Goal: Task Accomplishment & Management: Use online tool/utility

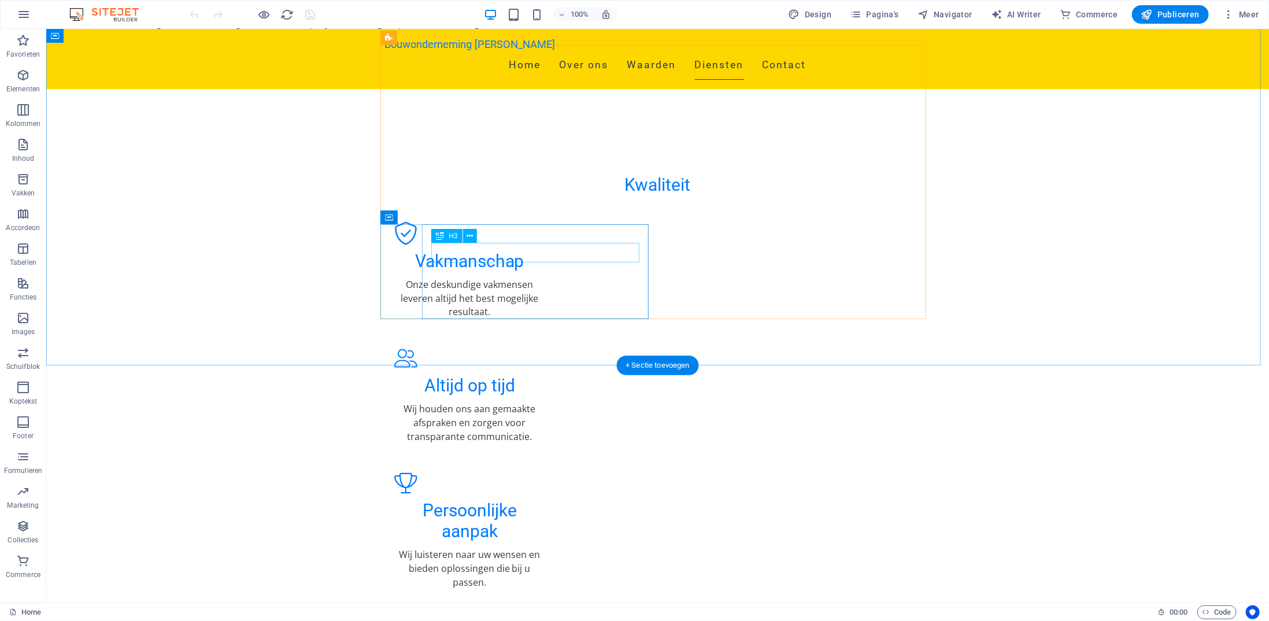
scroll to position [1329, 0]
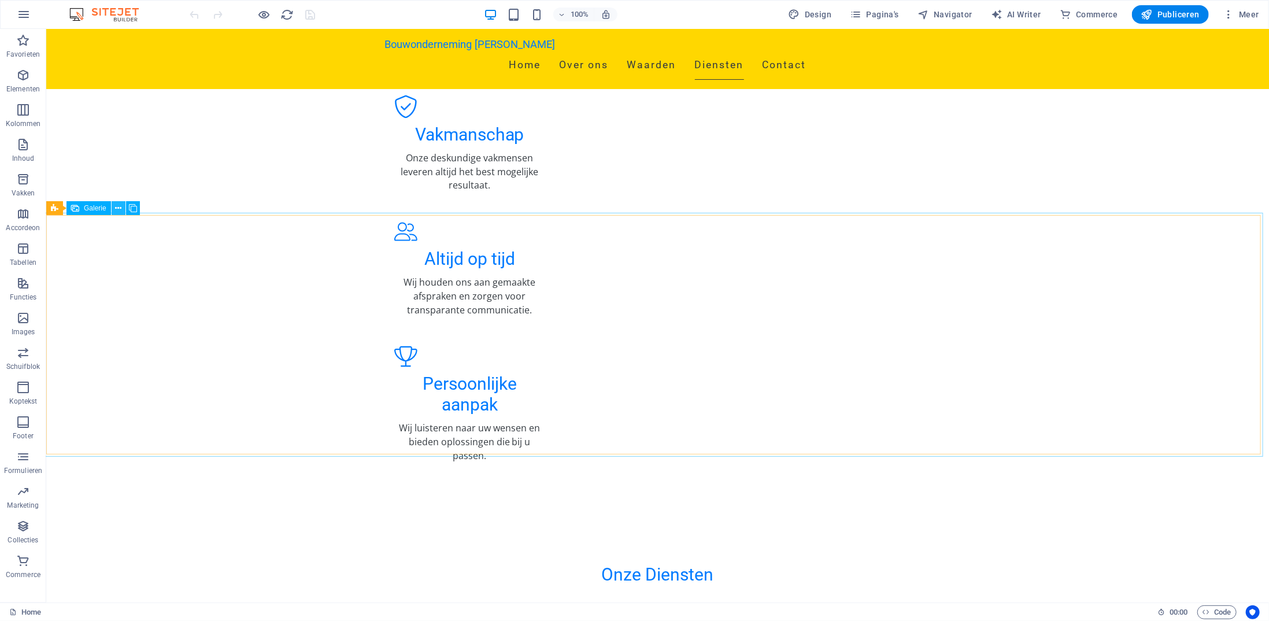
click at [118, 210] on icon at bounding box center [118, 208] width 6 height 12
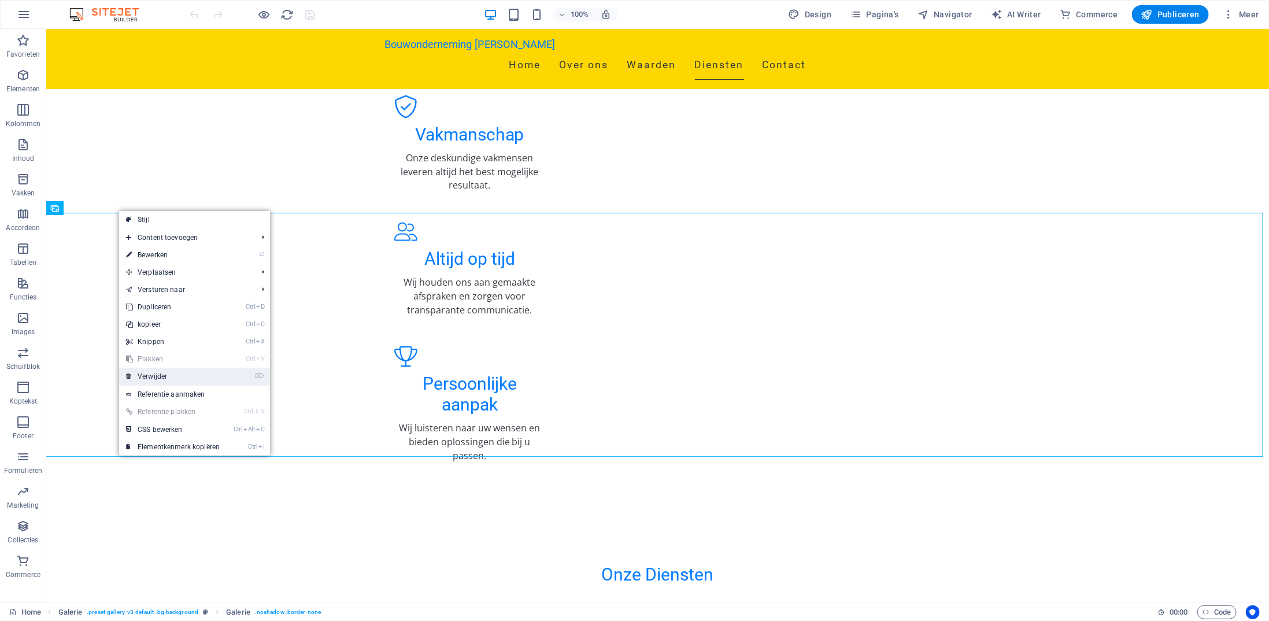
click at [164, 373] on link "⌦ Verwijder" at bounding box center [172, 376] width 107 height 17
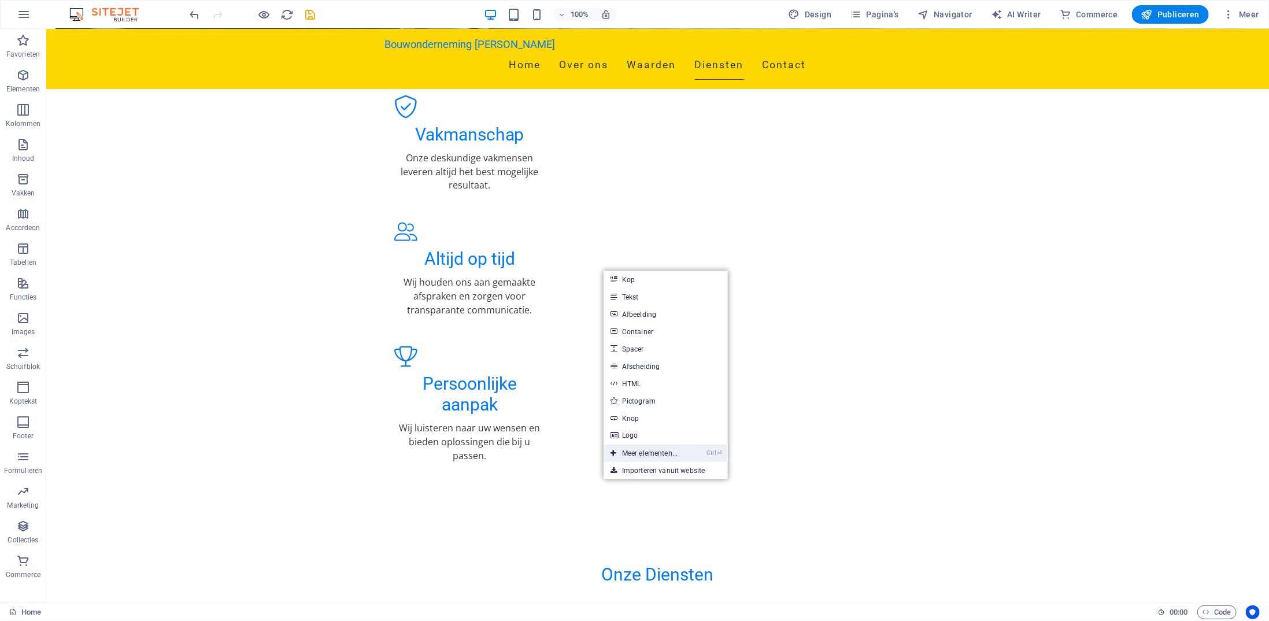
click at [664, 448] on link "Ctrl ⏎ Meer elementen..." at bounding box center [643, 452] width 81 height 17
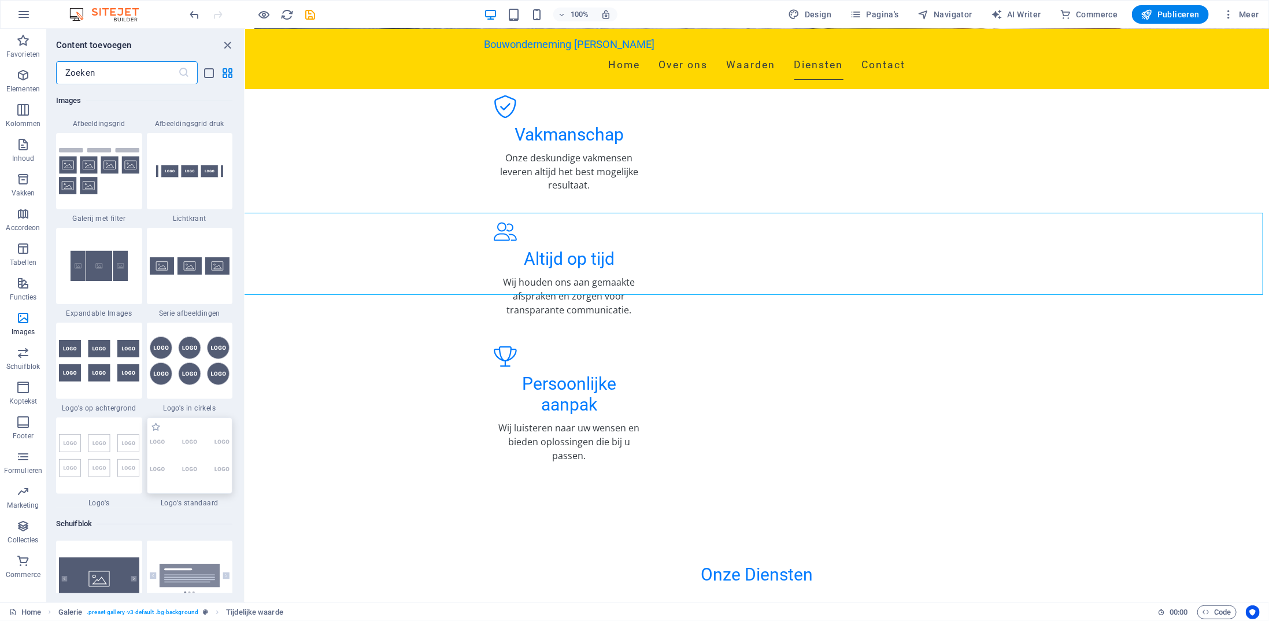
scroll to position [6126, 0]
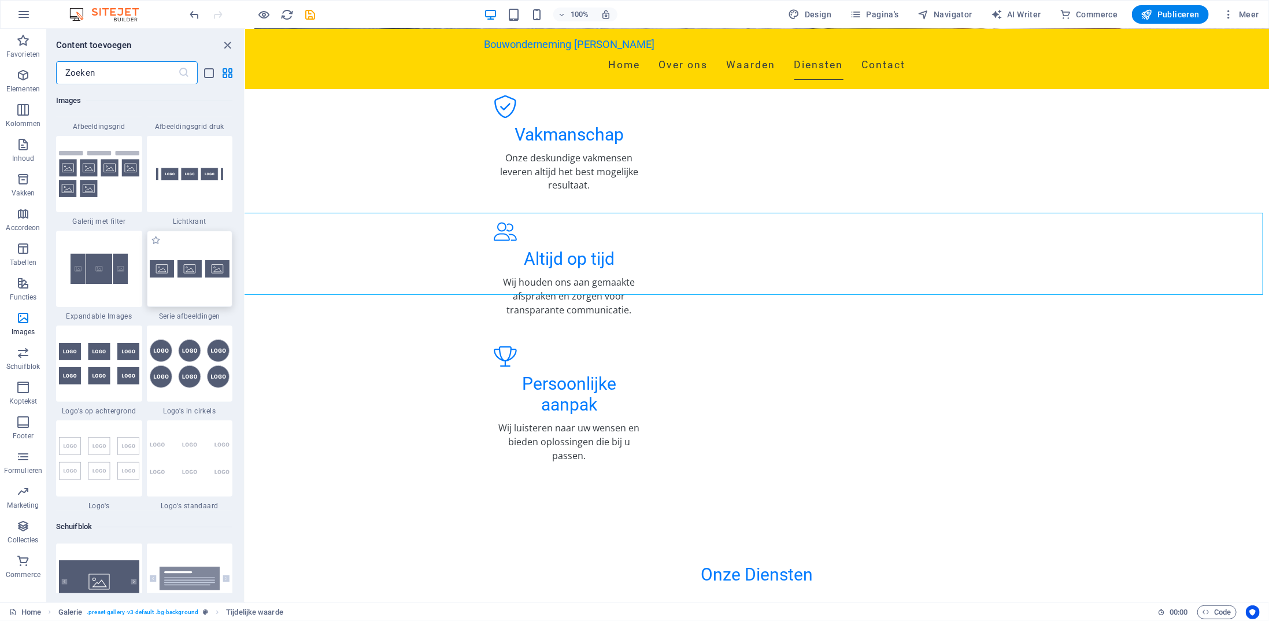
click at [194, 251] on div at bounding box center [190, 269] width 86 height 76
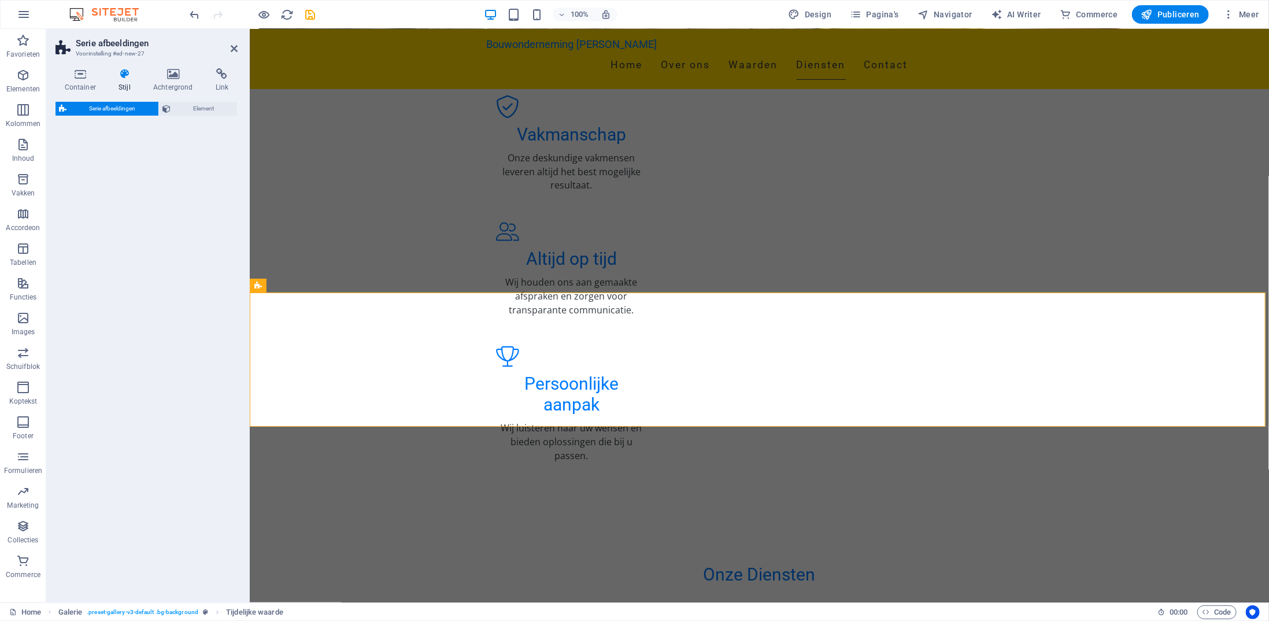
select select "rem"
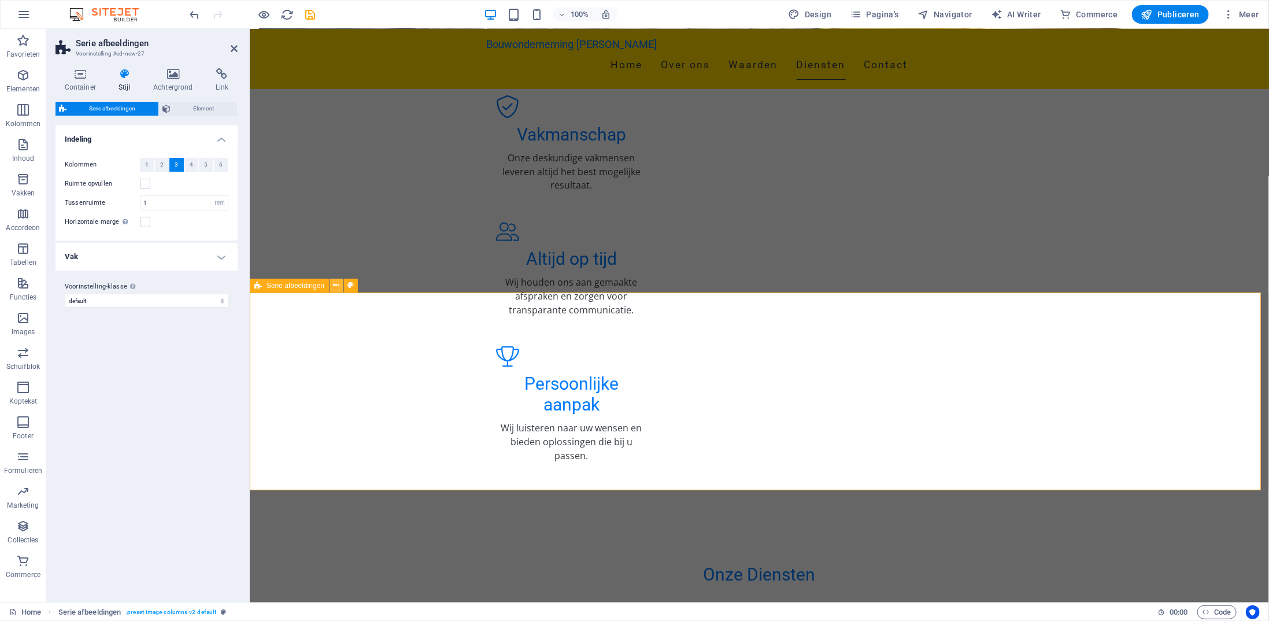
click at [338, 285] on icon at bounding box center [336, 285] width 6 height 12
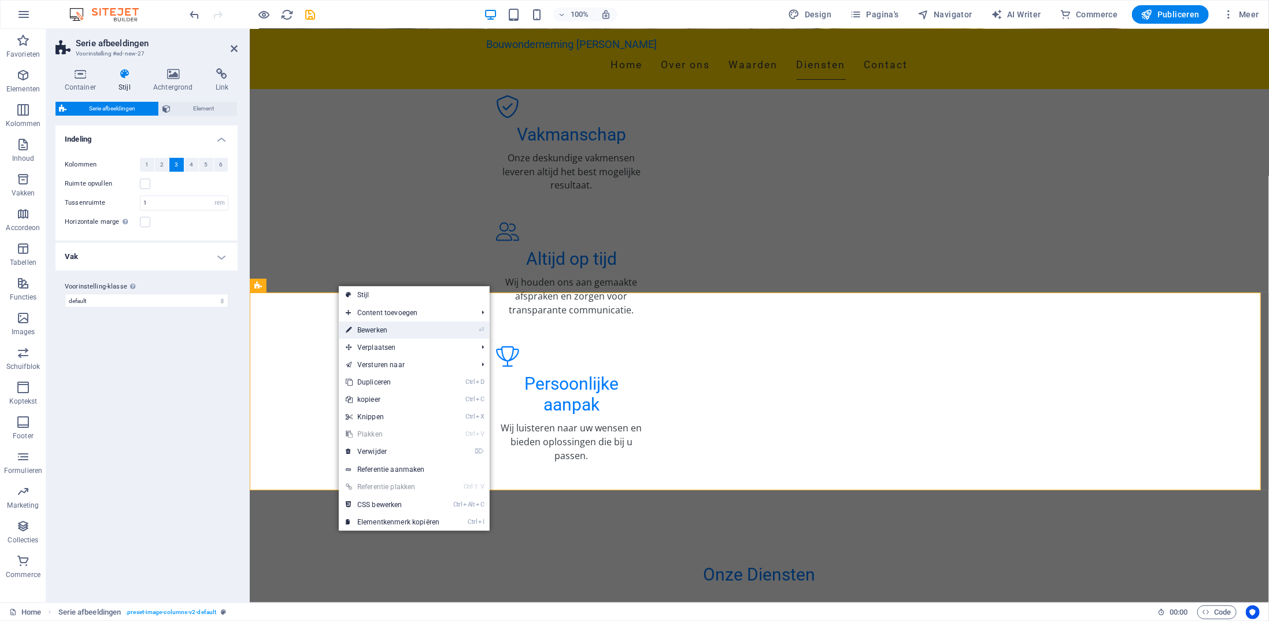
click at [376, 328] on link "⏎ Bewerken" at bounding box center [392, 329] width 107 height 17
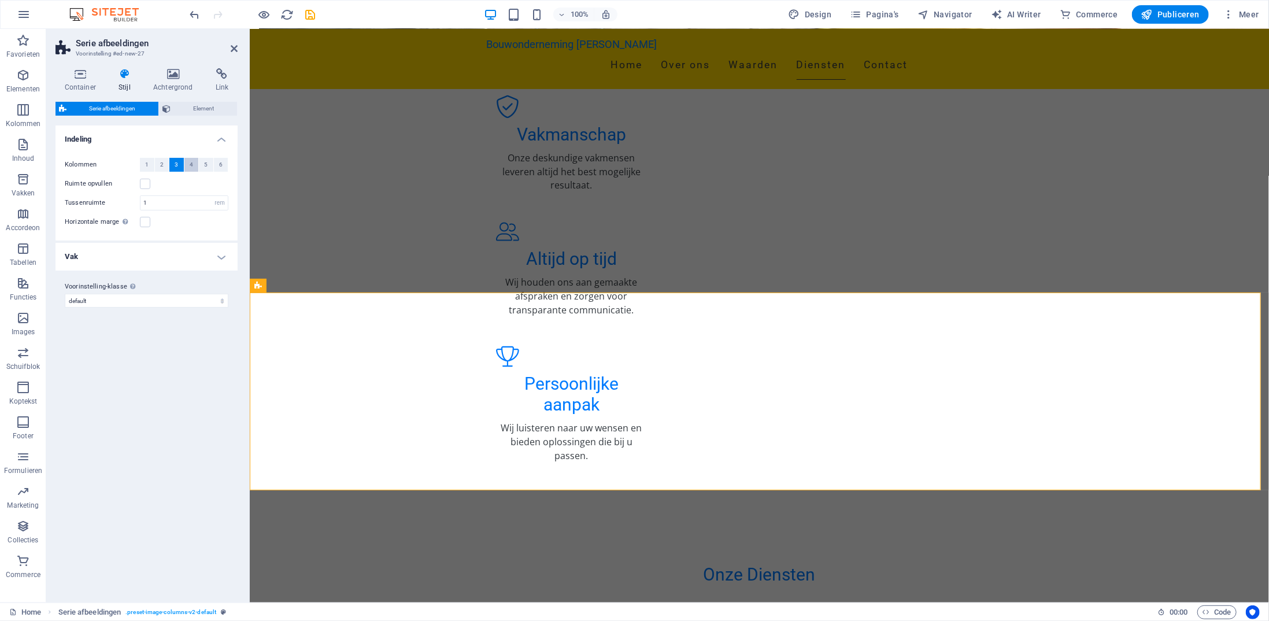
click at [192, 164] on span "4" at bounding box center [191, 165] width 3 height 14
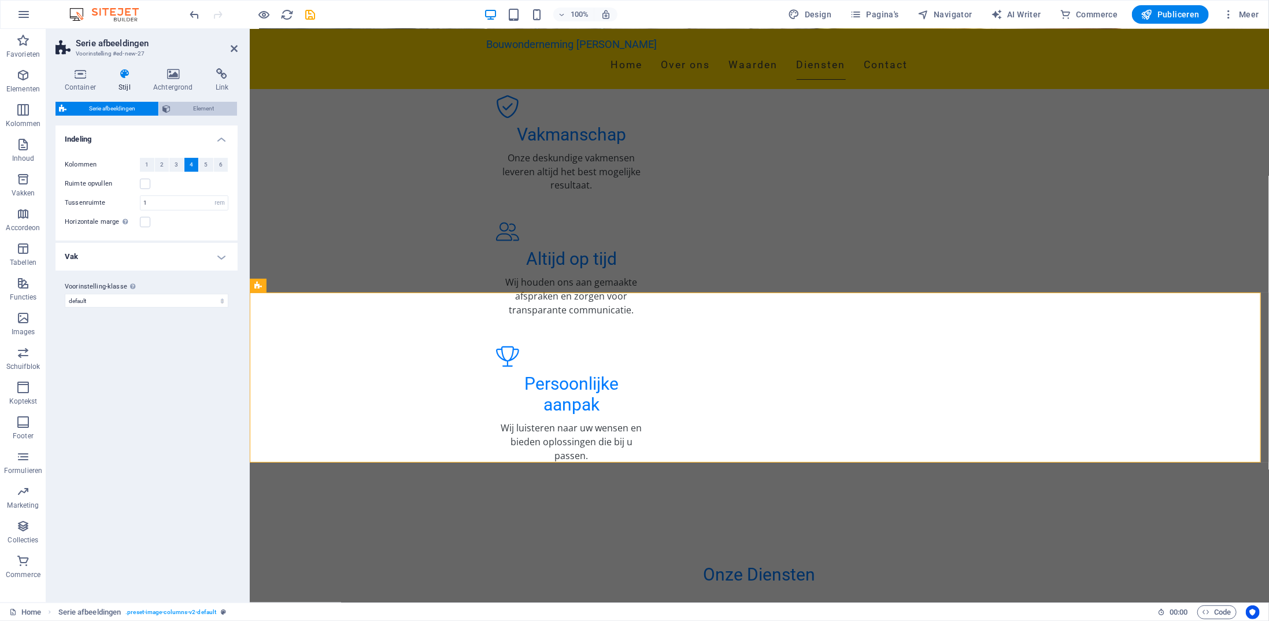
click at [206, 109] on span "Element" at bounding box center [204, 109] width 60 height 14
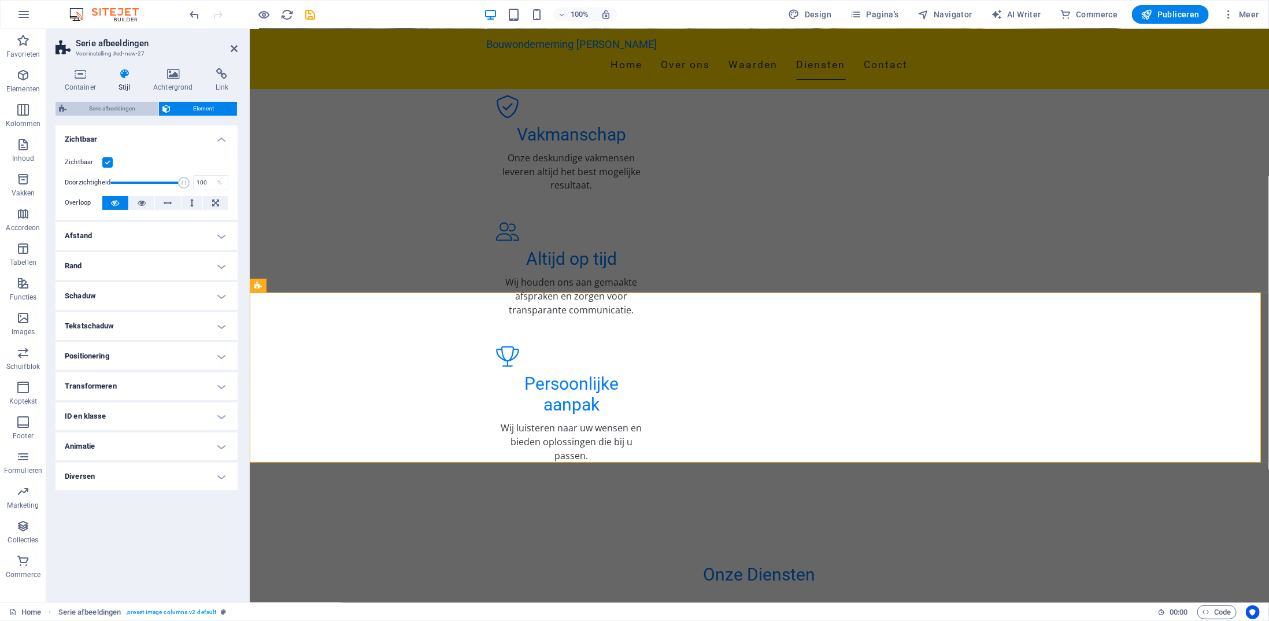
click at [128, 109] on span "Serie afbeeldingen" at bounding box center [112, 109] width 85 height 14
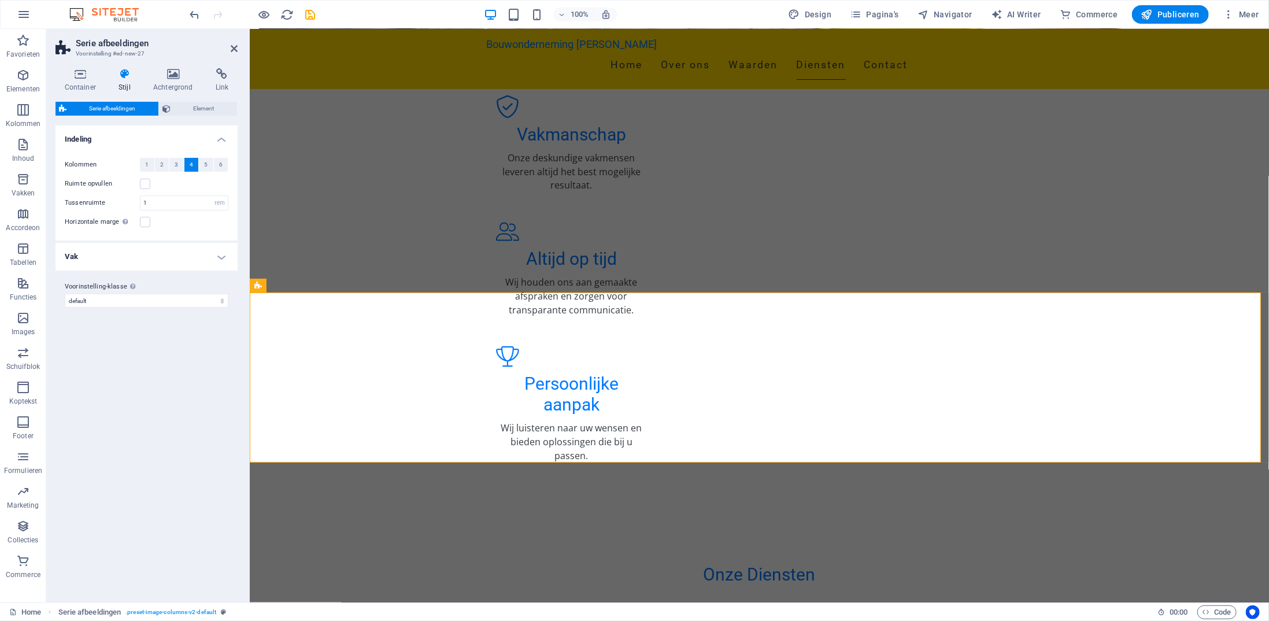
click at [220, 256] on h4 "Vak" at bounding box center [146, 257] width 182 height 28
click at [79, 80] on h4 "Container" at bounding box center [82, 80] width 54 height 24
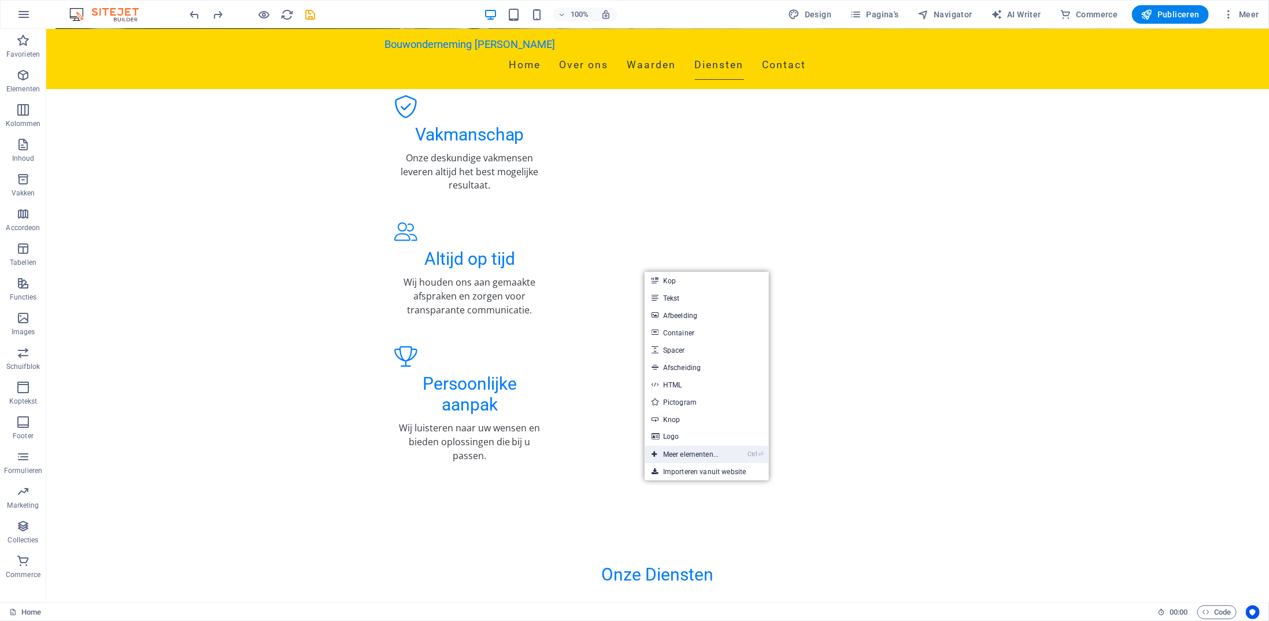
click at [719, 456] on link "Ctrl ⏎ Meer elementen..." at bounding box center [684, 454] width 81 height 17
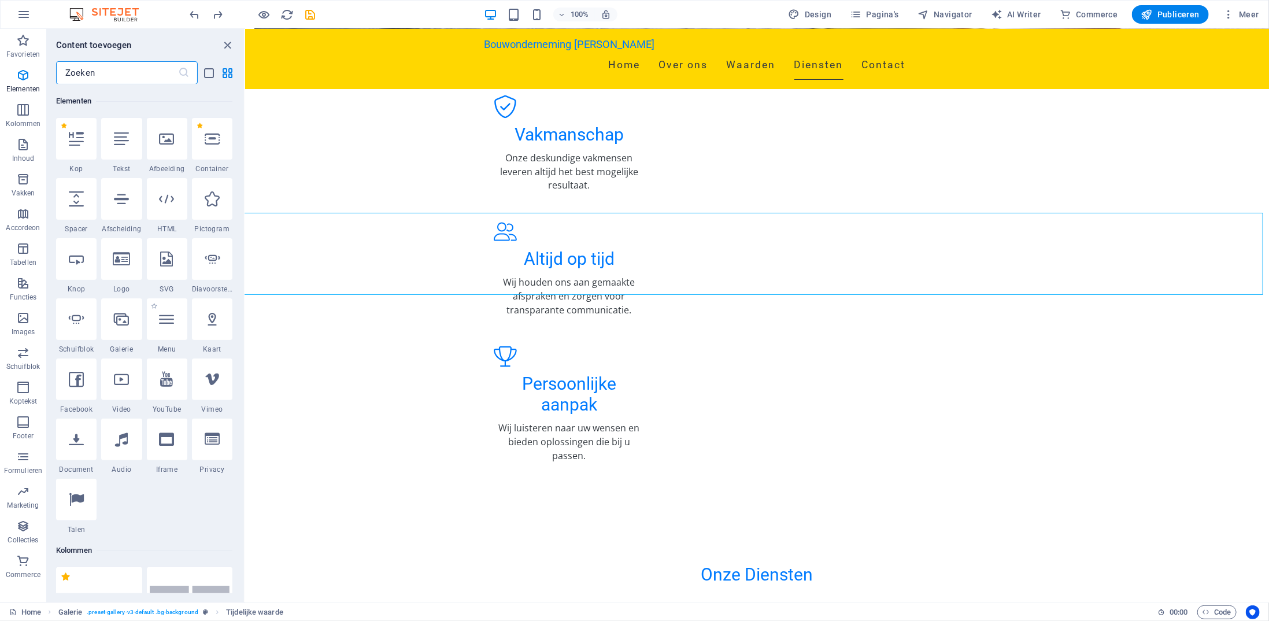
scroll to position [123, 0]
drag, startPoint x: 241, startPoint y: 232, endPoint x: 244, endPoint y: 194, distance: 38.3
click at [239, 255] on div "Favorieten 1 Star Kop 1 Star Container Elementen 1 Star Kop 1 Star Tekst 1 Star…" at bounding box center [145, 338] width 197 height 509
drag, startPoint x: 241, startPoint y: 103, endPoint x: 241, endPoint y: 125, distance: 22.0
click at [241, 164] on div "Favorieten 1 Star Kop 1 Star Container Elementen 1 Star Kop 1 Star Tekst 1 Star…" at bounding box center [145, 338] width 197 height 509
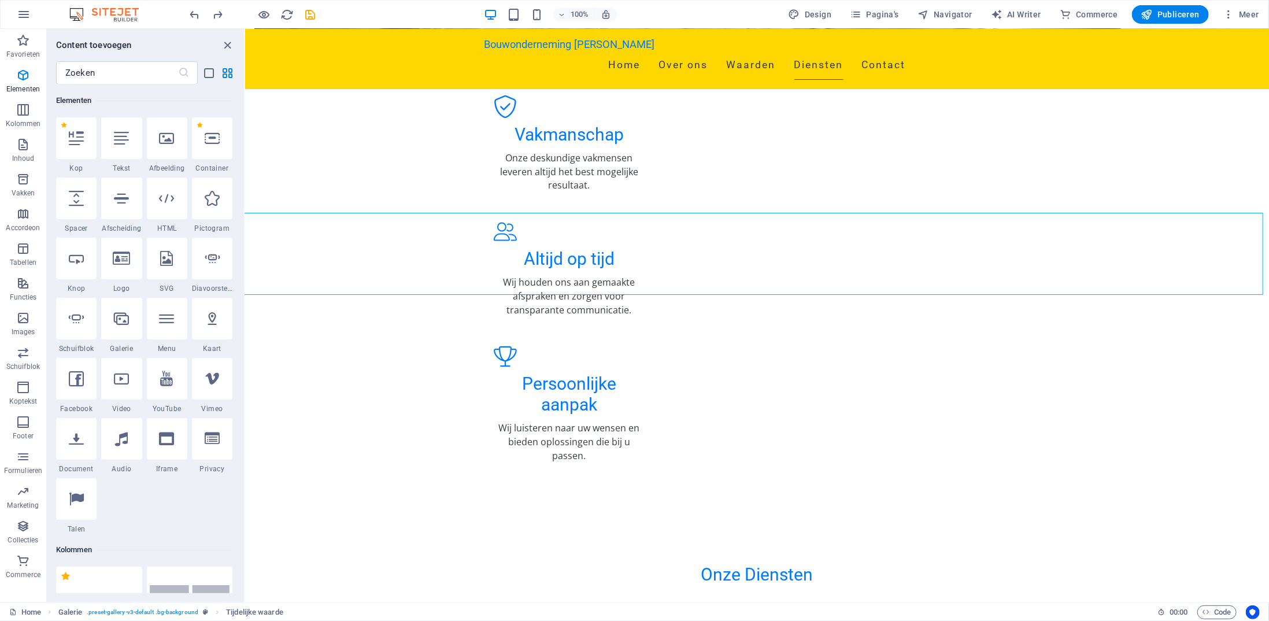
click at [240, 106] on div "Favorieten 1 Star Kop 1 Star Container Elementen 1 Star Kop 1 Star Tekst 1 Star…" at bounding box center [145, 338] width 197 height 509
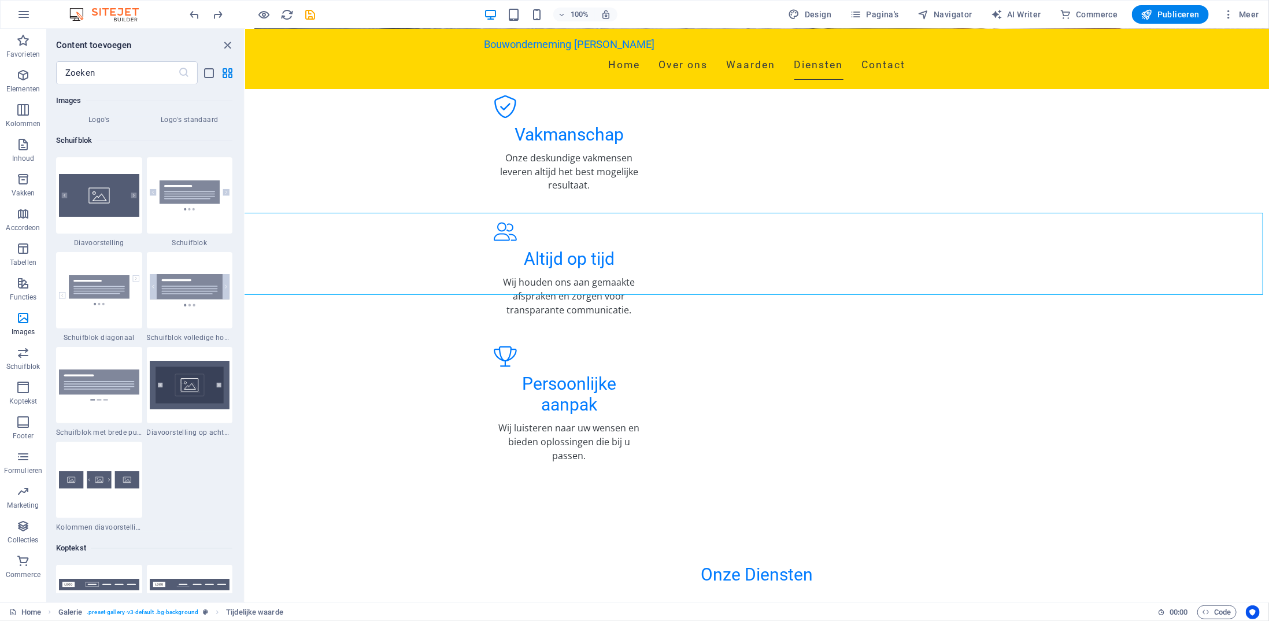
scroll to position [6556, 0]
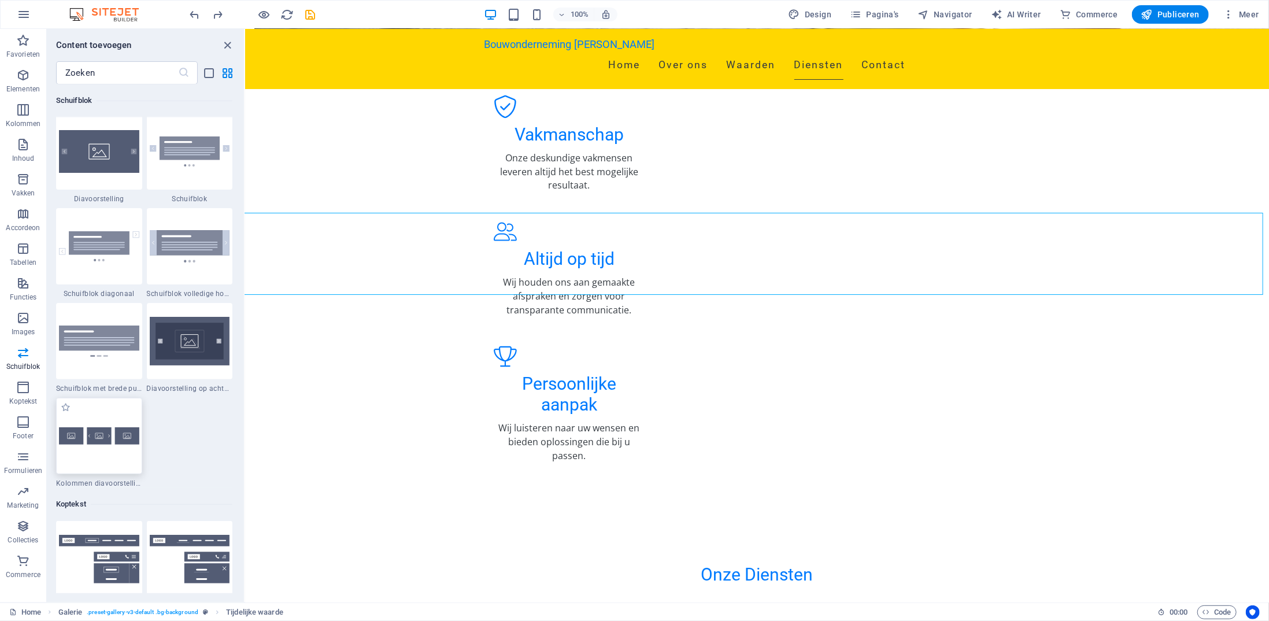
click at [120, 455] on div at bounding box center [99, 436] width 86 height 76
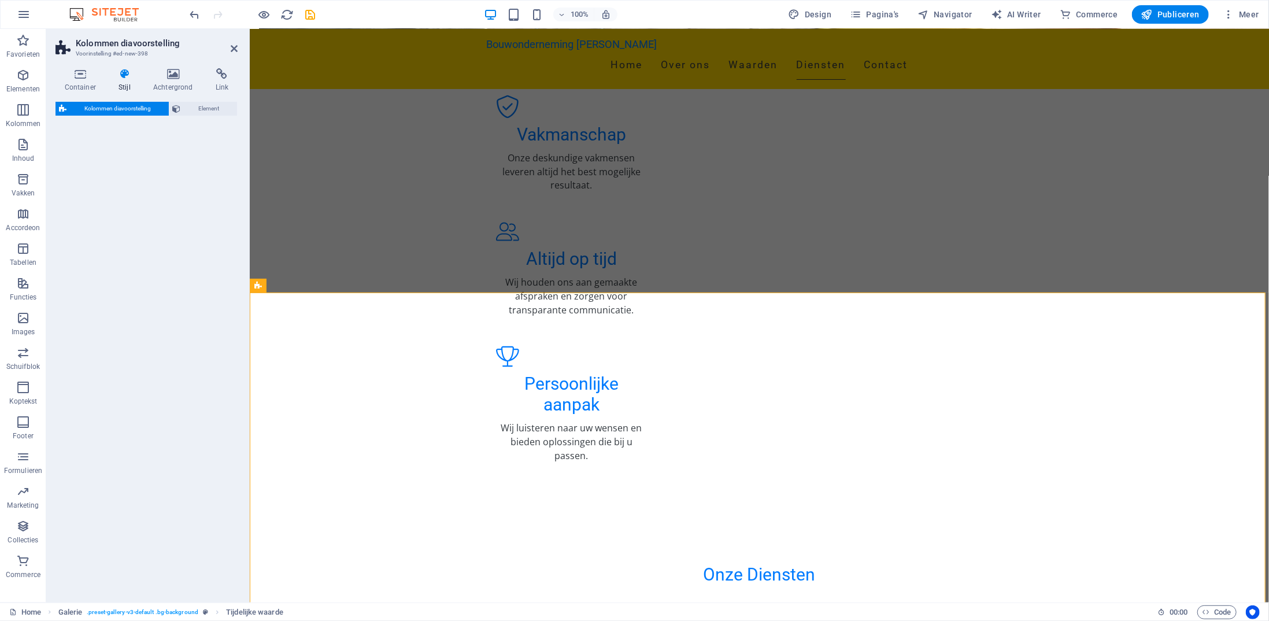
select select "rem"
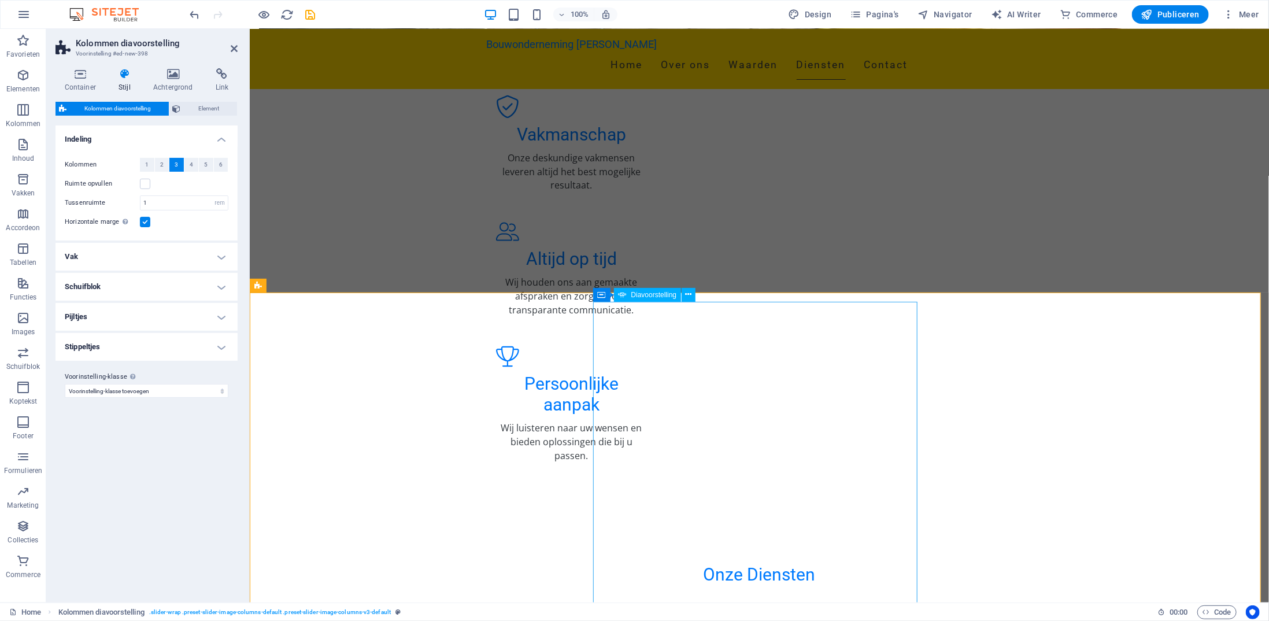
select select "px"
select select "ms"
select select "s"
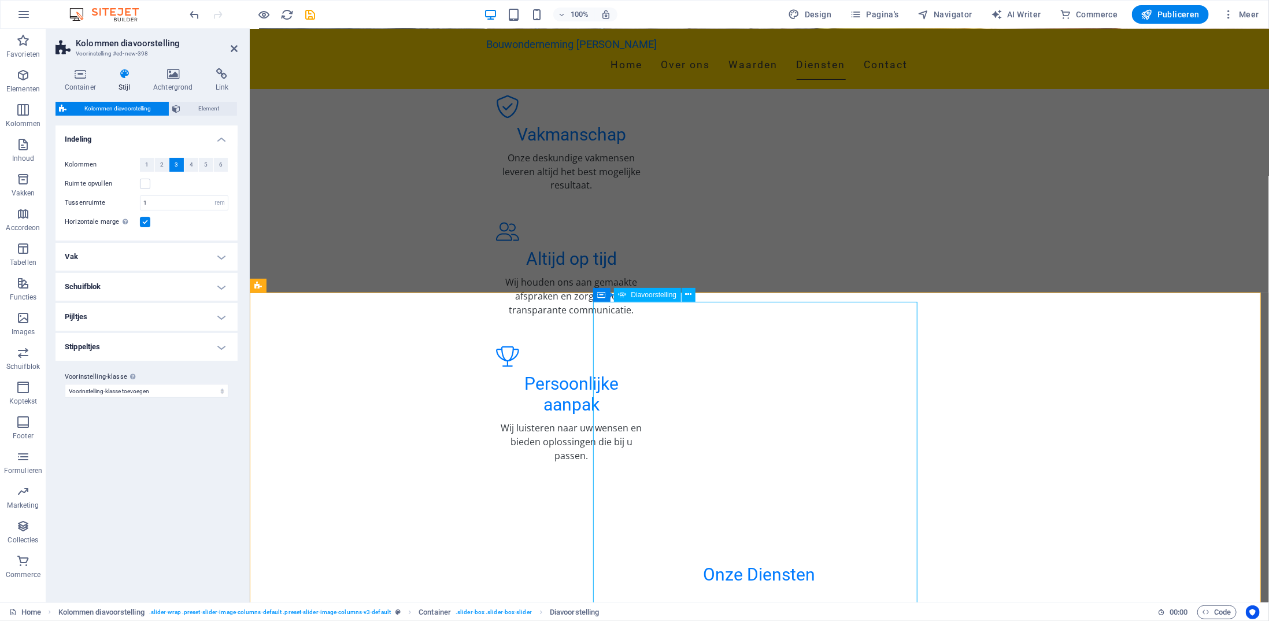
select select "progressive"
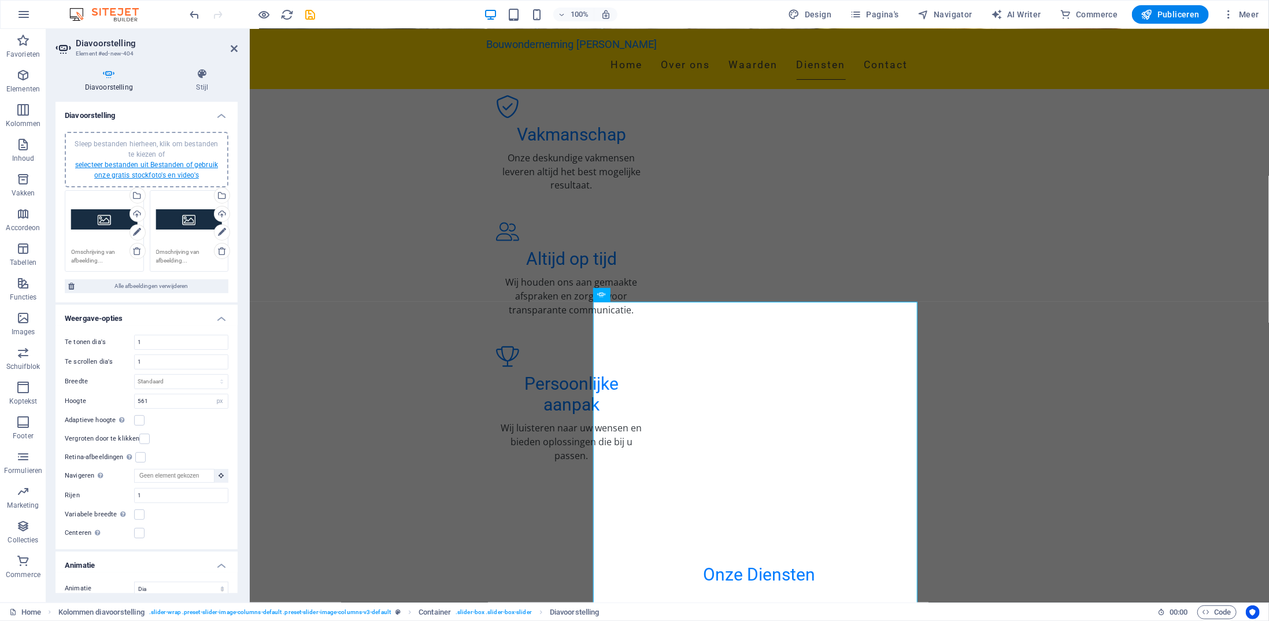
click at [191, 174] on link "selecteer bestanden uit Bestanden of gebruik onze gratis stockfoto's en video's" at bounding box center [146, 170] width 143 height 18
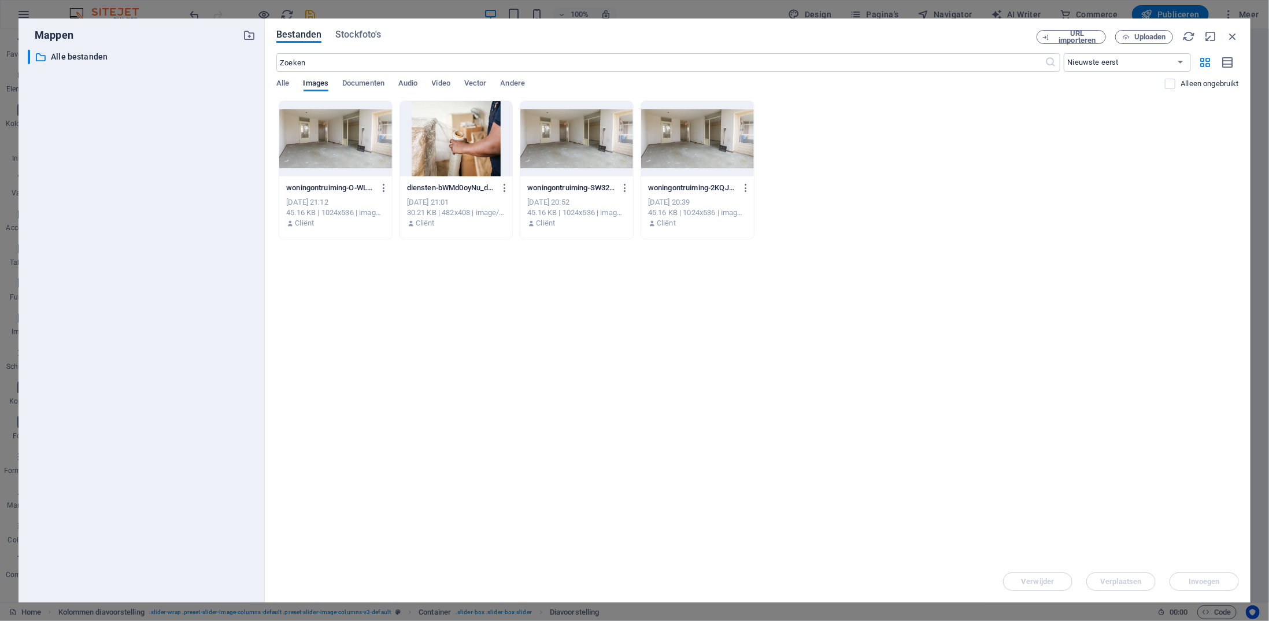
click at [940, 295] on div "Laat bestanden hier vallen om ze direct te uploaden woningontruiming-O-WLqQsvYB…" at bounding box center [757, 331] width 962 height 460
click at [249, 32] on icon "button" at bounding box center [249, 35] width 13 height 13
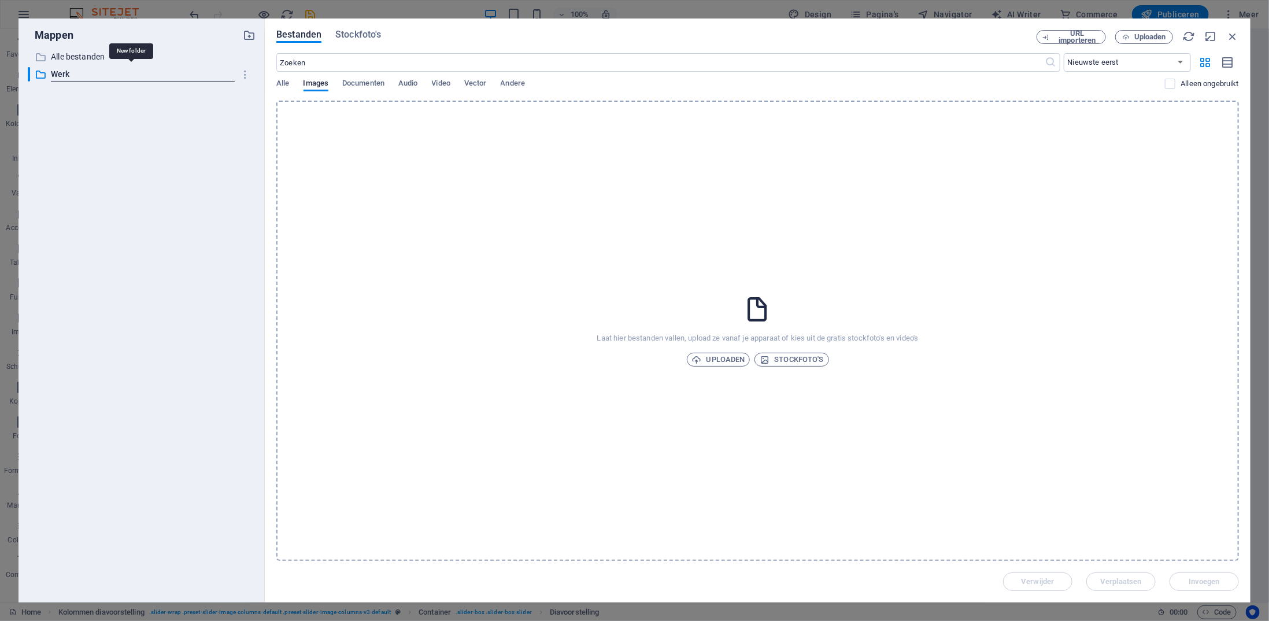
type input "Werk"
click at [722, 357] on span "Uploaden" at bounding box center [718, 360] width 53 height 14
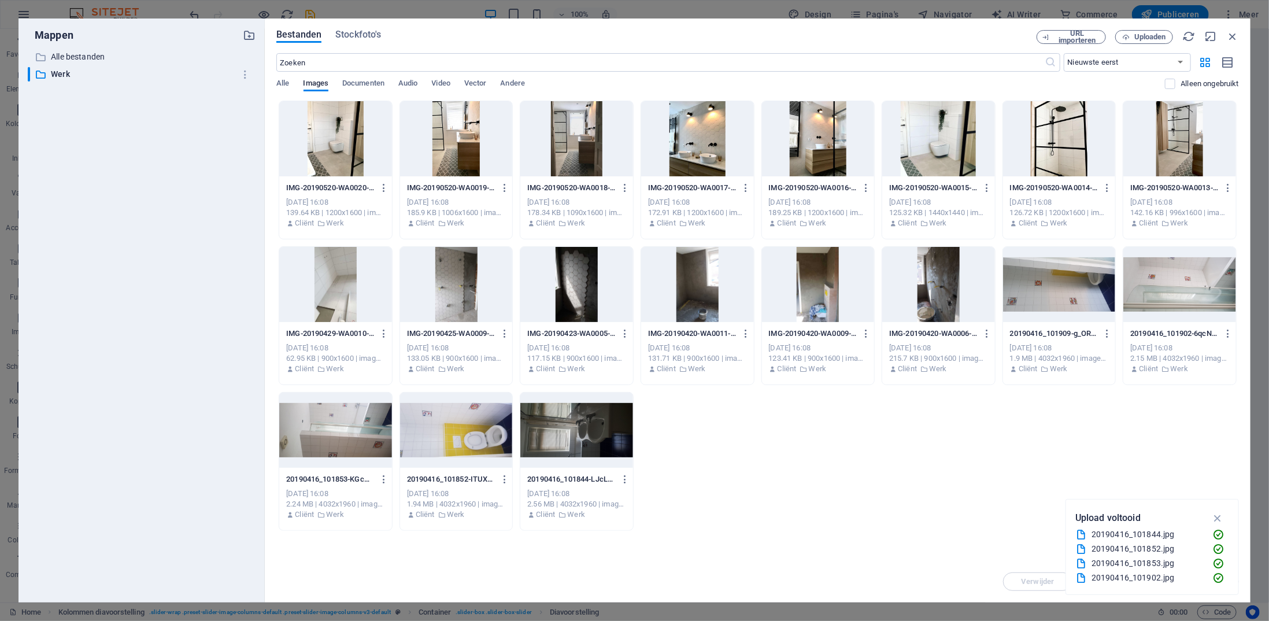
click at [327, 167] on div at bounding box center [335, 138] width 113 height 75
click at [613, 446] on div at bounding box center [576, 429] width 113 height 75
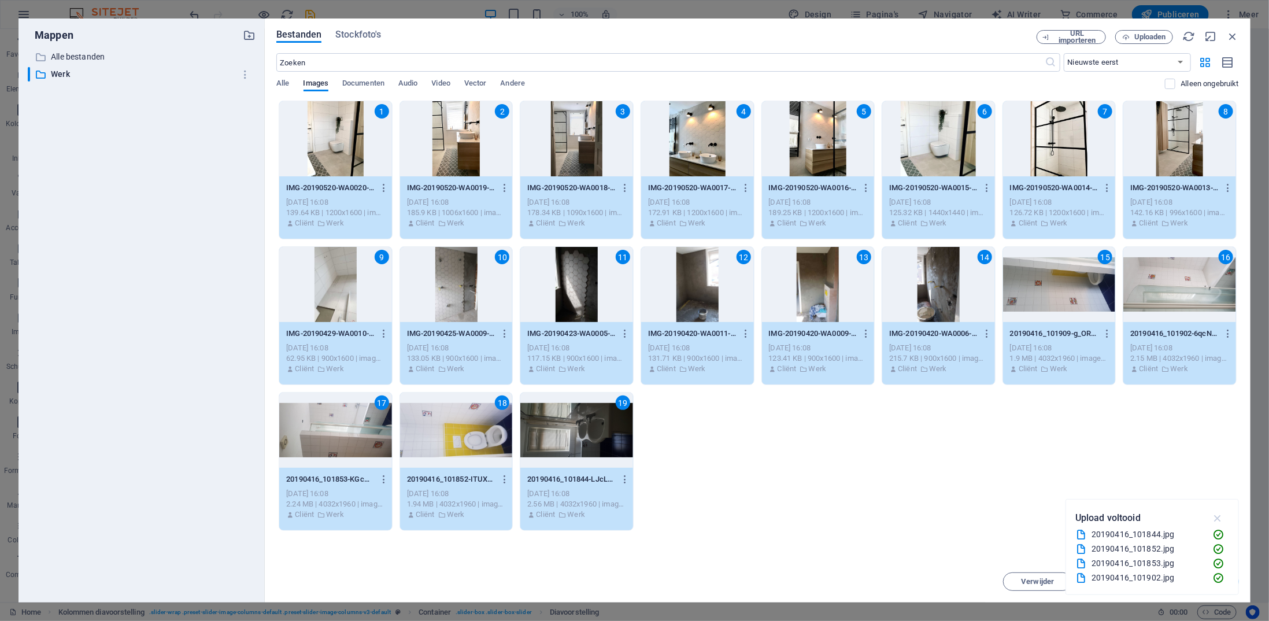
click at [1218, 516] on icon "button" at bounding box center [1217, 517] width 13 height 13
click at [1208, 580] on span "Invoegen" at bounding box center [1203, 581] width 31 height 7
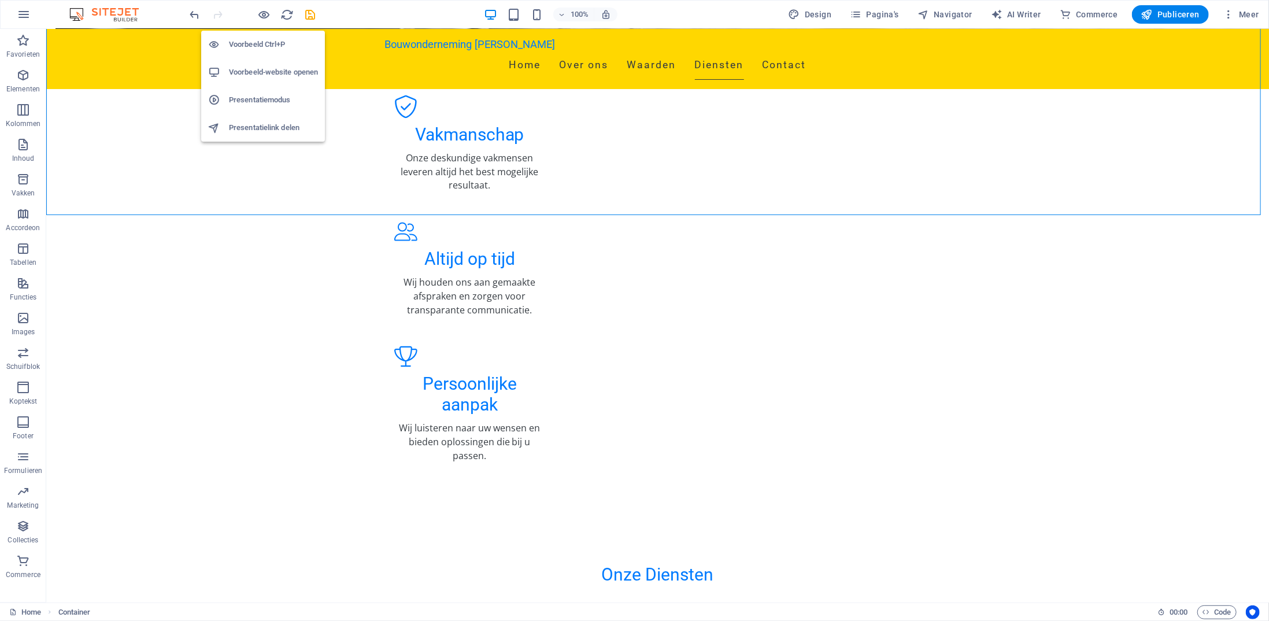
click at [256, 42] on h6 "Voorbeeld Ctrl+P" at bounding box center [273, 45] width 89 height 14
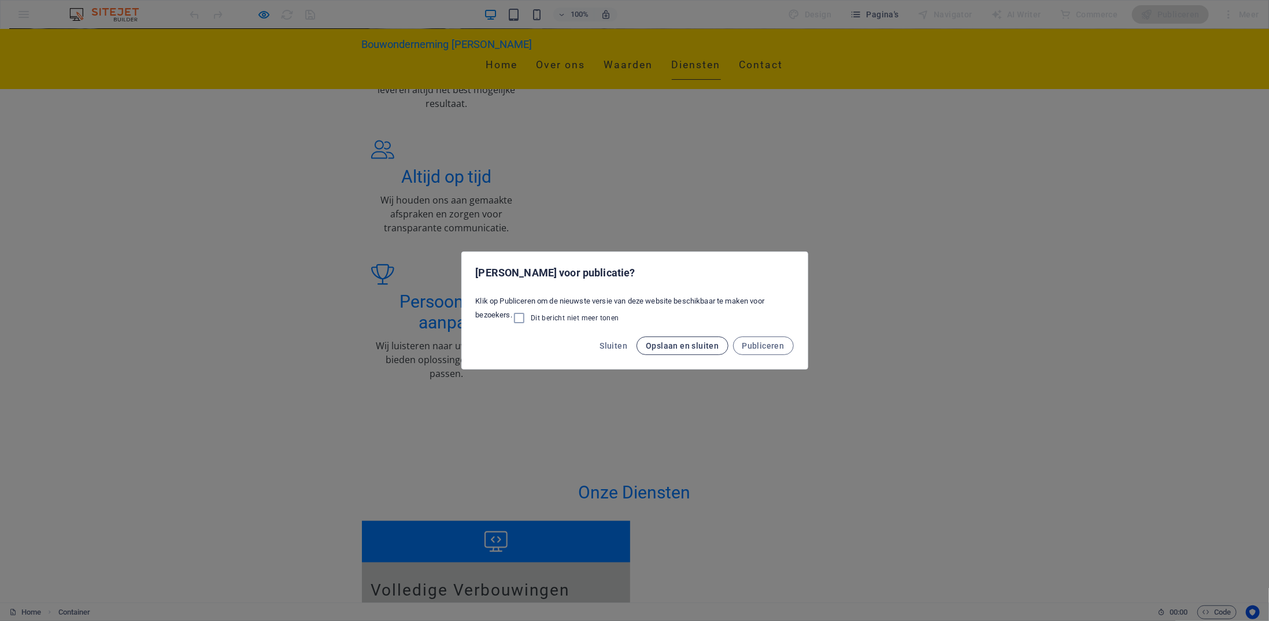
click at [713, 337] on button "Opslaan en sluiten" at bounding box center [681, 345] width 91 height 18
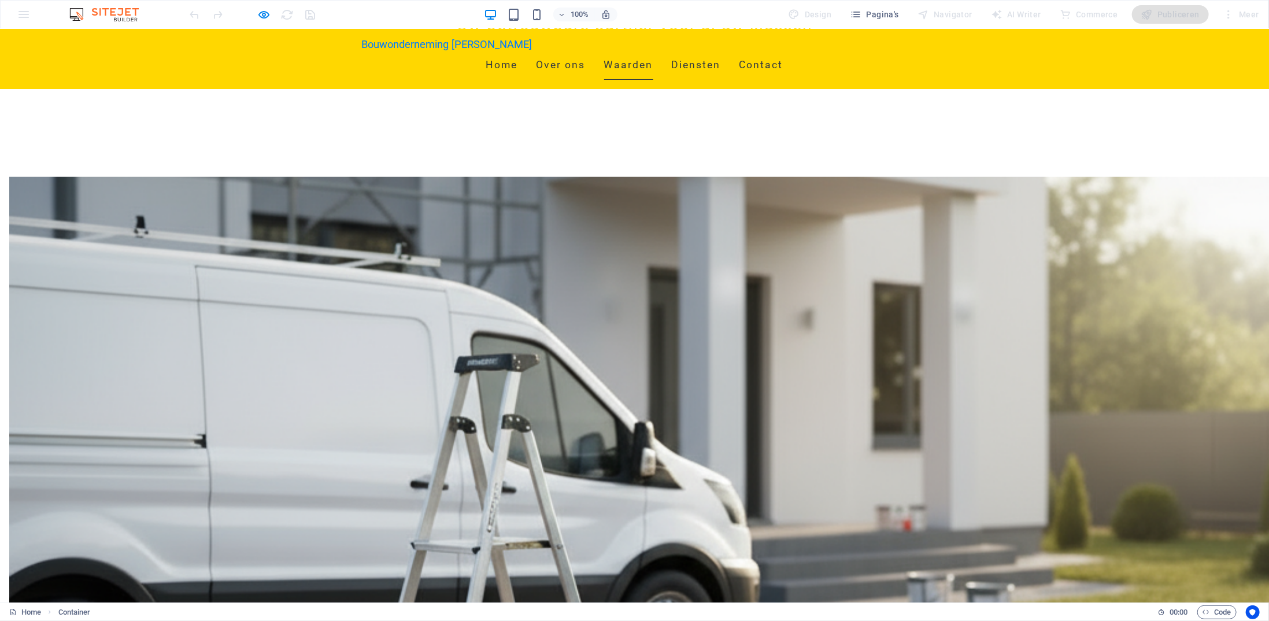
scroll to position [289, 0]
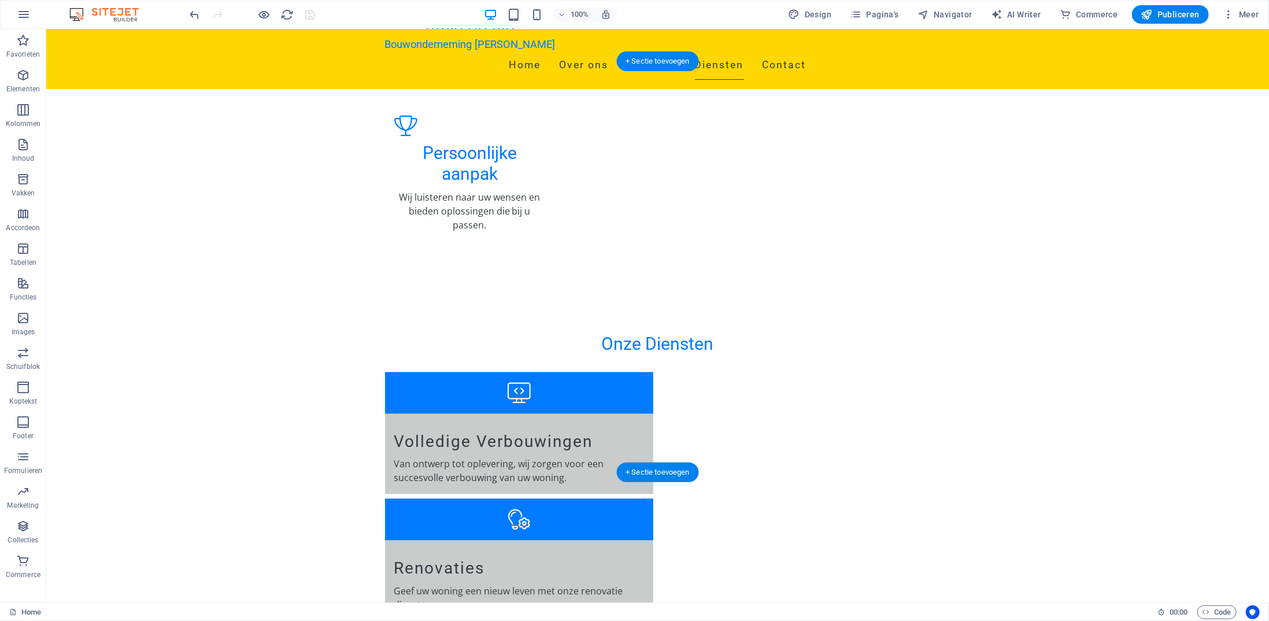
scroll to position [1387, 0]
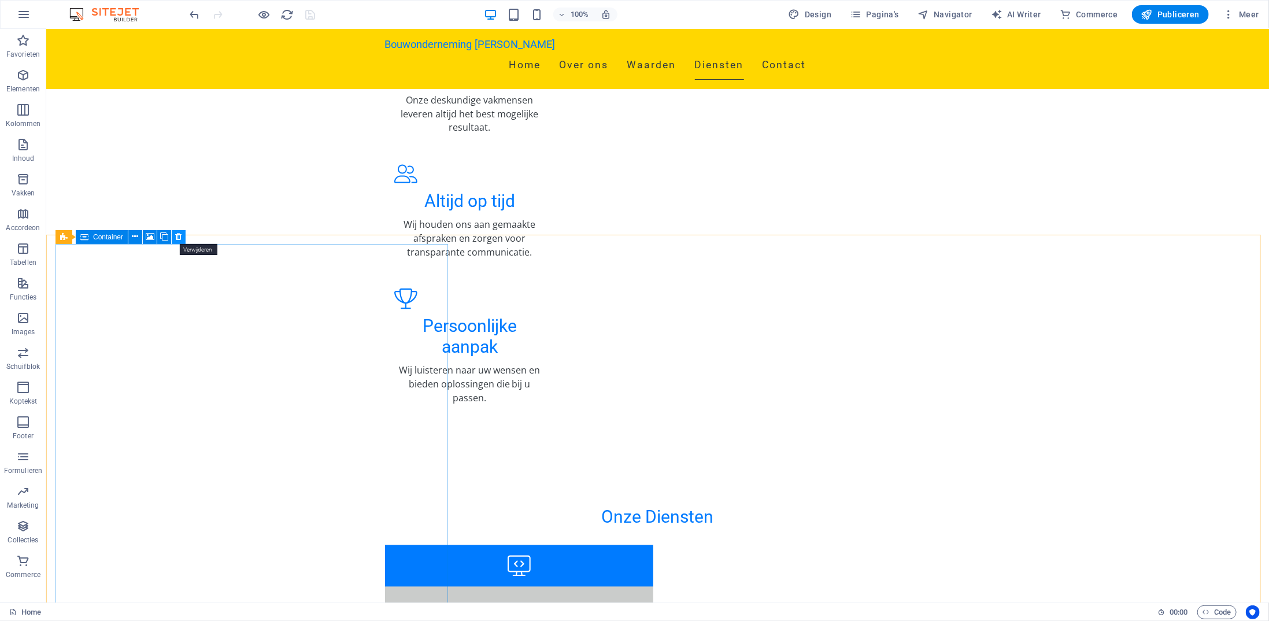
click at [177, 236] on icon at bounding box center [179, 237] width 6 height 12
click at [763, 235] on icon at bounding box center [761, 237] width 6 height 12
click at [765, 236] on button at bounding box center [761, 237] width 14 height 14
click at [762, 235] on icon at bounding box center [761, 237] width 6 height 12
click at [758, 239] on icon at bounding box center [761, 237] width 6 height 12
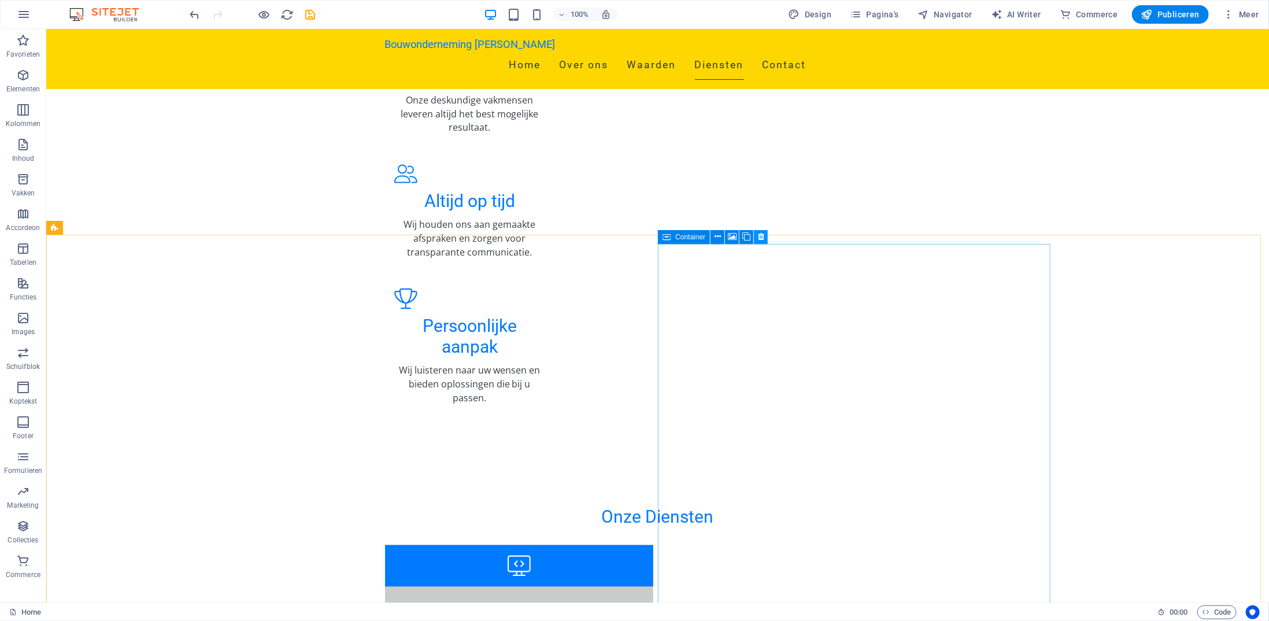
click at [761, 235] on icon at bounding box center [761, 237] width 6 height 12
click at [719, 235] on icon at bounding box center [717, 237] width 6 height 12
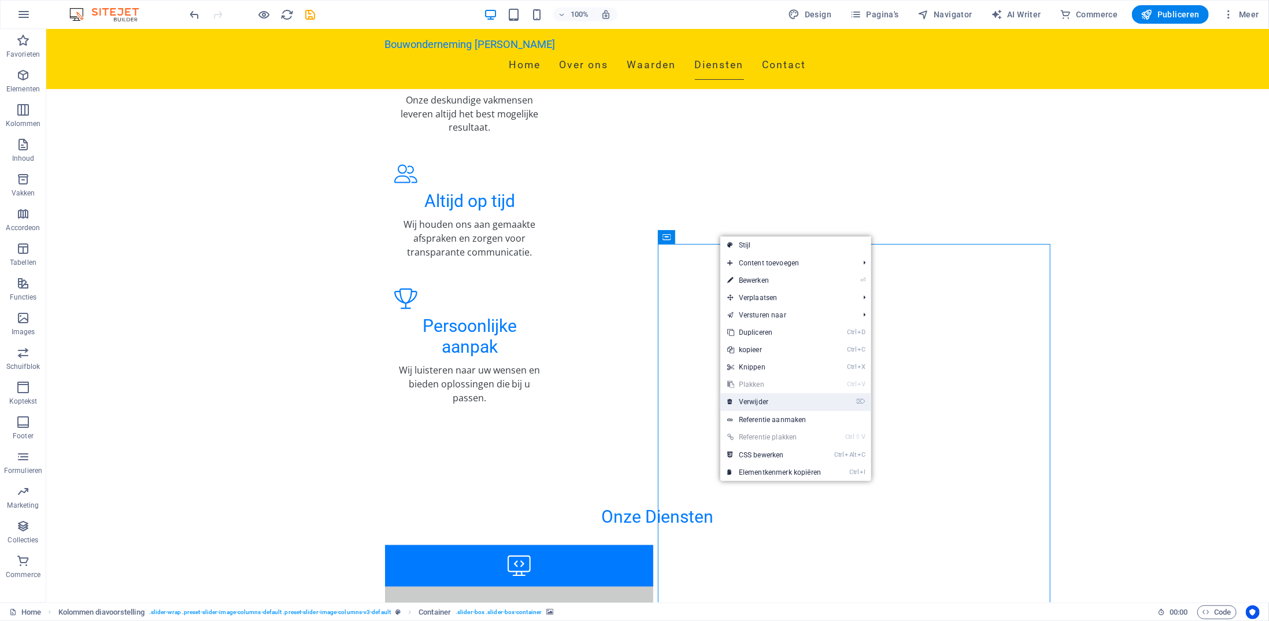
drag, startPoint x: 759, startPoint y: 396, endPoint x: 713, endPoint y: 368, distance: 54.2
click at [759, 396] on link "⌦ Verwijder" at bounding box center [773, 401] width 107 height 17
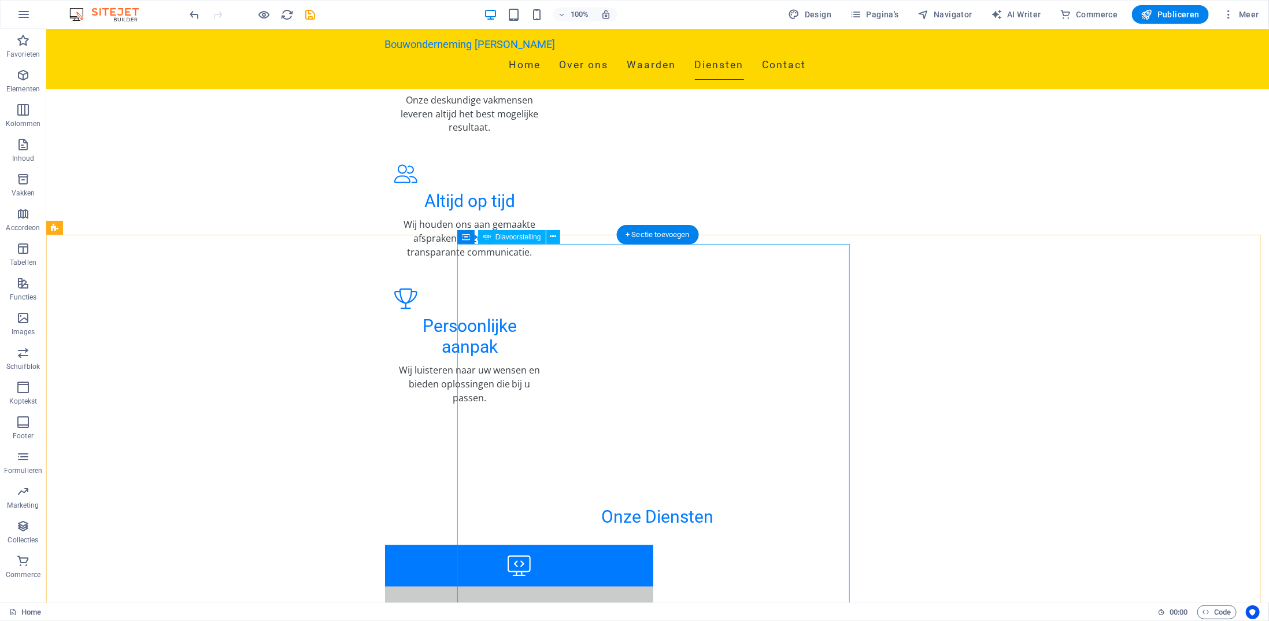
select select "px"
select select "ms"
select select "s"
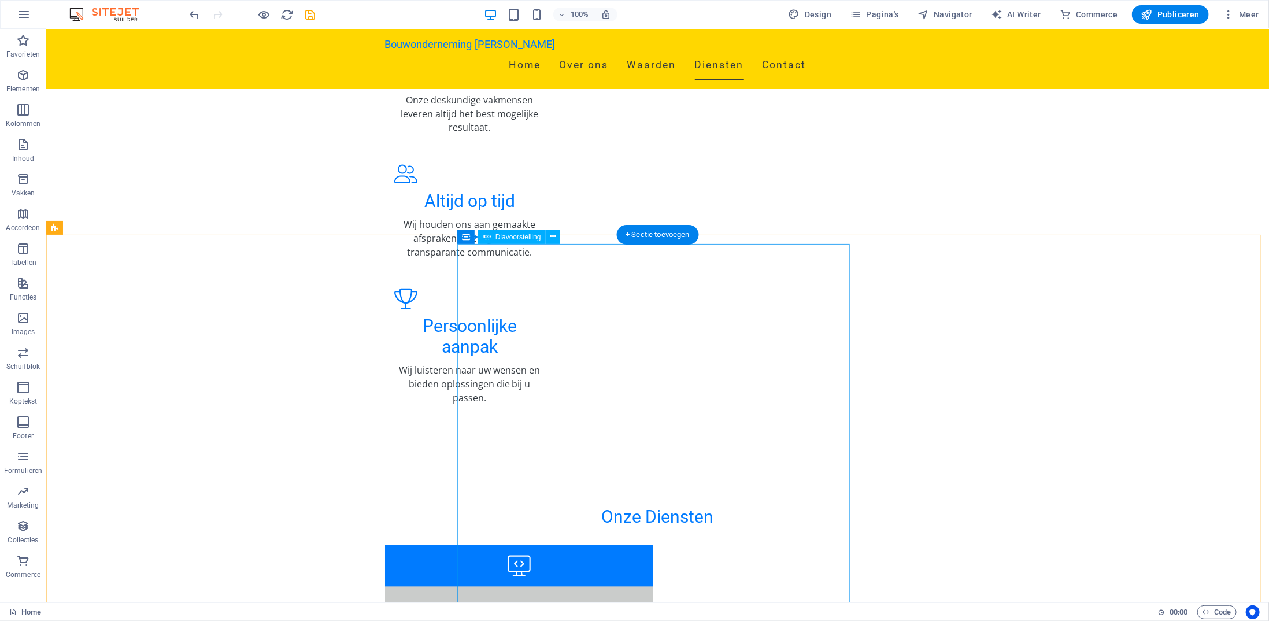
select select "progressive"
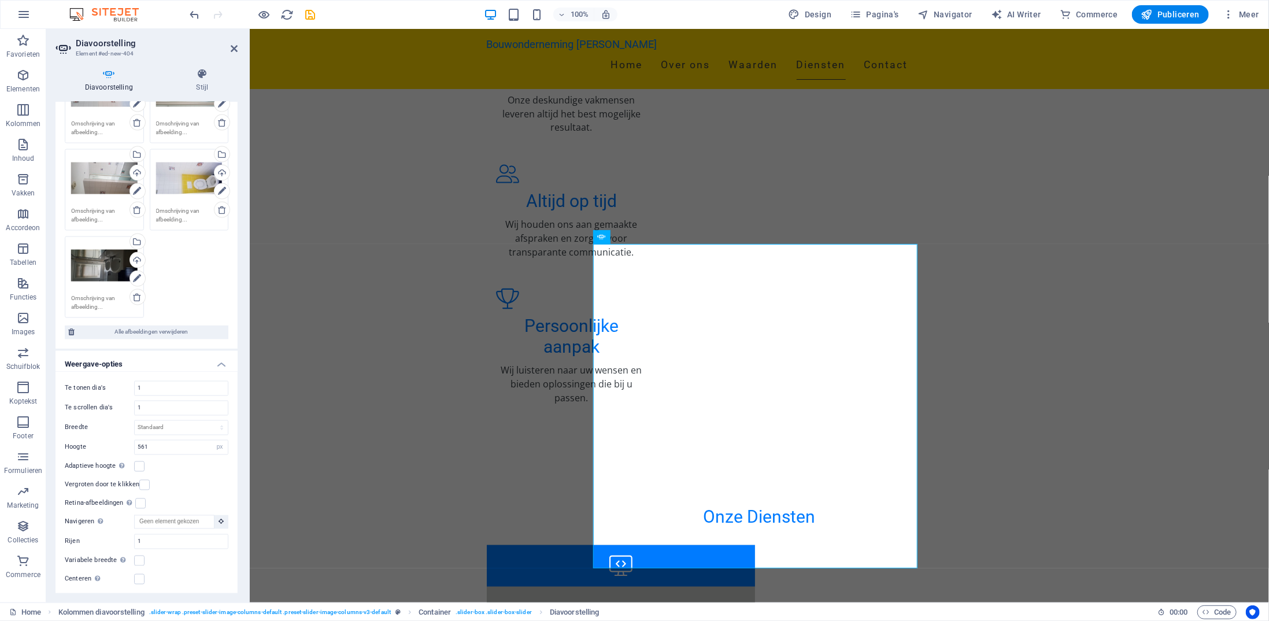
scroll to position [1329, 0]
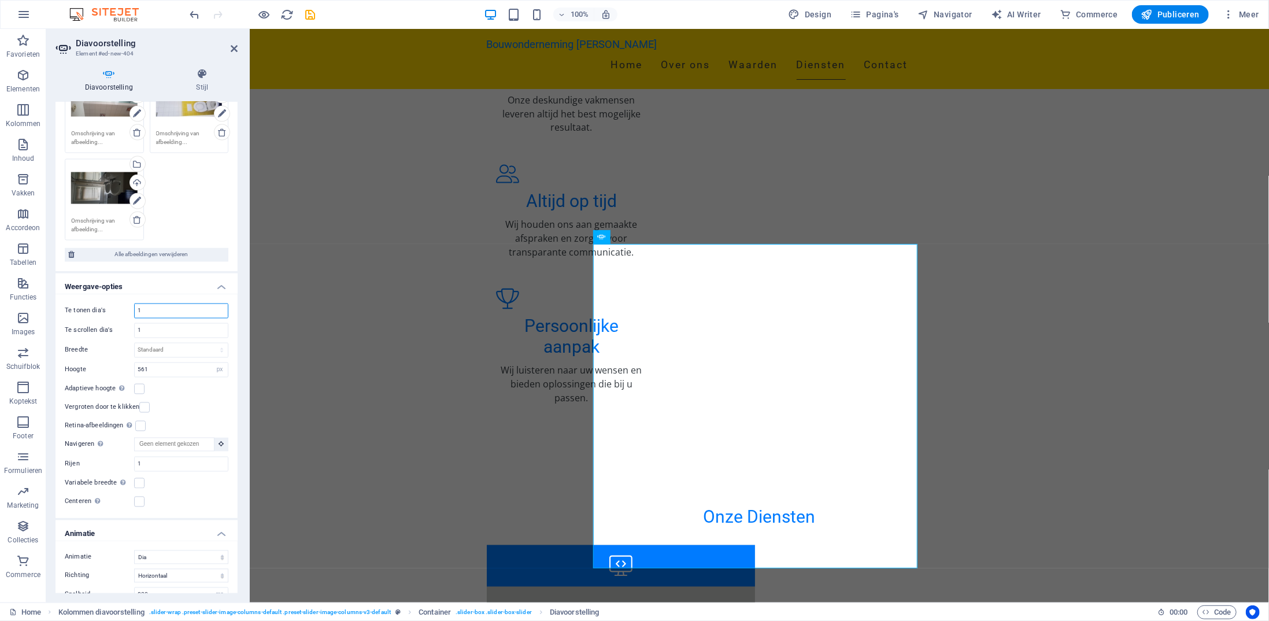
click at [160, 304] on input "1" at bounding box center [181, 311] width 93 height 14
drag, startPoint x: 158, startPoint y: 298, endPoint x: 139, endPoint y: 298, distance: 19.1
click at [139, 304] on input "1" at bounding box center [181, 311] width 93 height 14
click at [125, 303] on div "Te tonen dia's 12" at bounding box center [147, 310] width 164 height 15
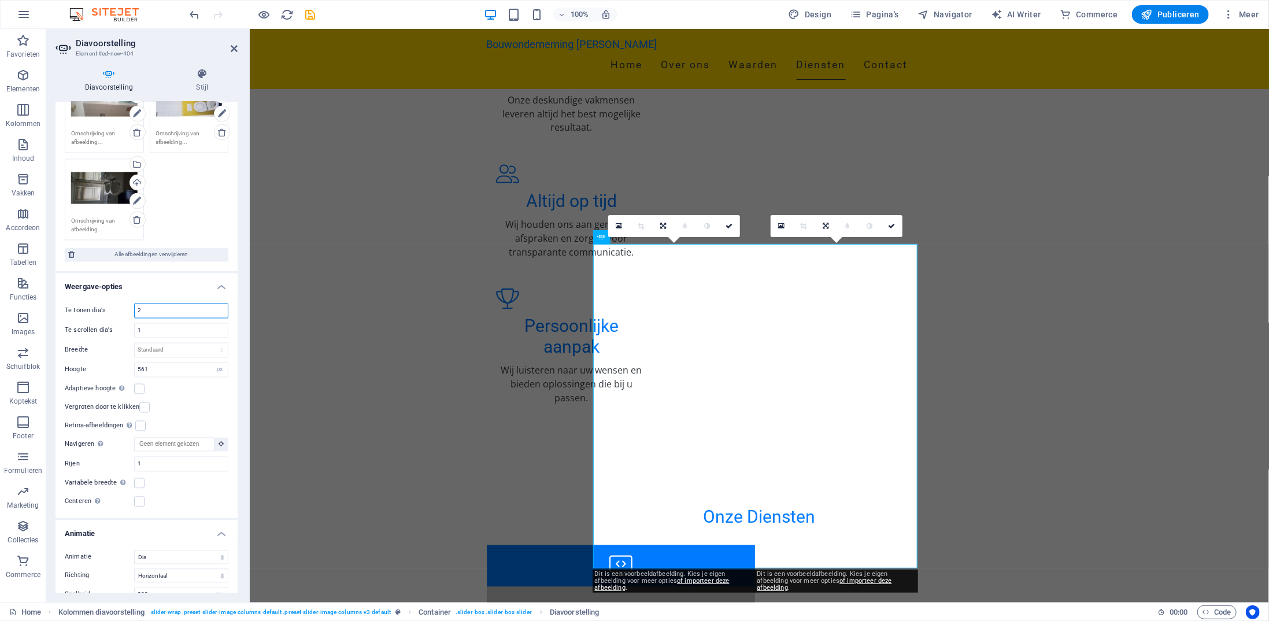
drag, startPoint x: 160, startPoint y: 298, endPoint x: 129, endPoint y: 296, distance: 30.1
click at [126, 303] on div "Te tonen dia's 2" at bounding box center [147, 310] width 164 height 15
type input "1"
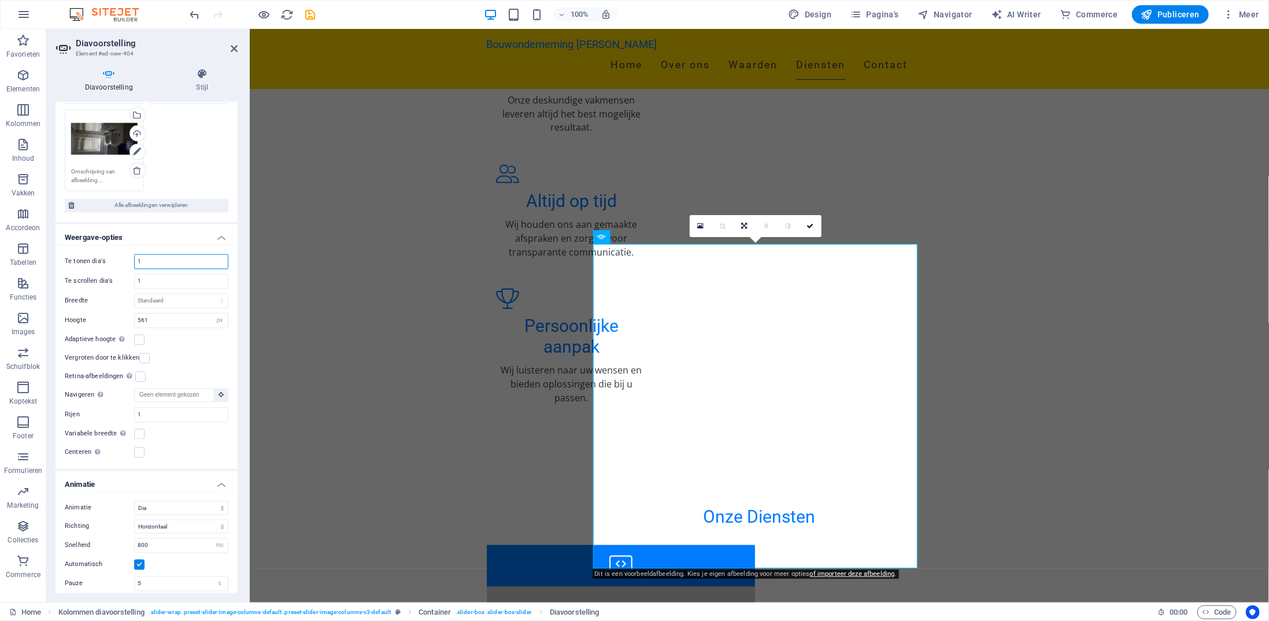
scroll to position [1387, 0]
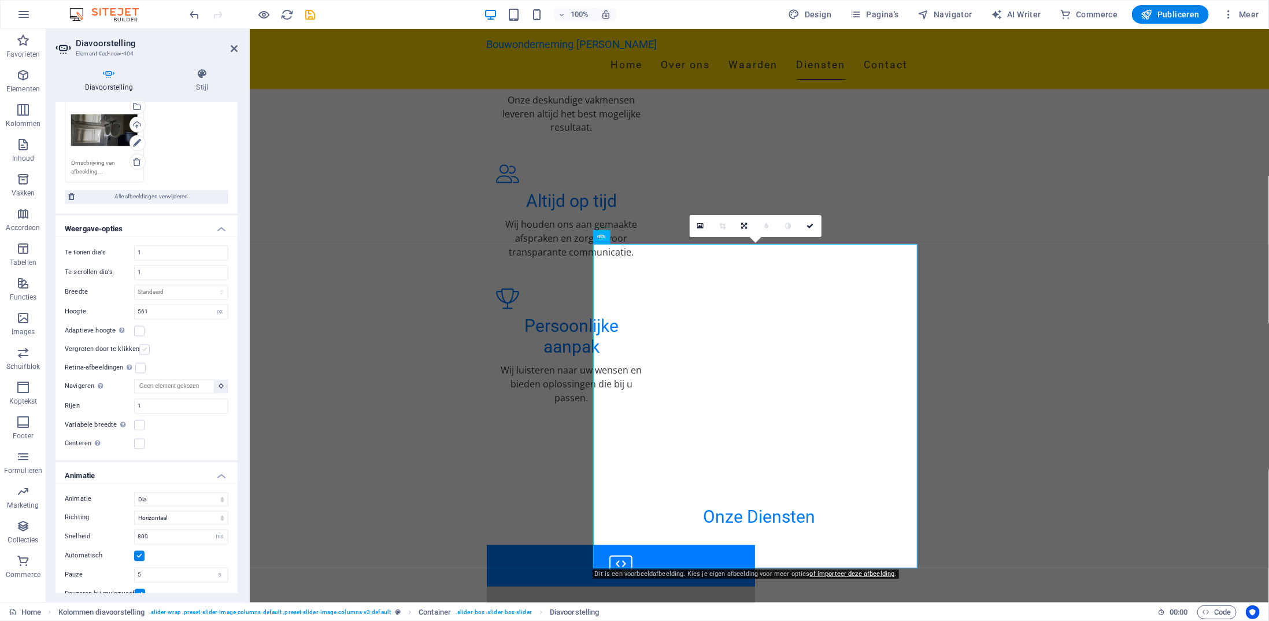
click at [144, 344] on label at bounding box center [144, 349] width 10 height 10
click at [0, 0] on input "Vergroten door te klikken" at bounding box center [0, 0] width 0 height 0
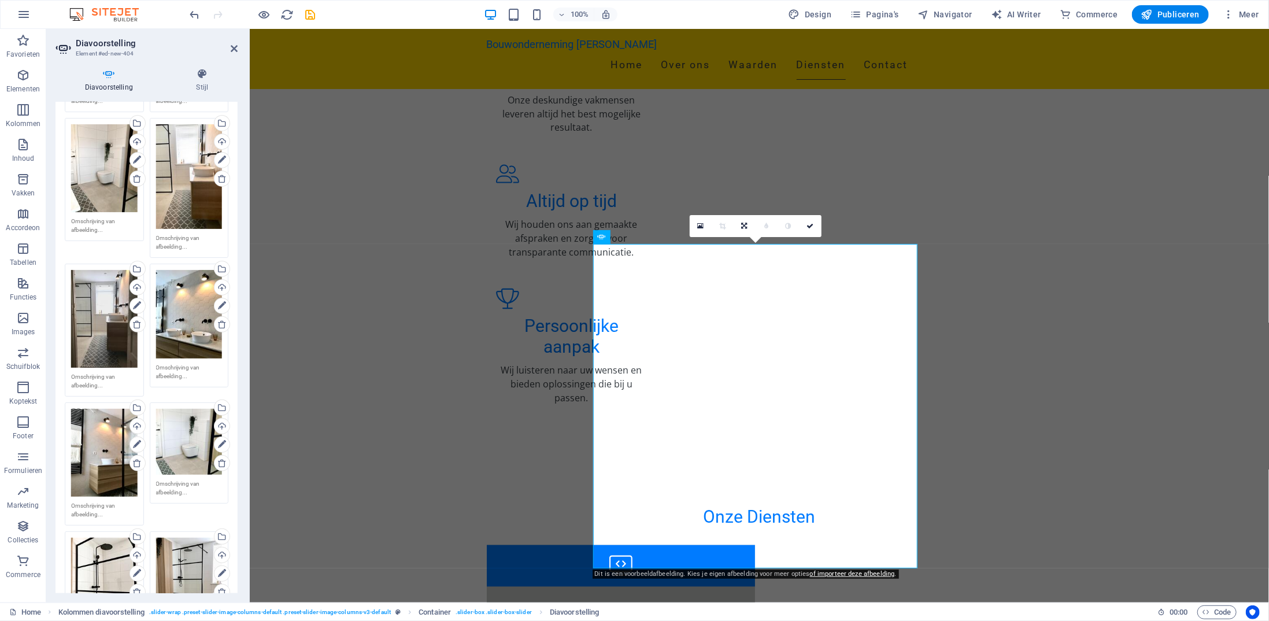
scroll to position [0, 0]
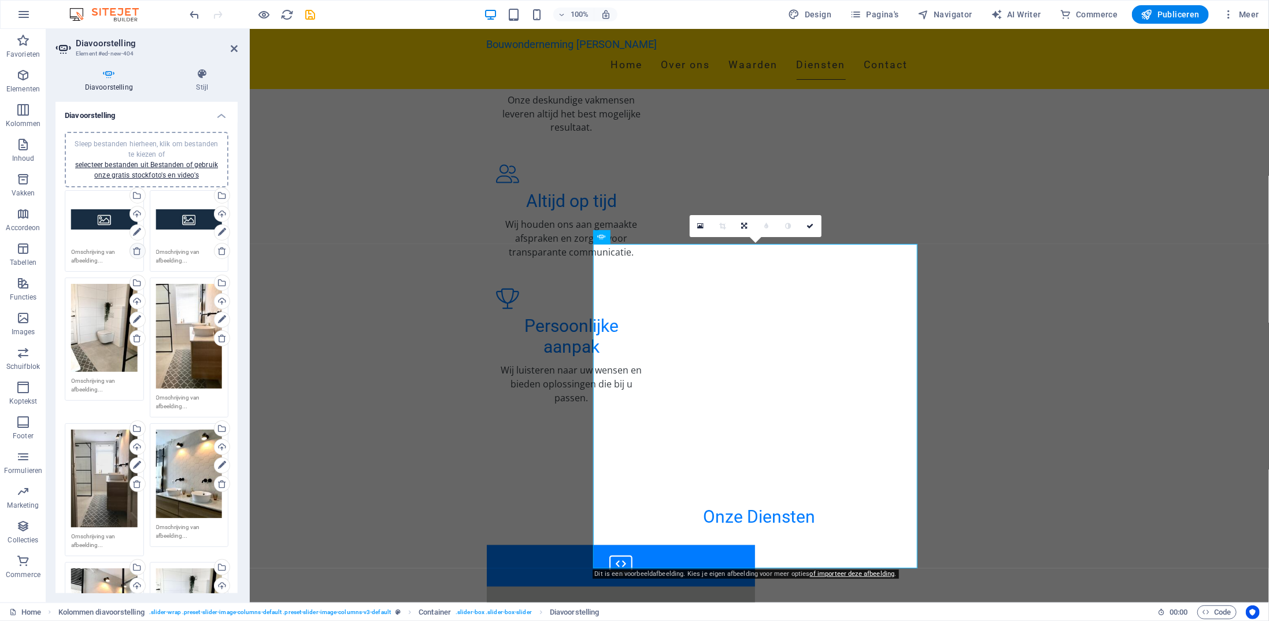
click at [135, 248] on icon at bounding box center [136, 250] width 9 height 9
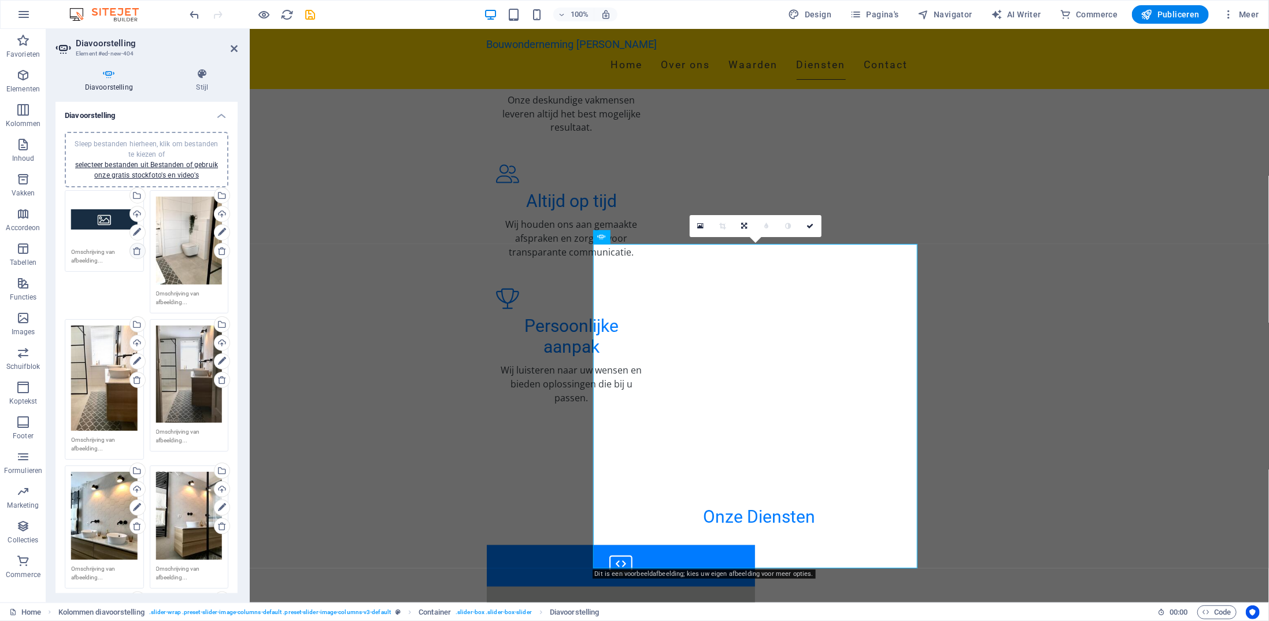
click at [136, 250] on icon at bounding box center [136, 250] width 9 height 9
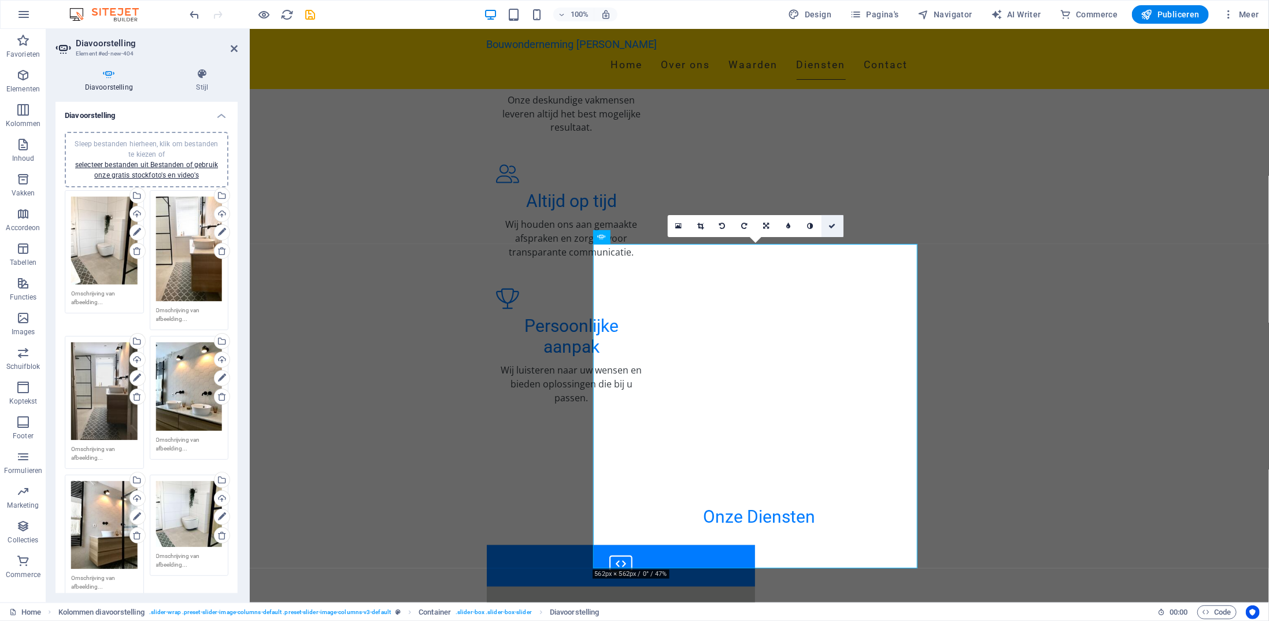
click at [830, 224] on icon at bounding box center [831, 226] width 7 height 7
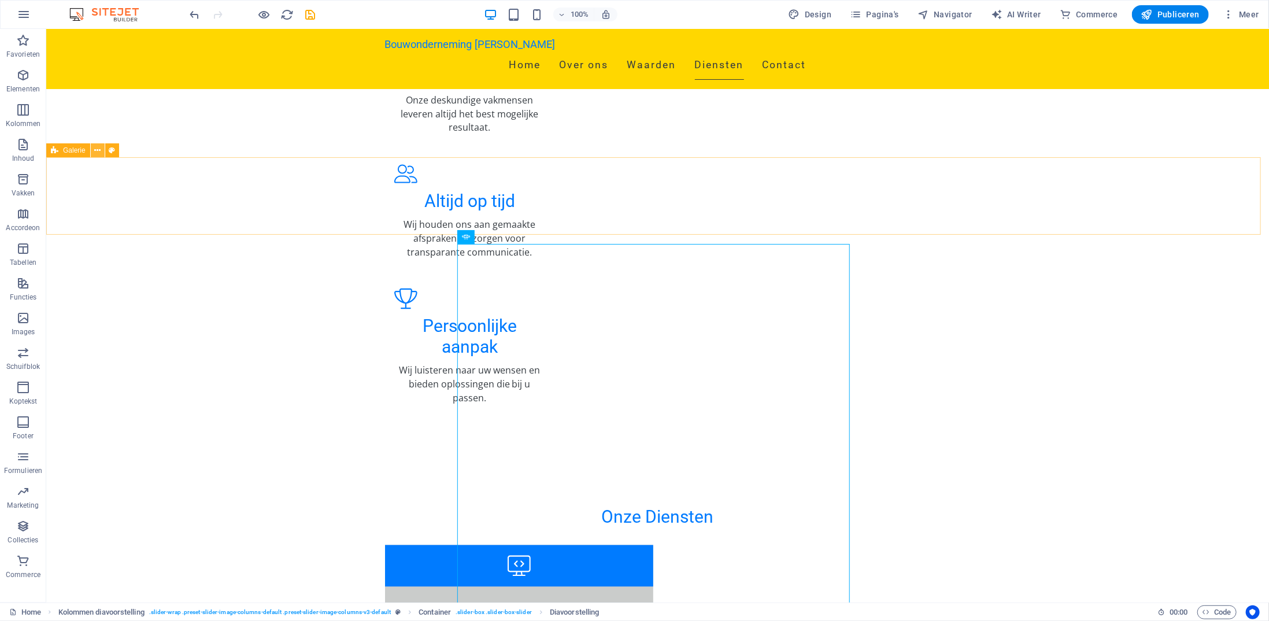
click at [99, 150] on icon at bounding box center [97, 150] width 6 height 12
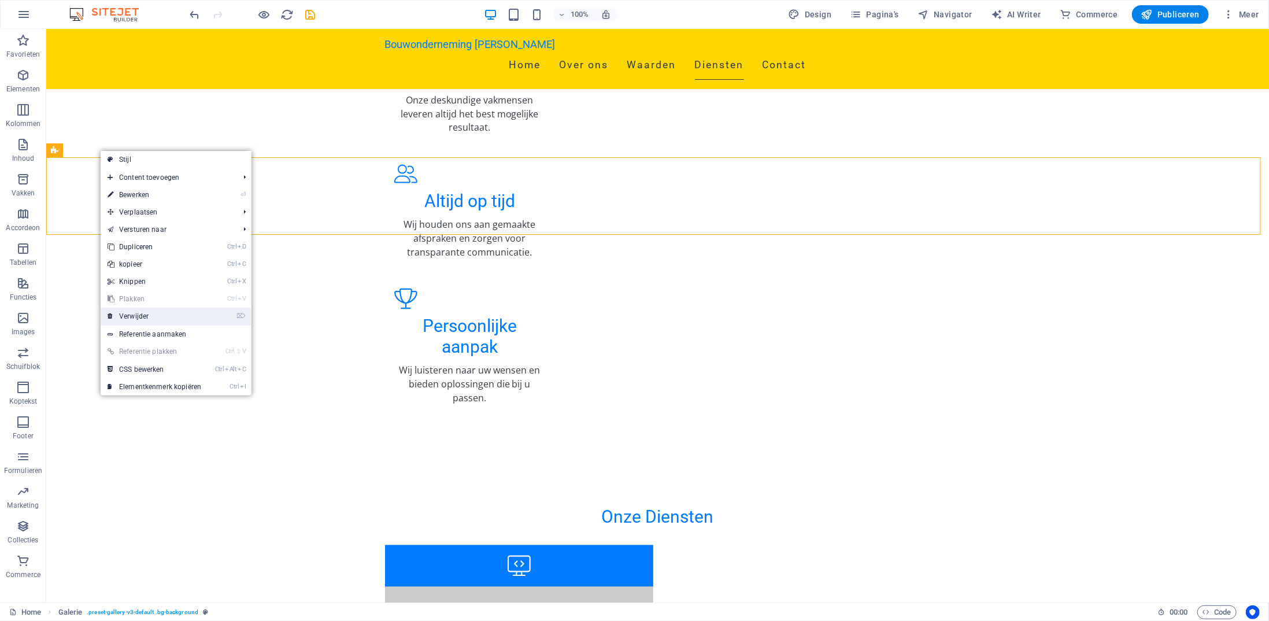
drag, startPoint x: 161, startPoint y: 316, endPoint x: 116, endPoint y: 287, distance: 54.0
click at [161, 316] on link "⌦ Verwijder" at bounding box center [154, 315] width 107 height 17
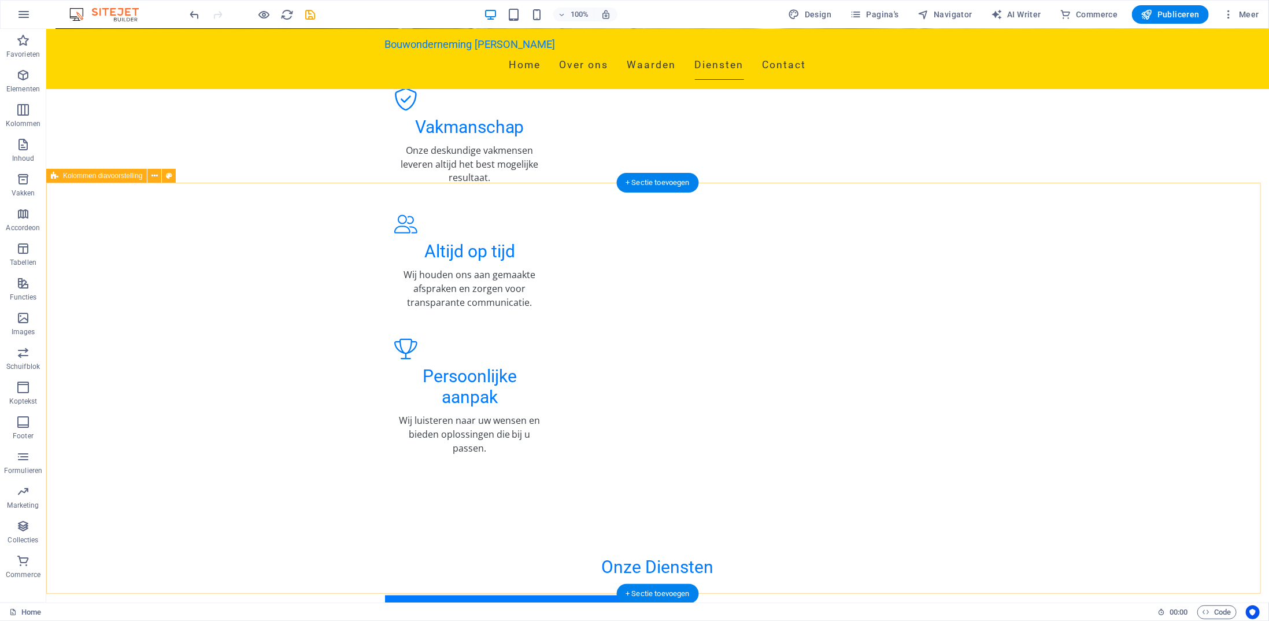
scroll to position [1329, 0]
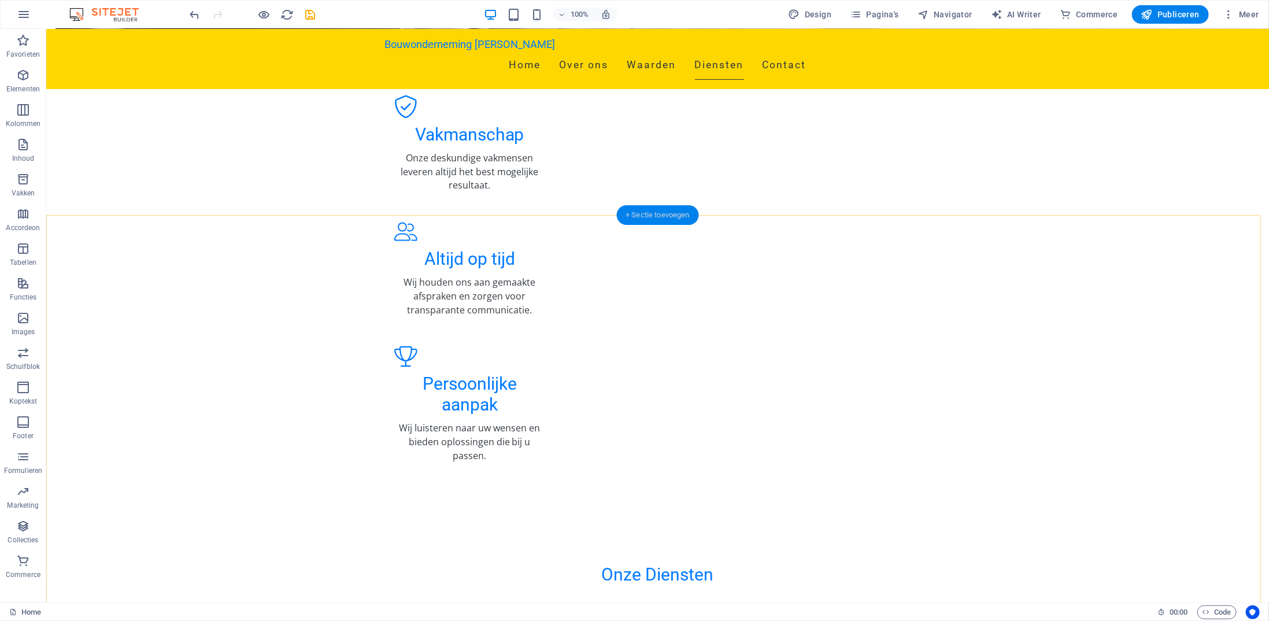
click at [654, 212] on div "+ Sectie toevoegen" at bounding box center [657, 215] width 83 height 20
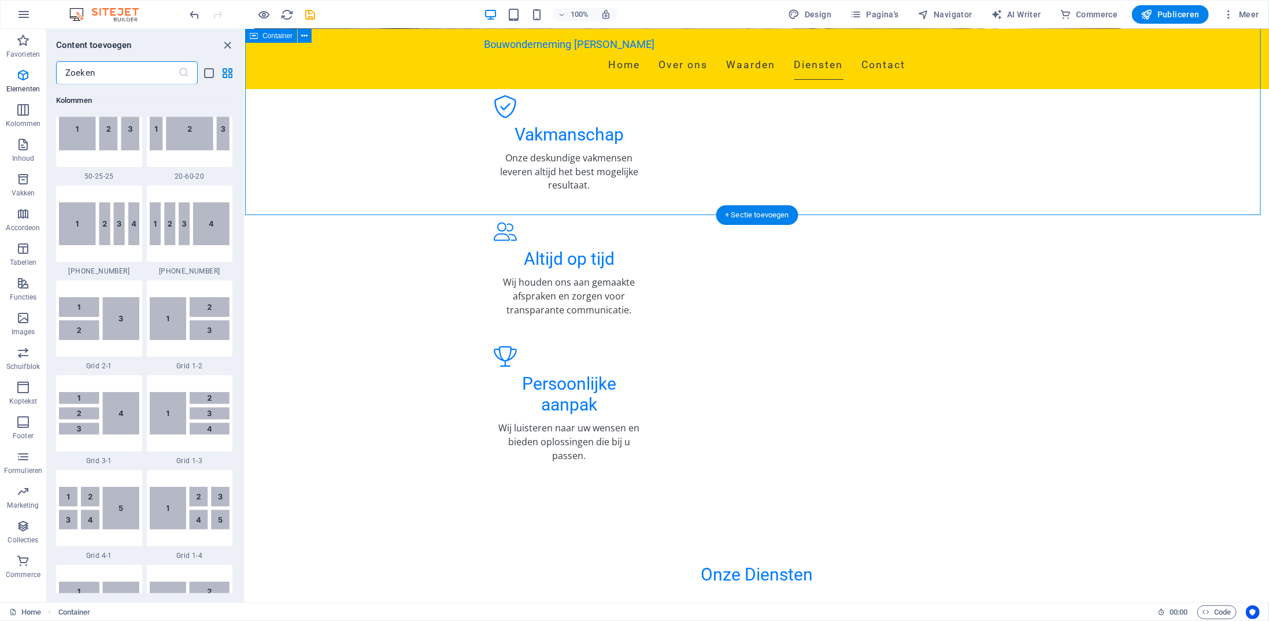
scroll to position [2022, 0]
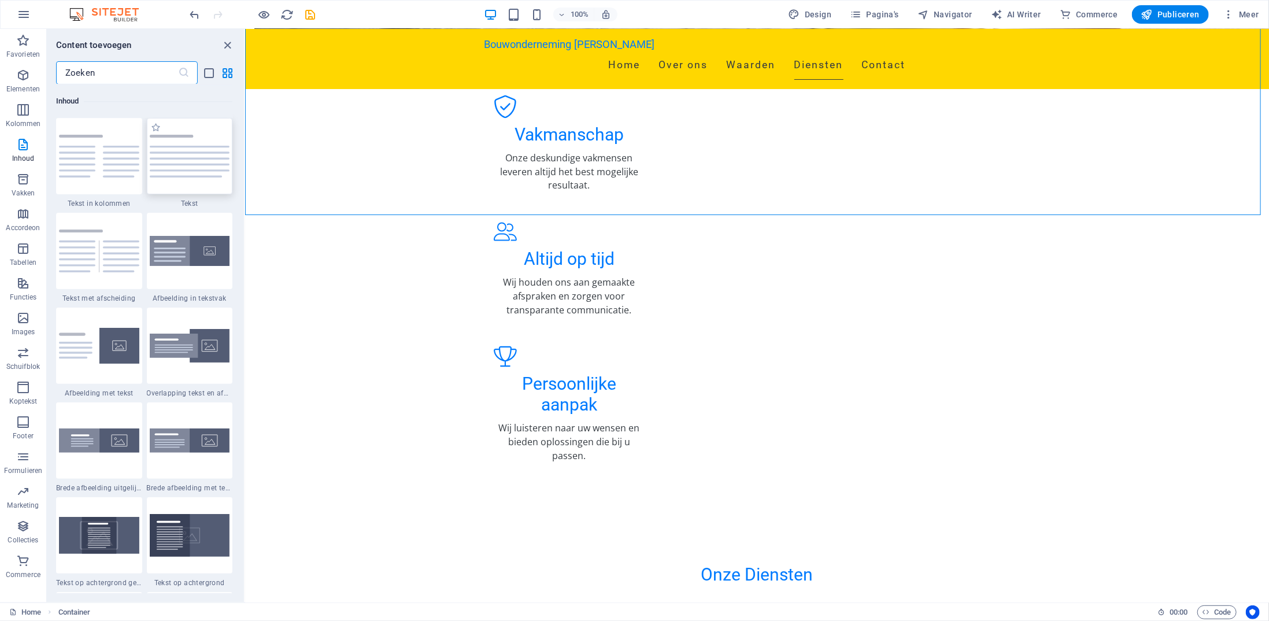
click at [206, 166] on img at bounding box center [190, 156] width 80 height 43
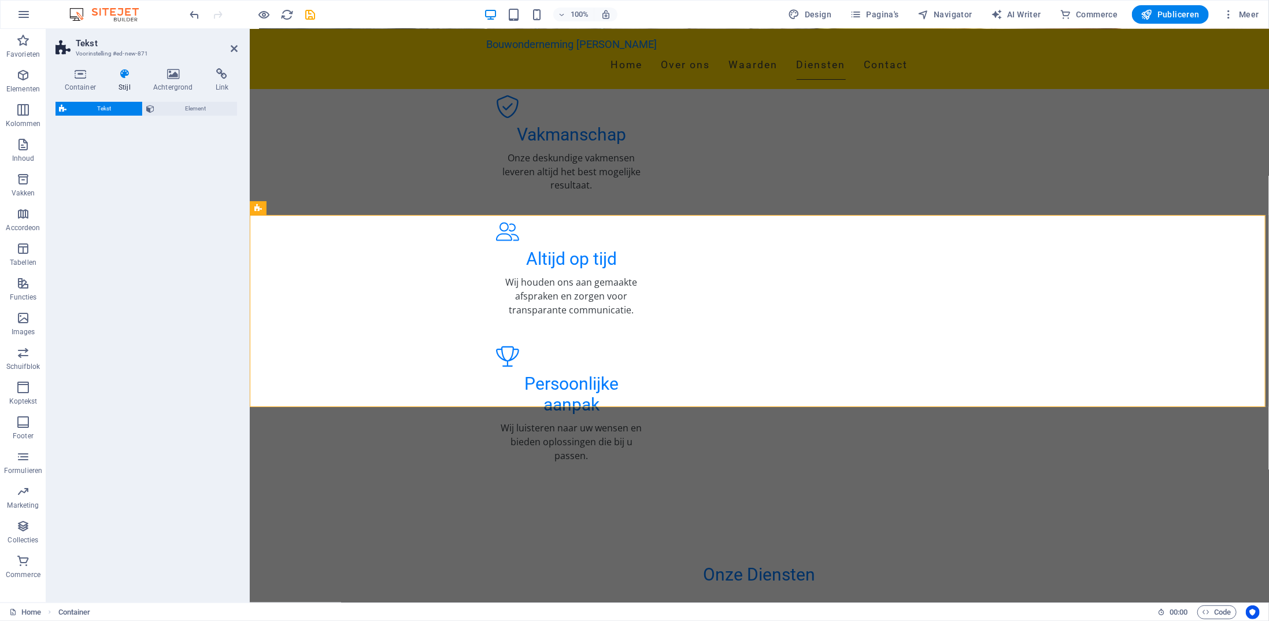
select select "preset-text-v2-default"
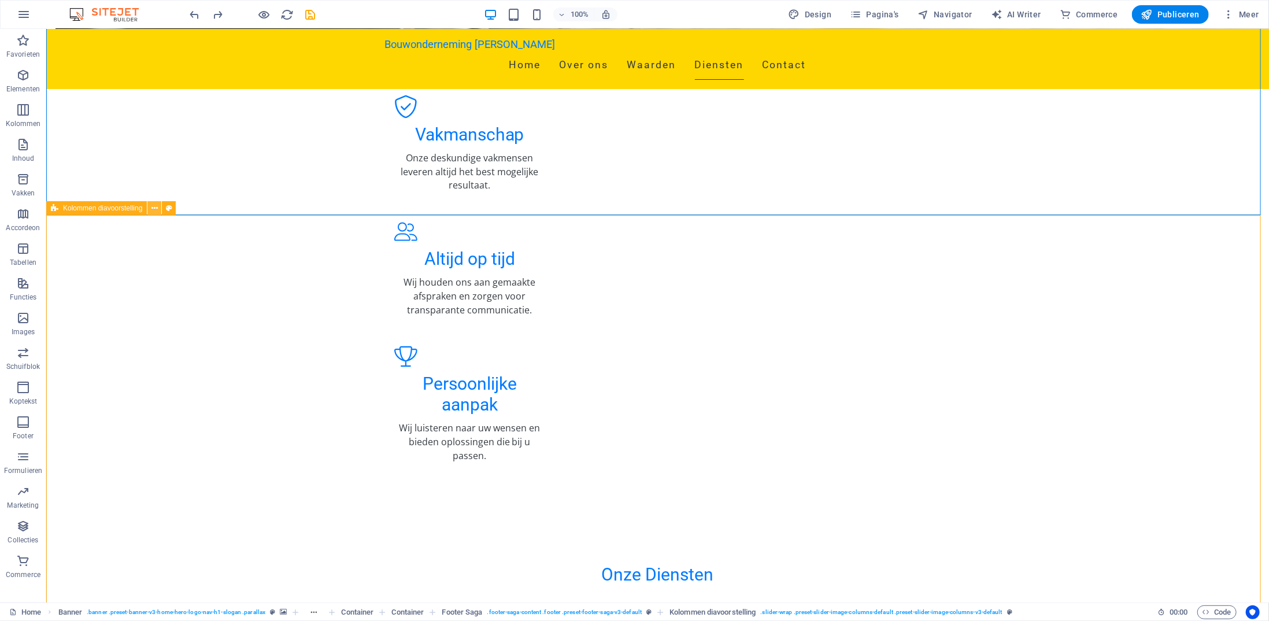
click at [159, 205] on button at bounding box center [154, 208] width 14 height 14
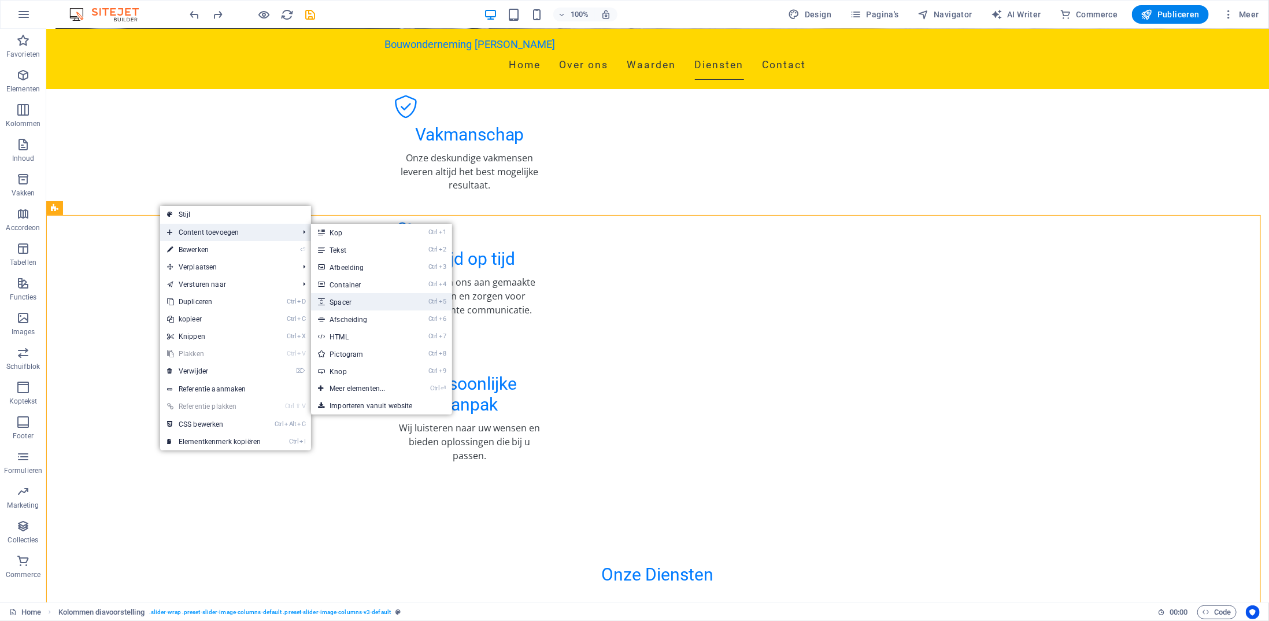
click at [343, 298] on link "Ctrl 5 Spacer" at bounding box center [359, 301] width 97 height 17
select select "px"
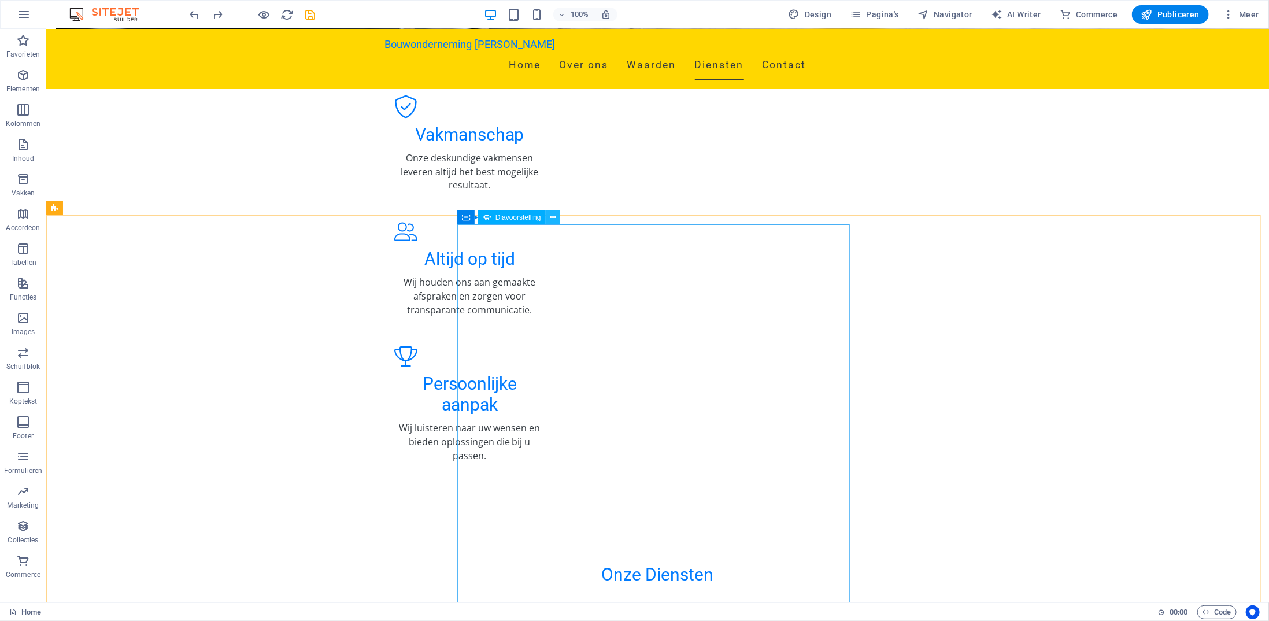
click at [552, 217] on icon at bounding box center [553, 218] width 6 height 12
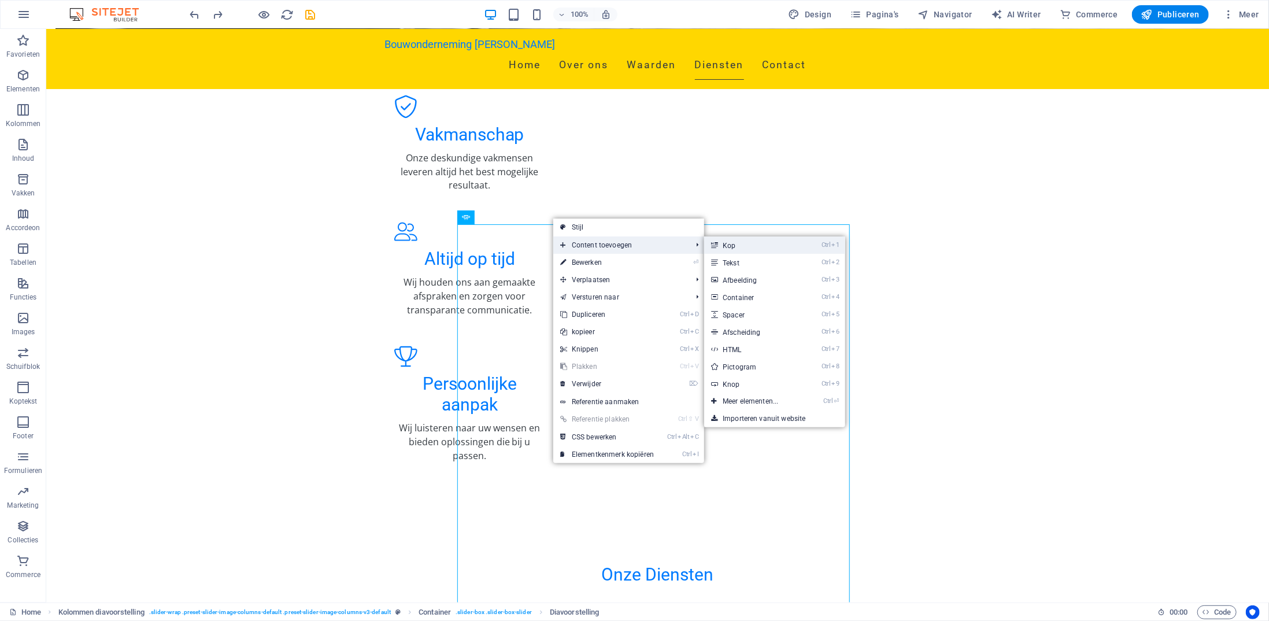
click at [773, 251] on link "Ctrl 1 Kop" at bounding box center [752, 244] width 97 height 17
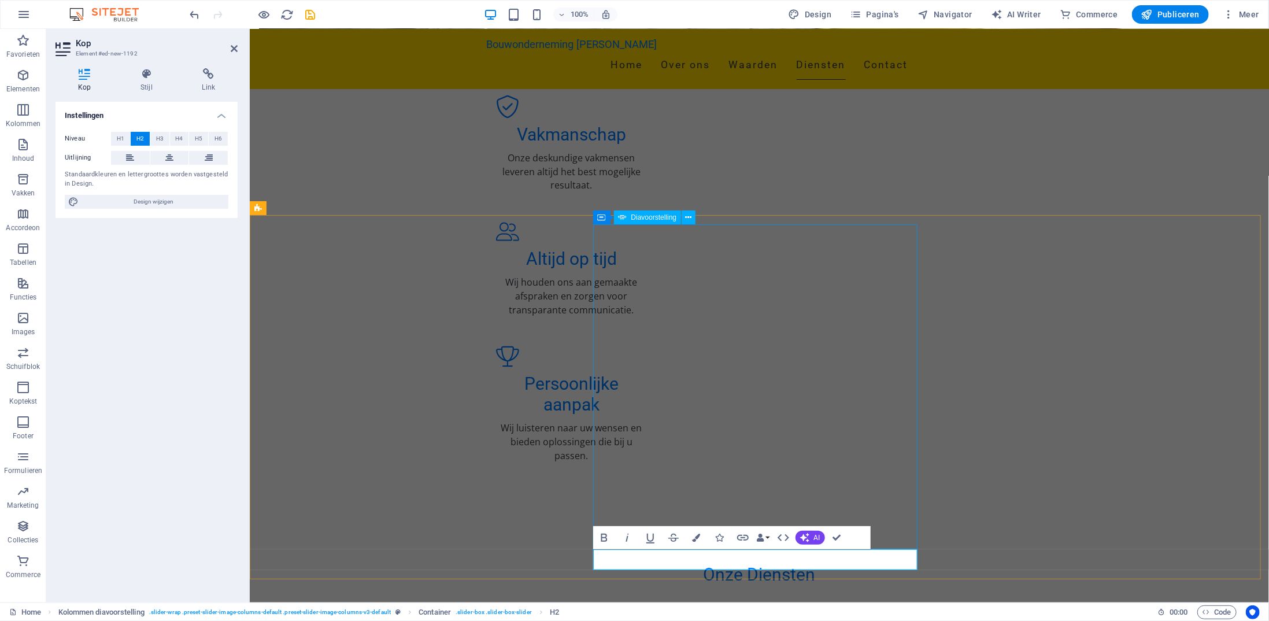
scroll to position [1397, 0]
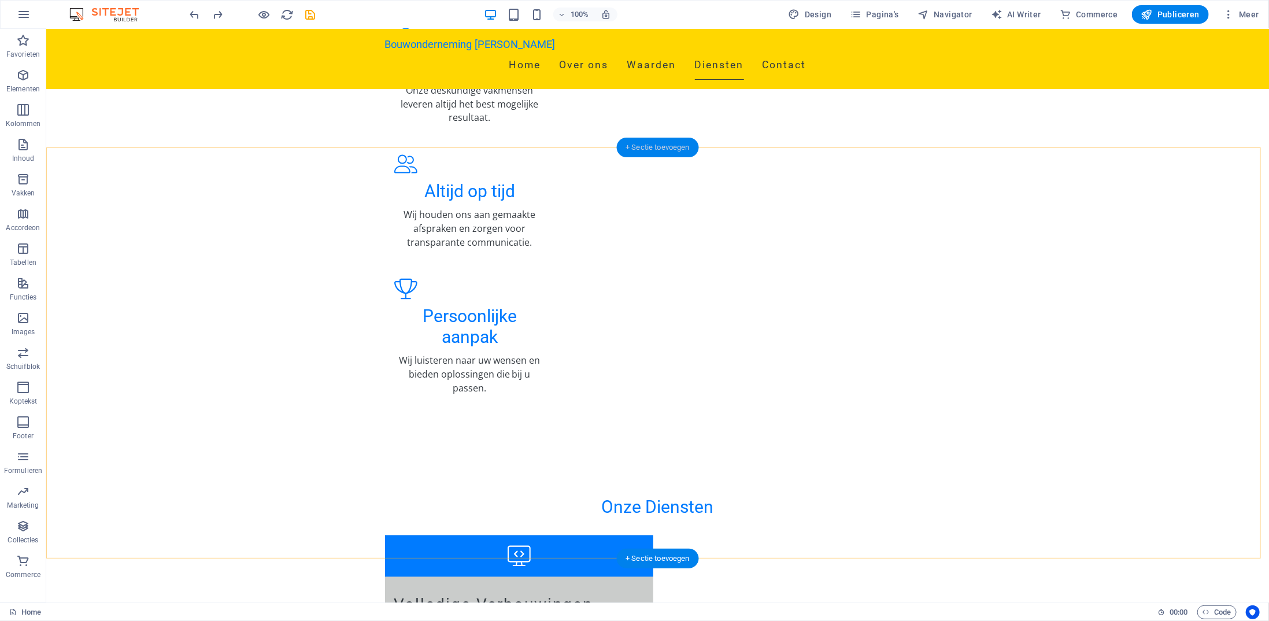
click at [644, 146] on div "+ Sectie toevoegen" at bounding box center [657, 148] width 83 height 20
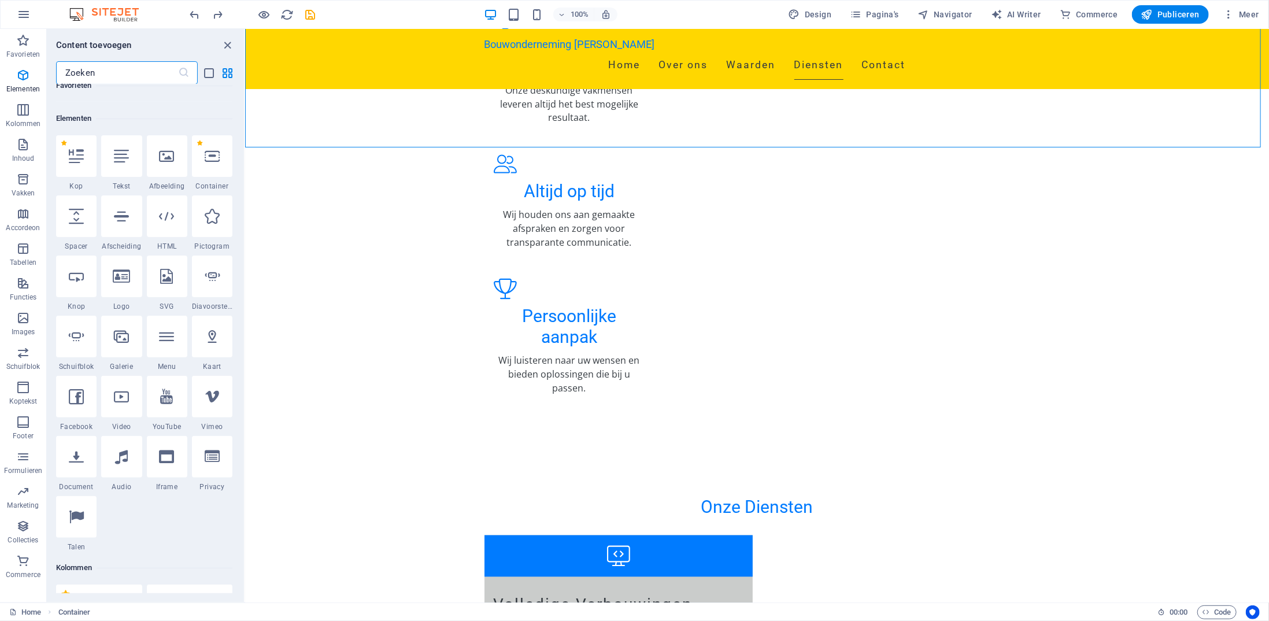
scroll to position [57, 0]
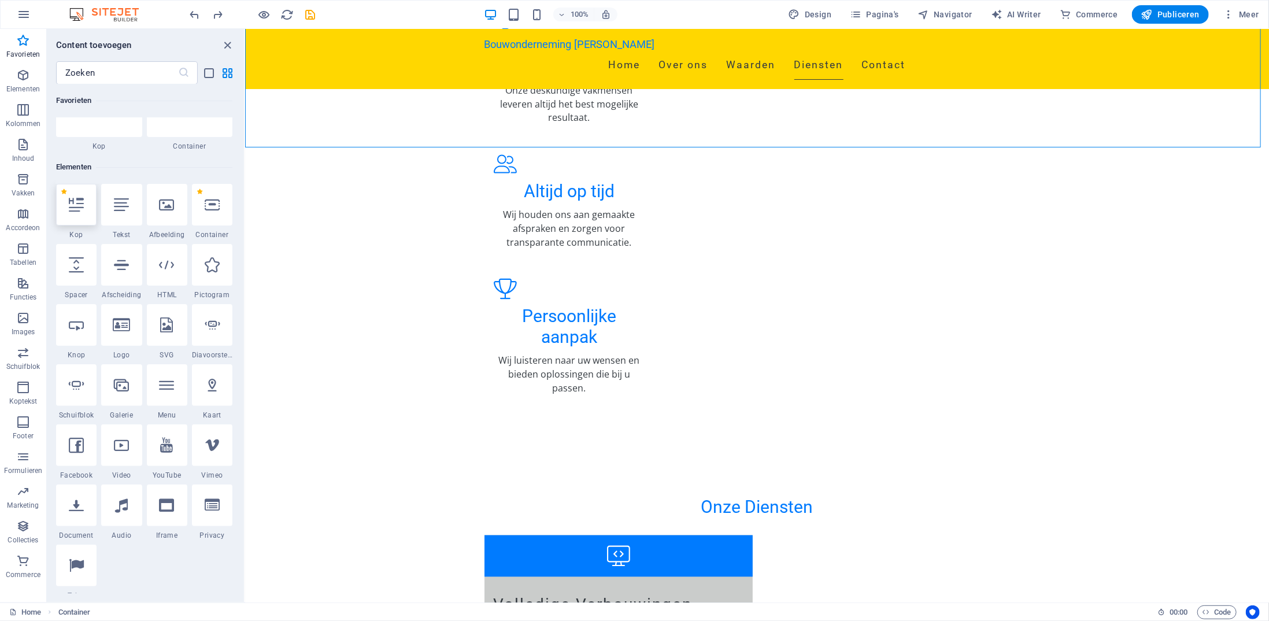
click at [91, 216] on div at bounding box center [76, 205] width 40 height 42
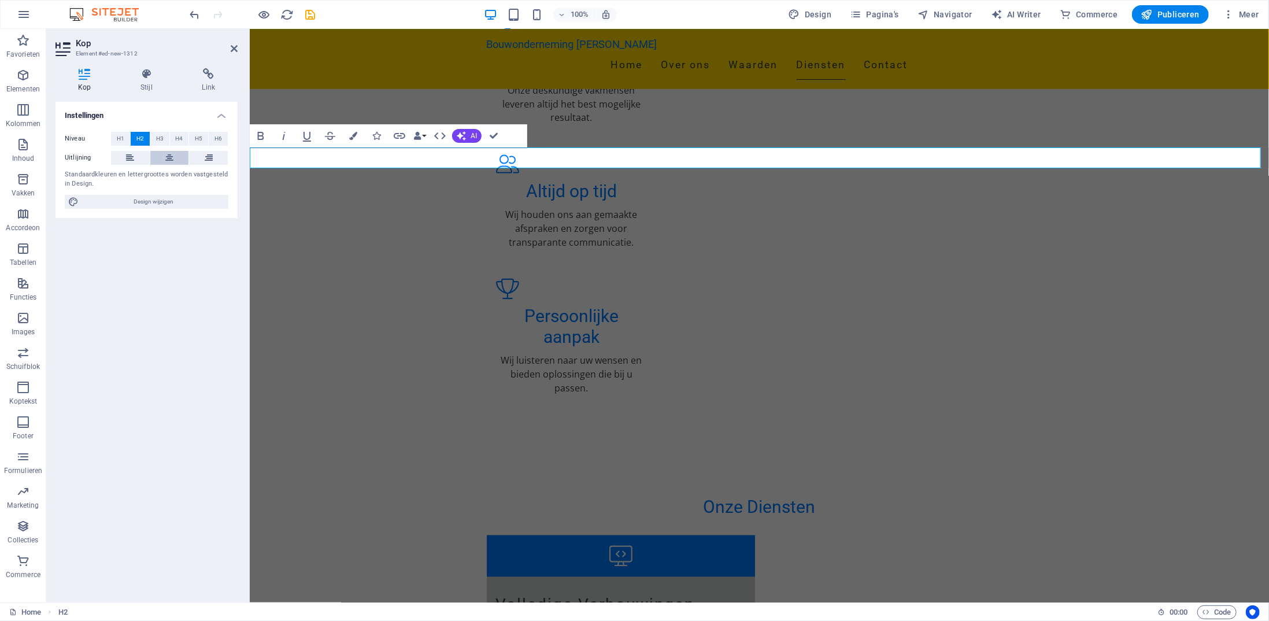
click at [177, 154] on button at bounding box center [169, 158] width 39 height 14
click at [150, 151] on button at bounding box center [169, 158] width 39 height 14
drag, startPoint x: 826, startPoint y: 153, endPoint x: 689, endPoint y: 155, distance: 137.0
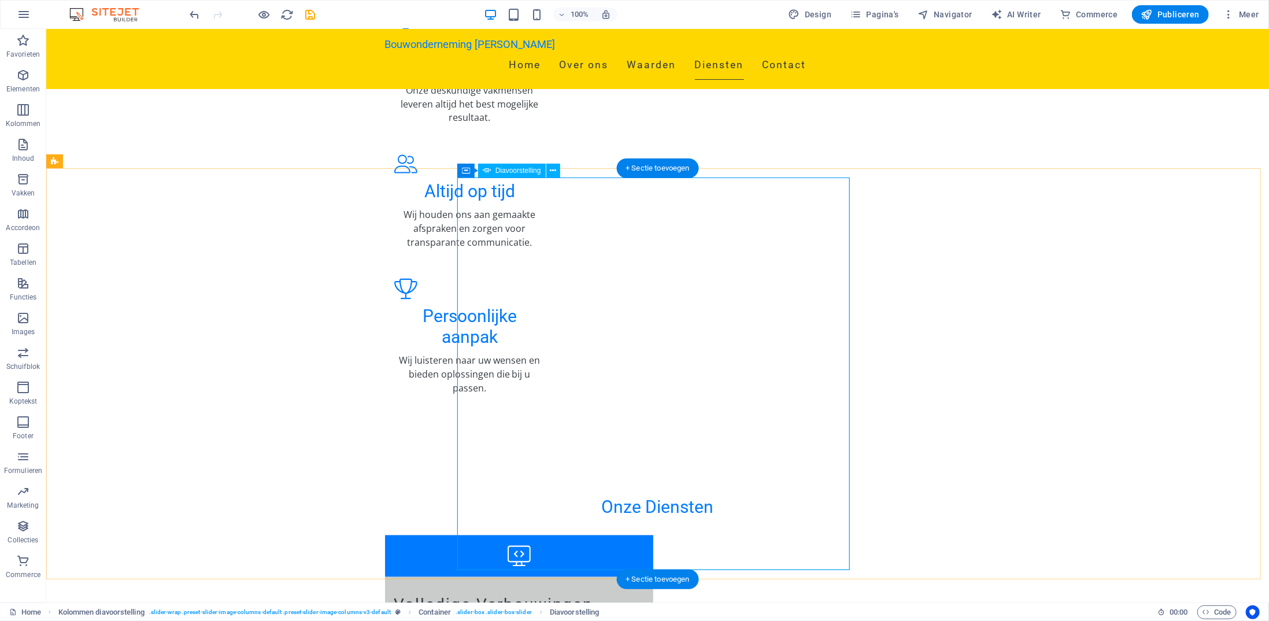
select select "px"
select select "ms"
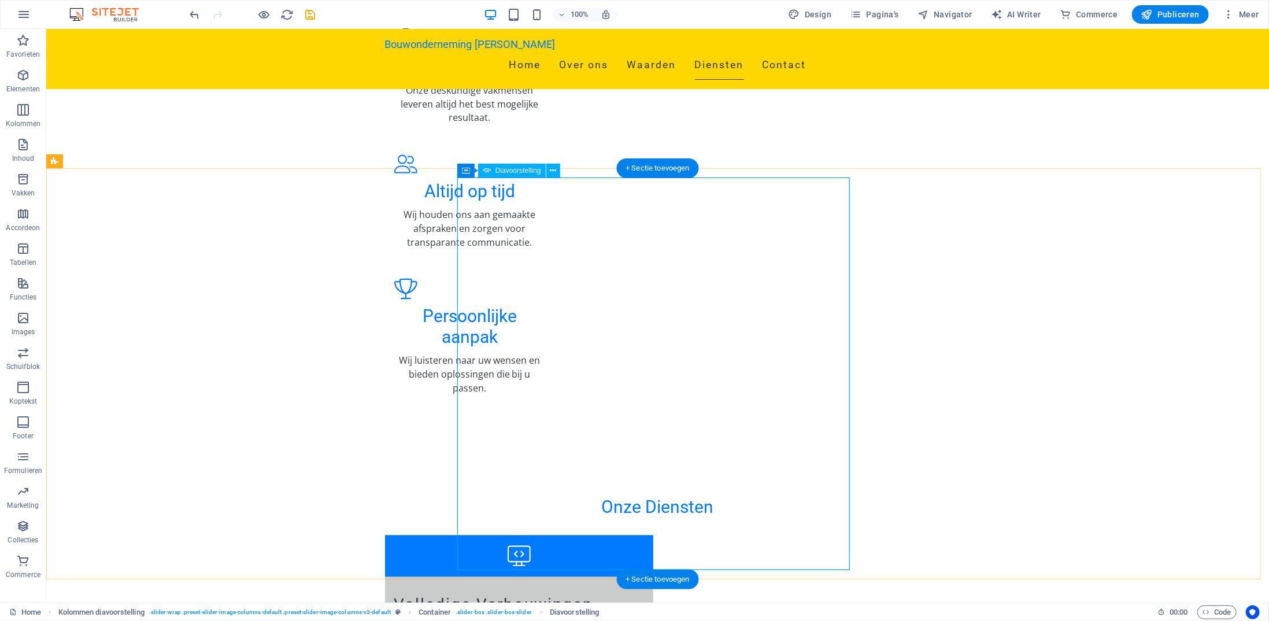
select select "s"
select select "progressive"
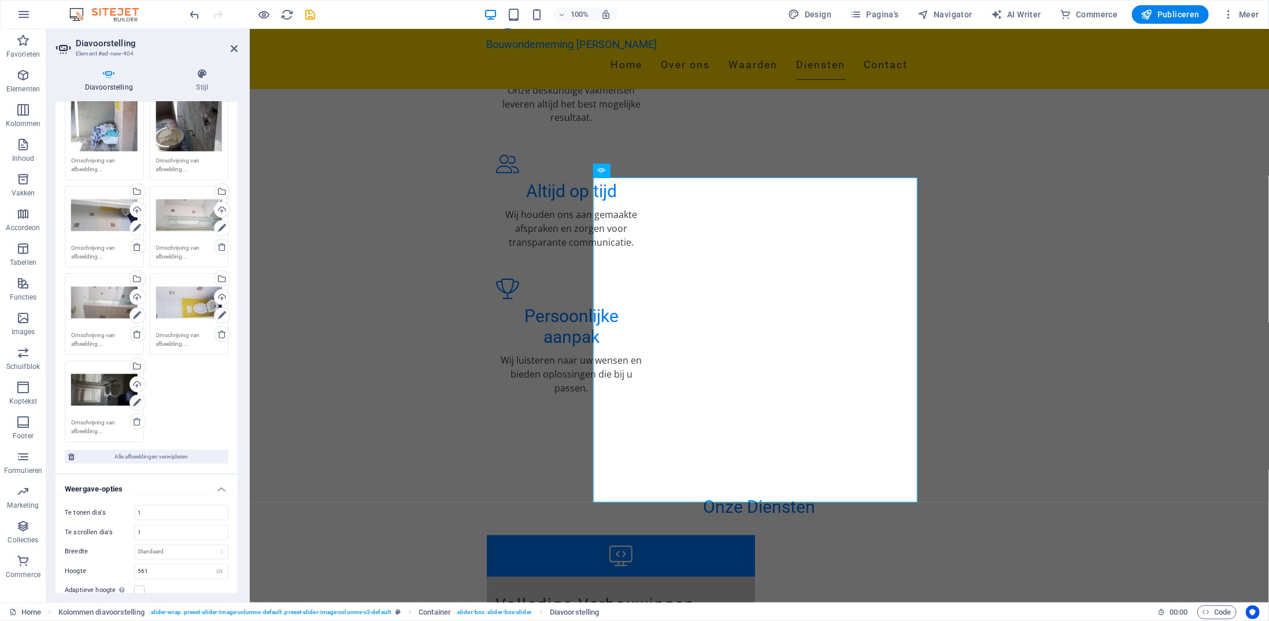
scroll to position [1271, 0]
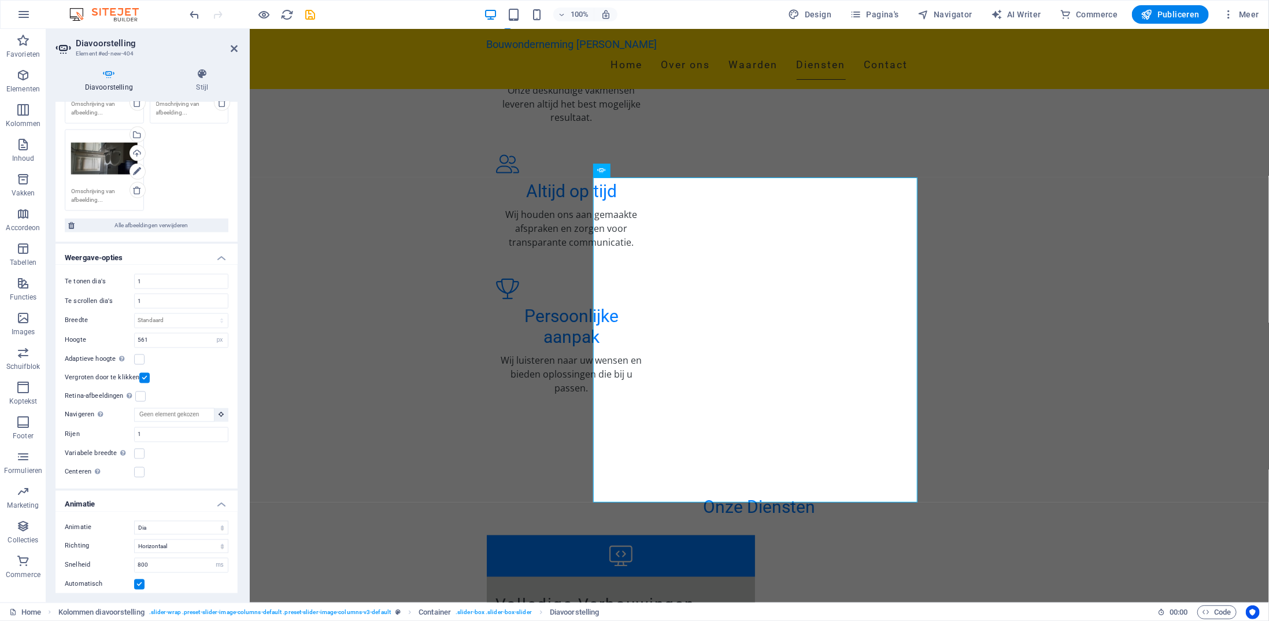
click at [143, 354] on label at bounding box center [139, 359] width 10 height 10
click at [0, 0] on input "Adaptieve hoogte Automatisch de hoogte aanpassen voor horizontale schuifregelaa…" at bounding box center [0, 0] width 0 height 0
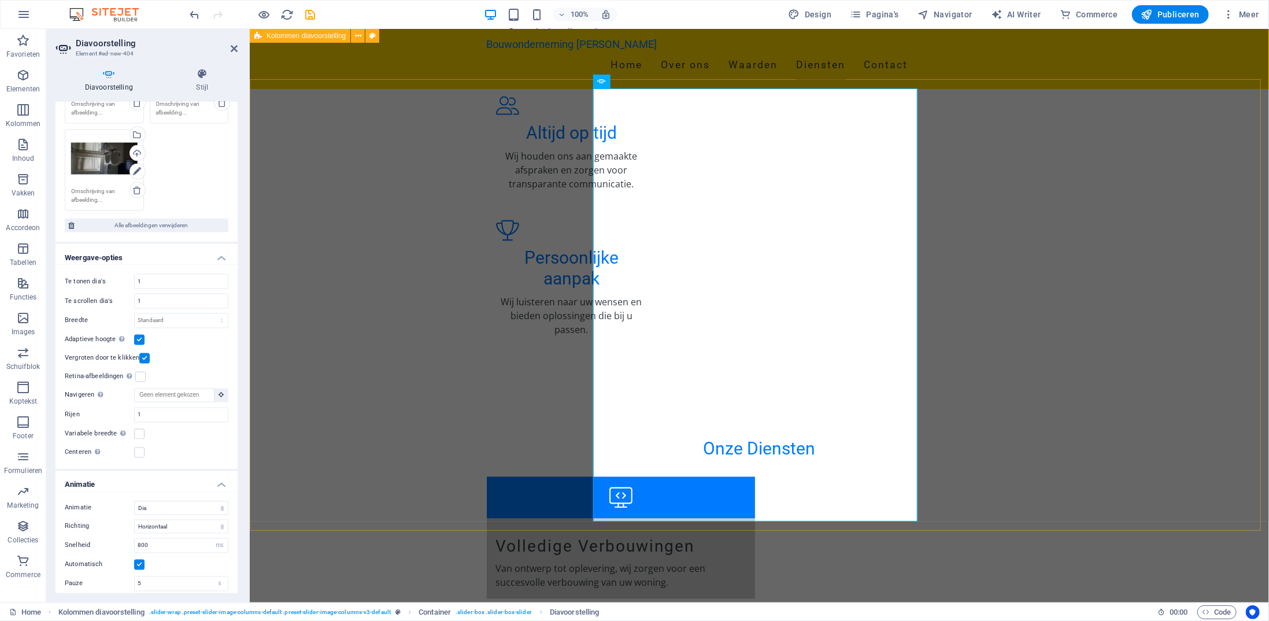
scroll to position [1455, 0]
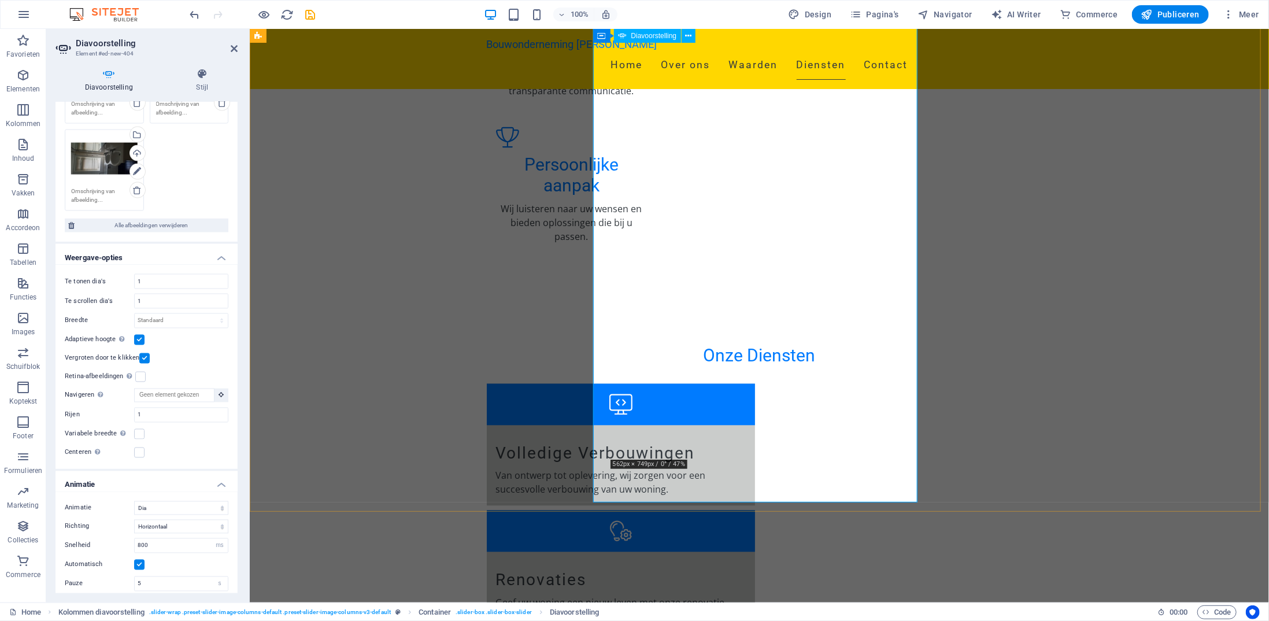
scroll to position [1548, 0]
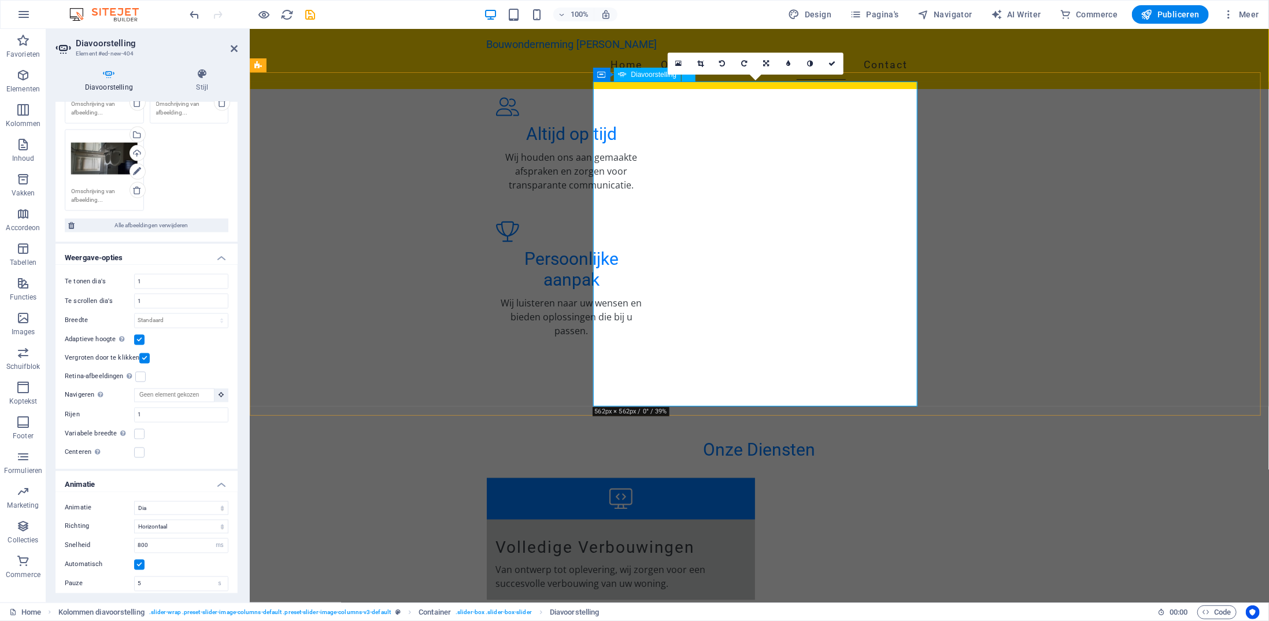
scroll to position [1436, 0]
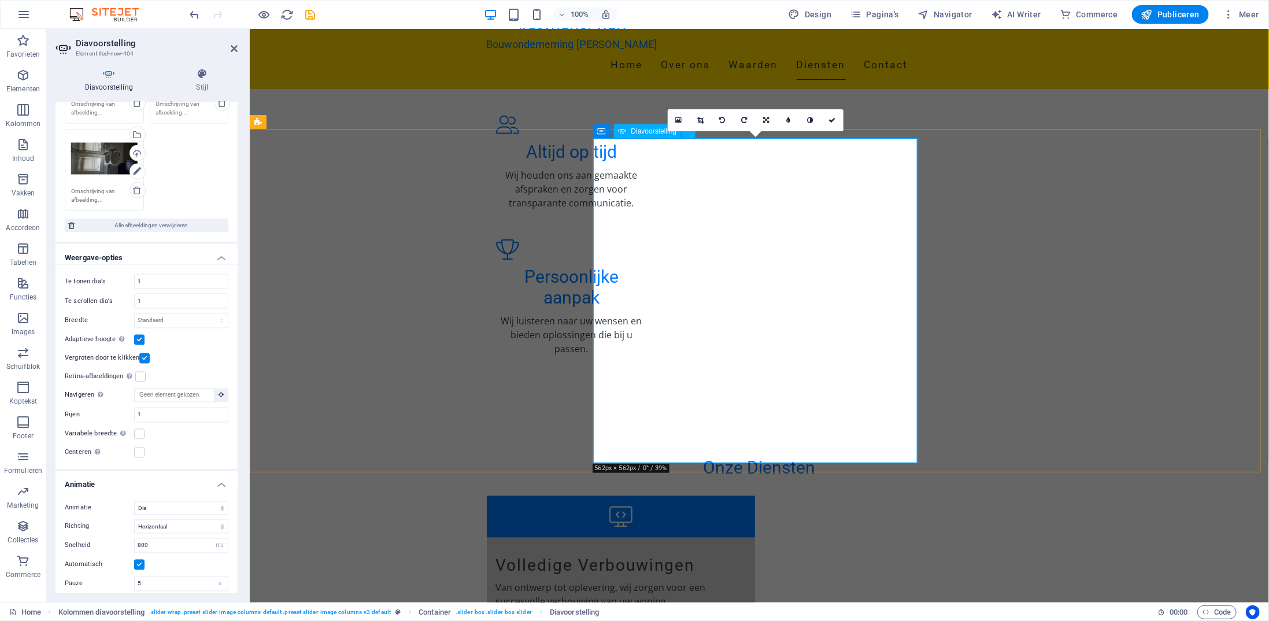
drag, startPoint x: 191, startPoint y: 17, endPoint x: 236, endPoint y: 46, distance: 54.0
click at [236, 46] on icon at bounding box center [234, 48] width 7 height 9
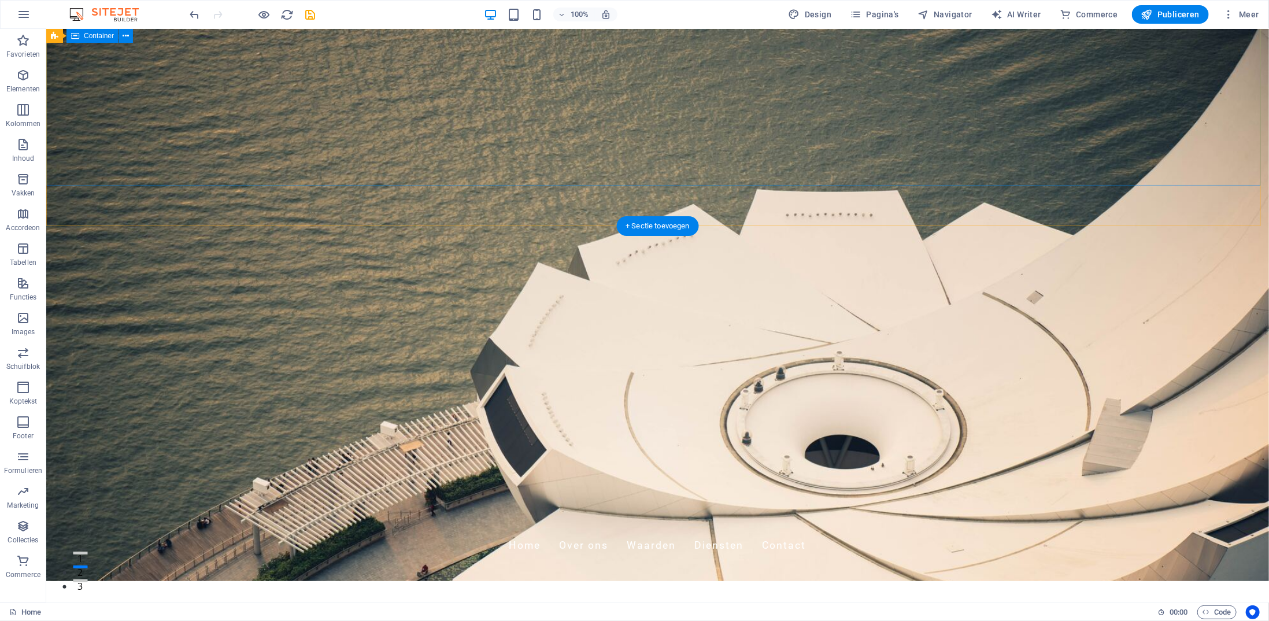
scroll to position [0, 0]
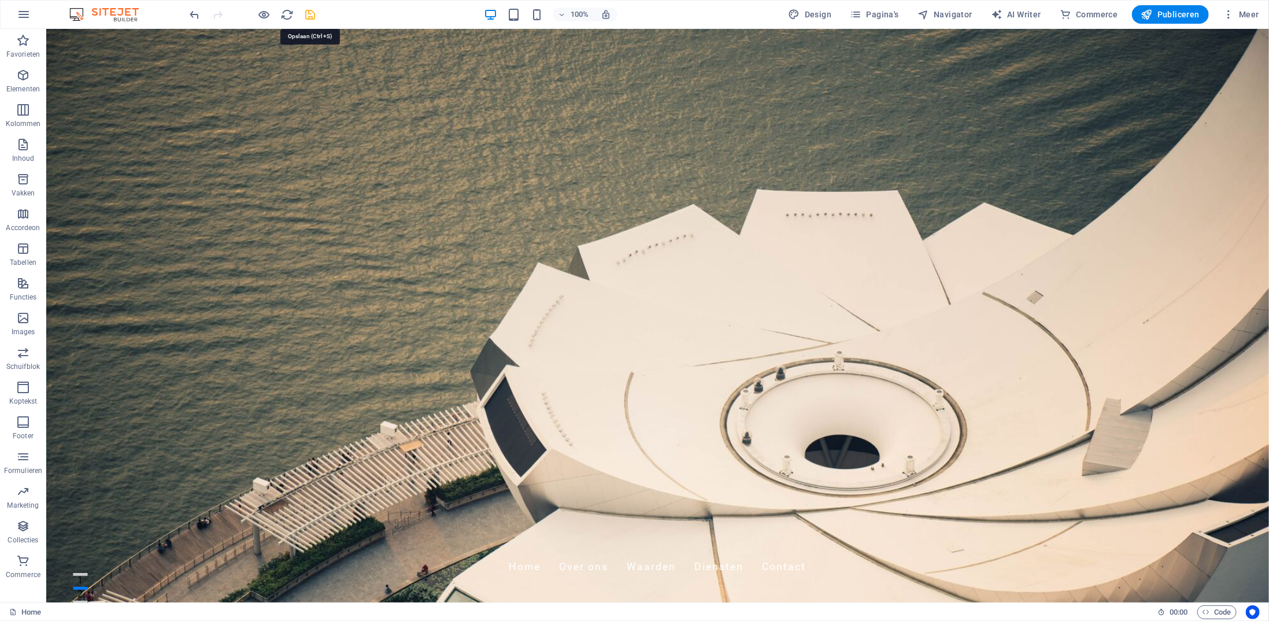
click at [310, 12] on icon "save" at bounding box center [310, 14] width 13 height 13
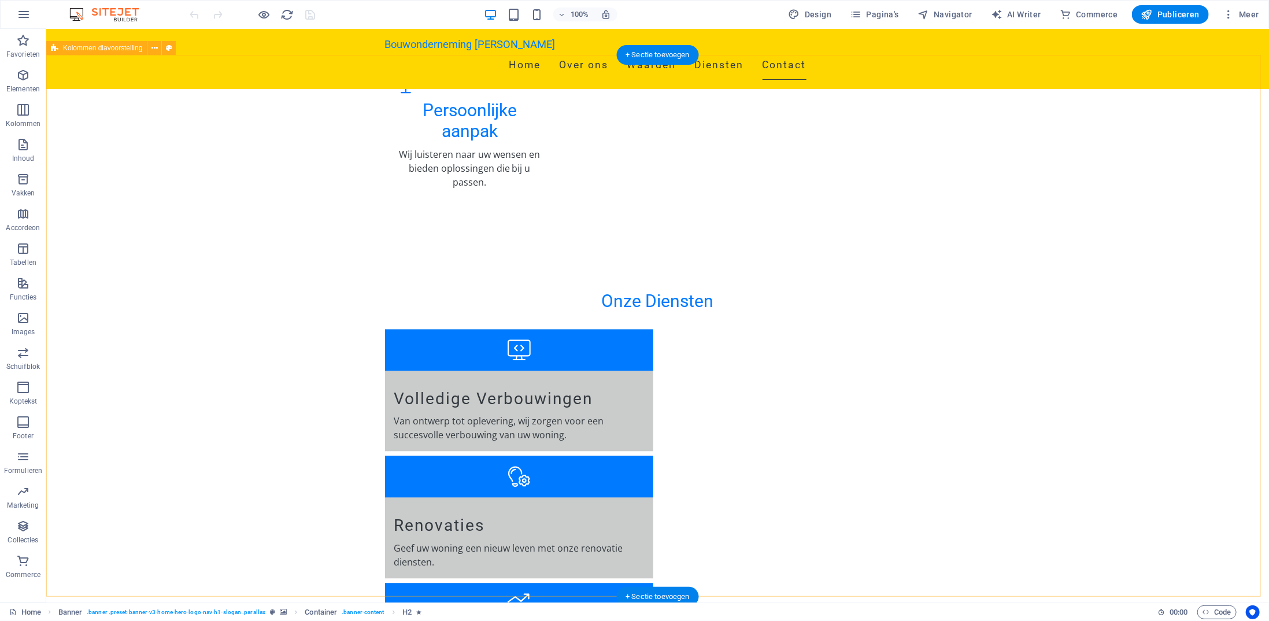
scroll to position [1618, 0]
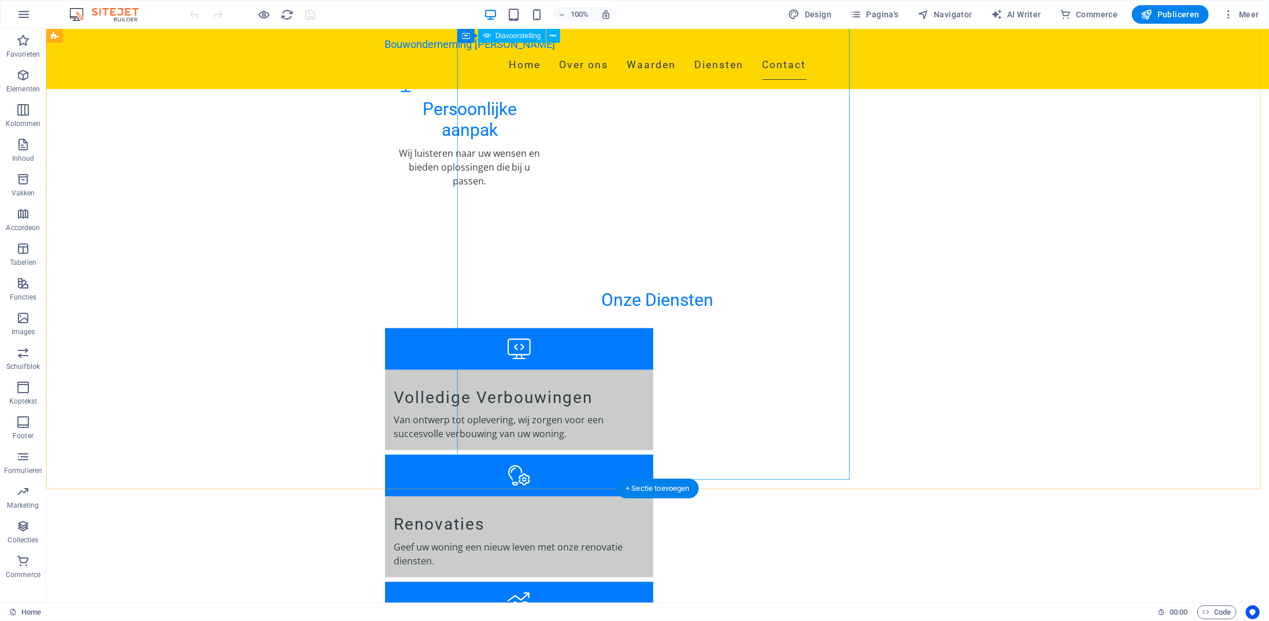
select select "ms"
select select "s"
select select "progressive"
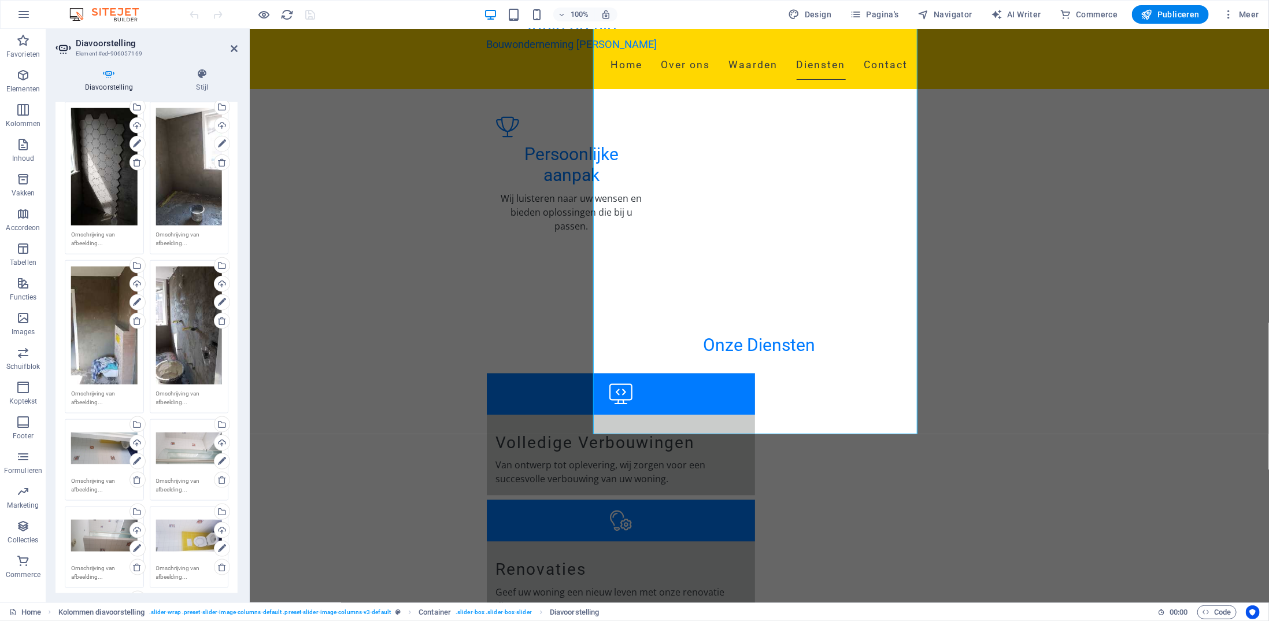
scroll to position [809, 0]
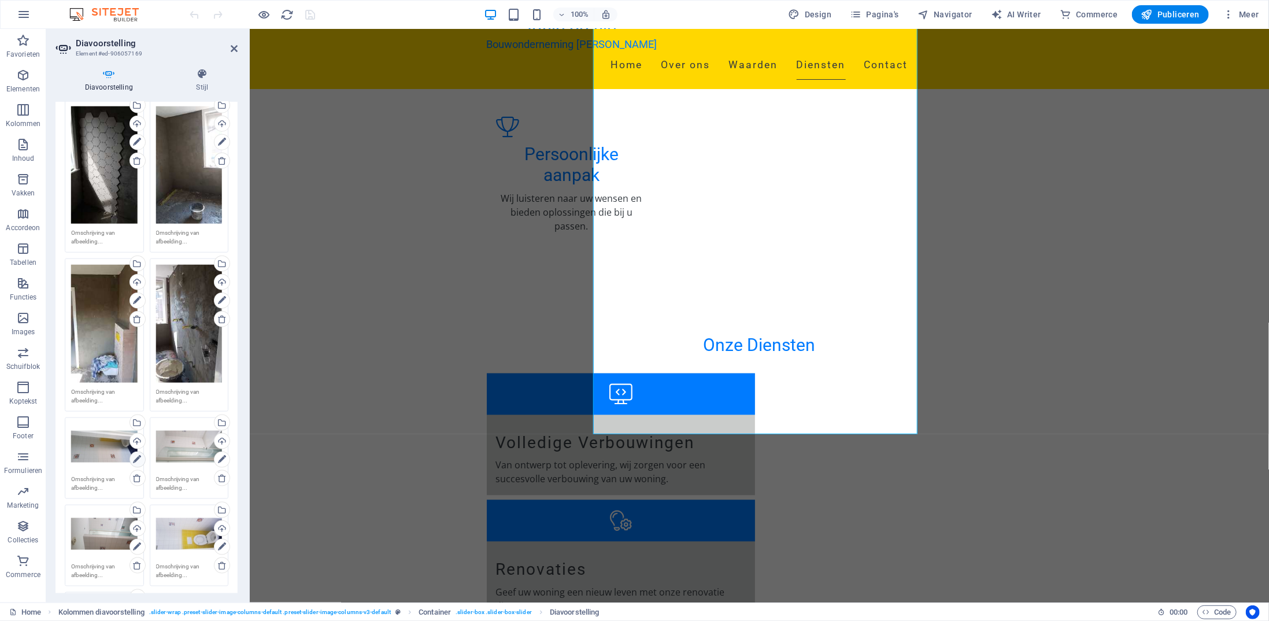
click at [134, 453] on icon at bounding box center [137, 460] width 8 height 14
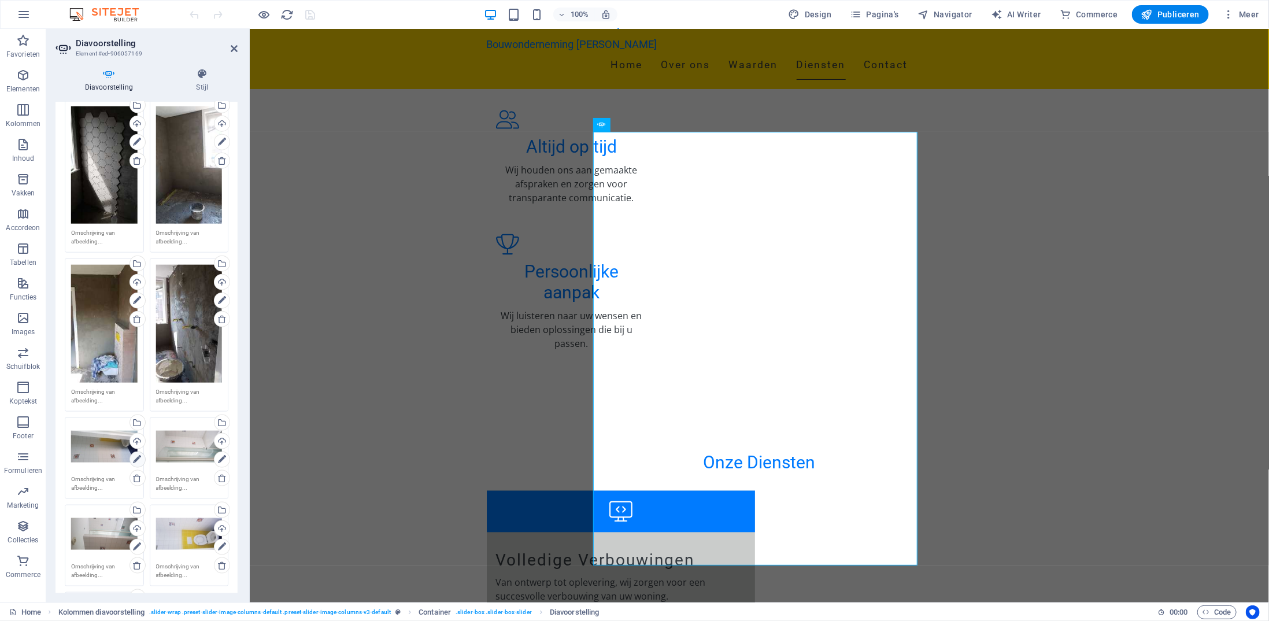
scroll to position [1436, 0]
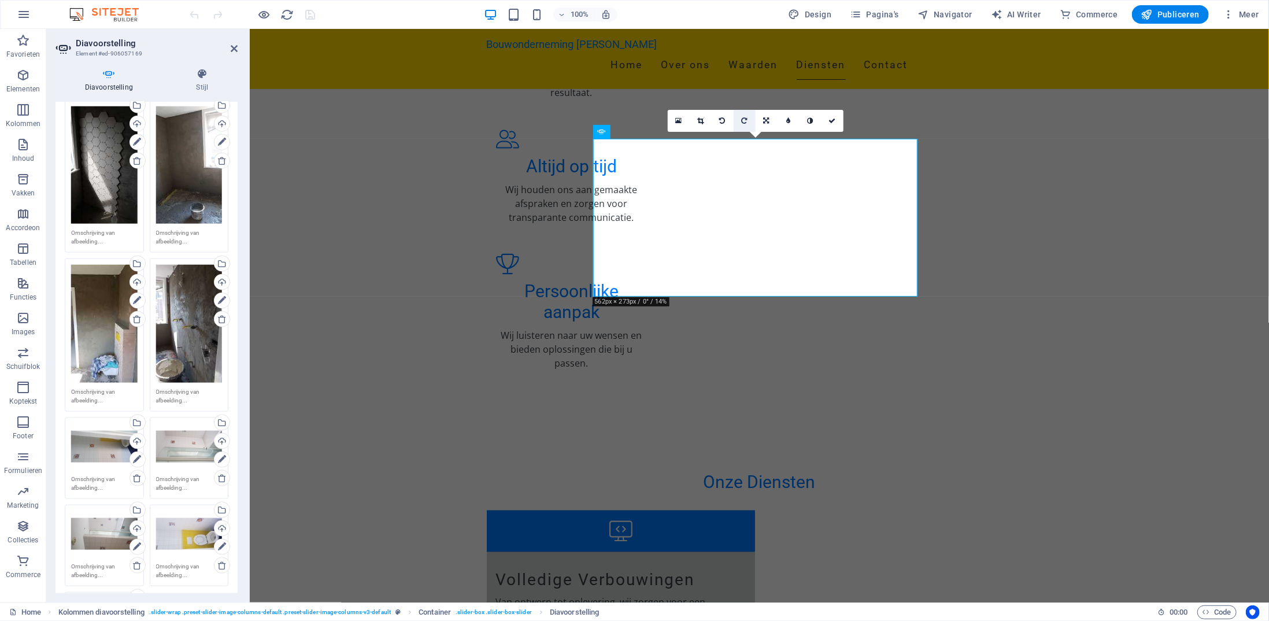
click at [743, 119] on icon at bounding box center [744, 120] width 6 height 7
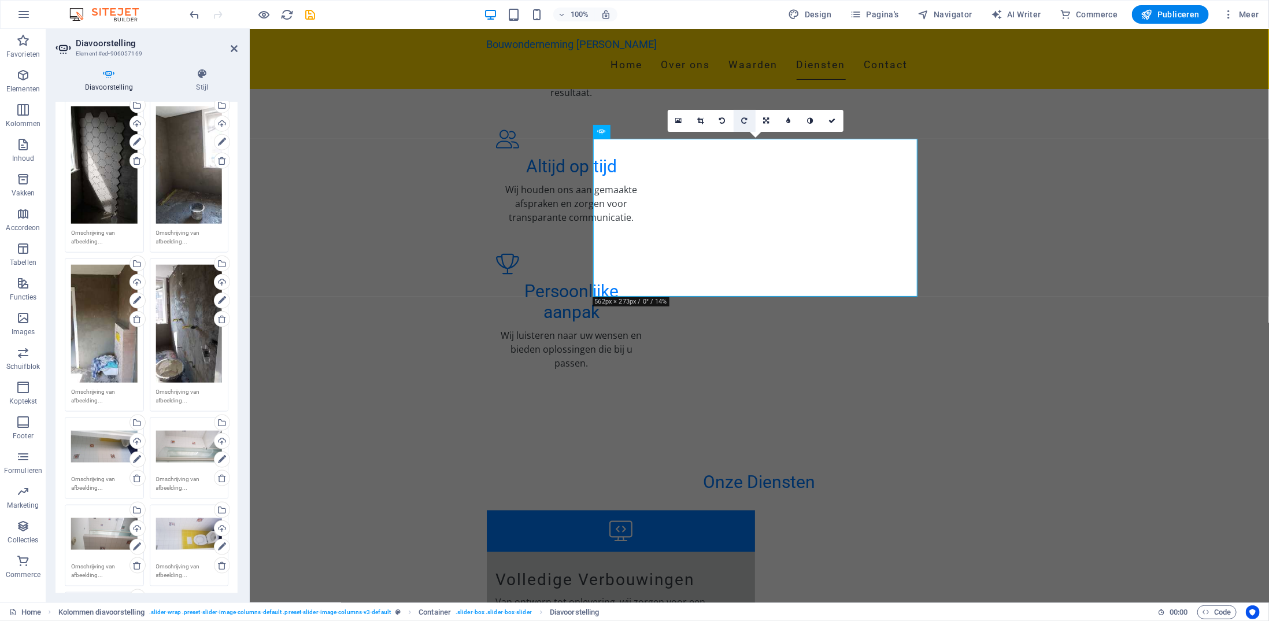
click at [747, 121] on link at bounding box center [744, 121] width 22 height 22
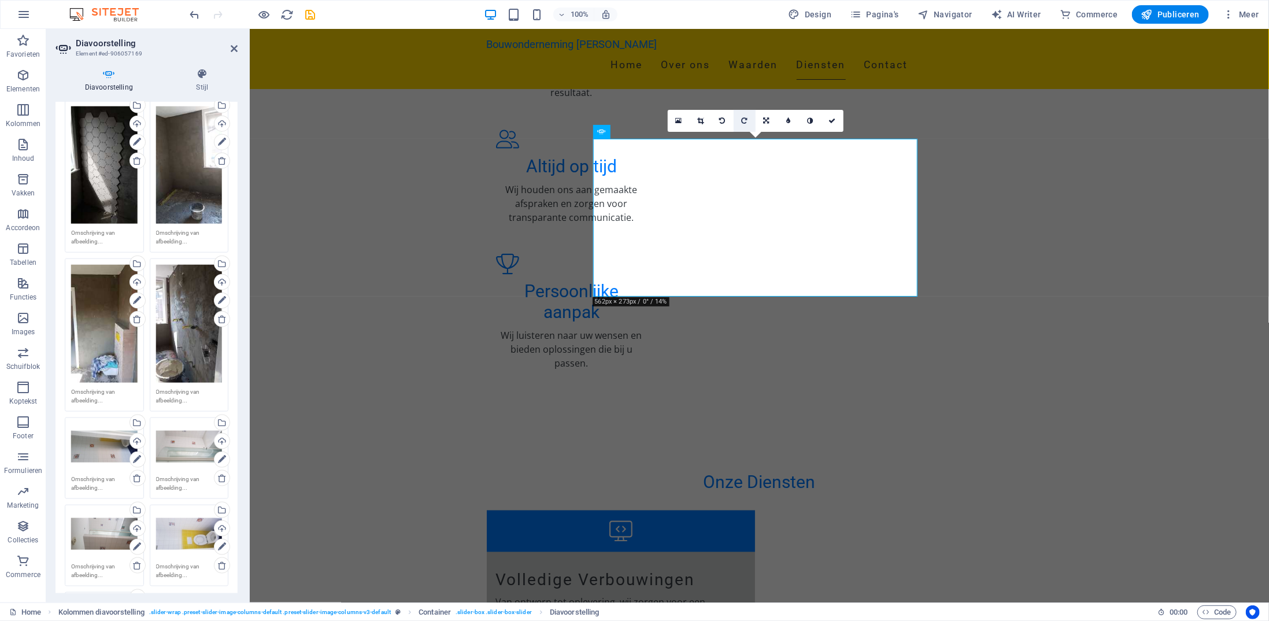
click at [747, 118] on icon at bounding box center [744, 120] width 6 height 7
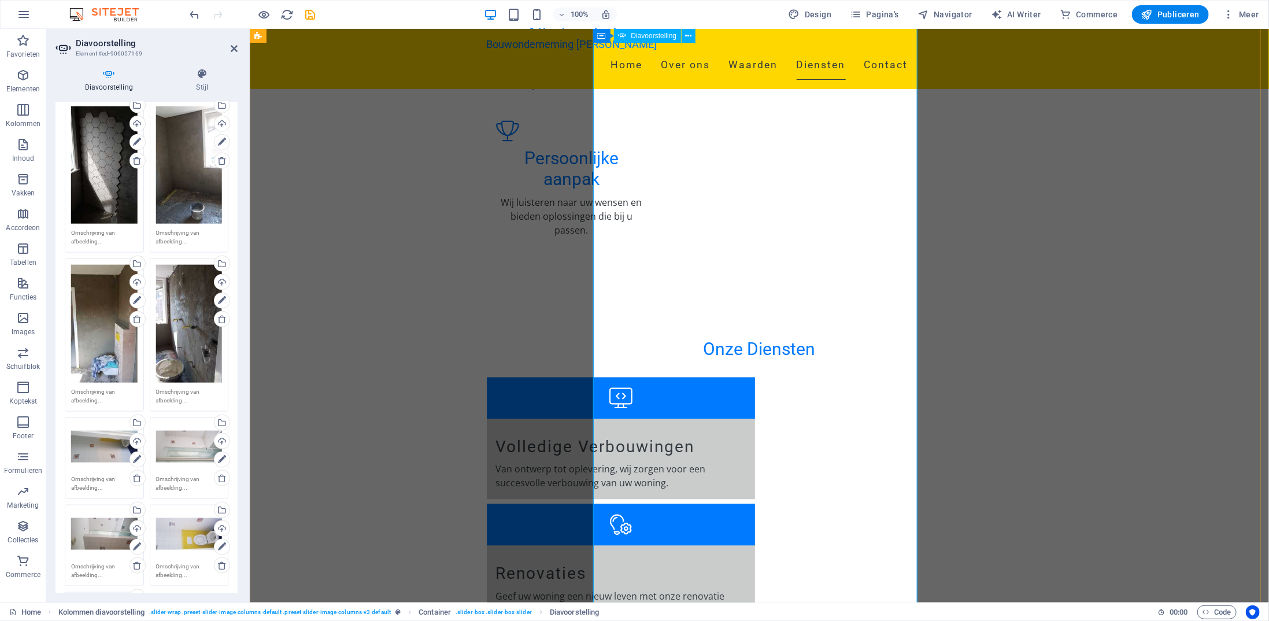
scroll to position [1551, 0]
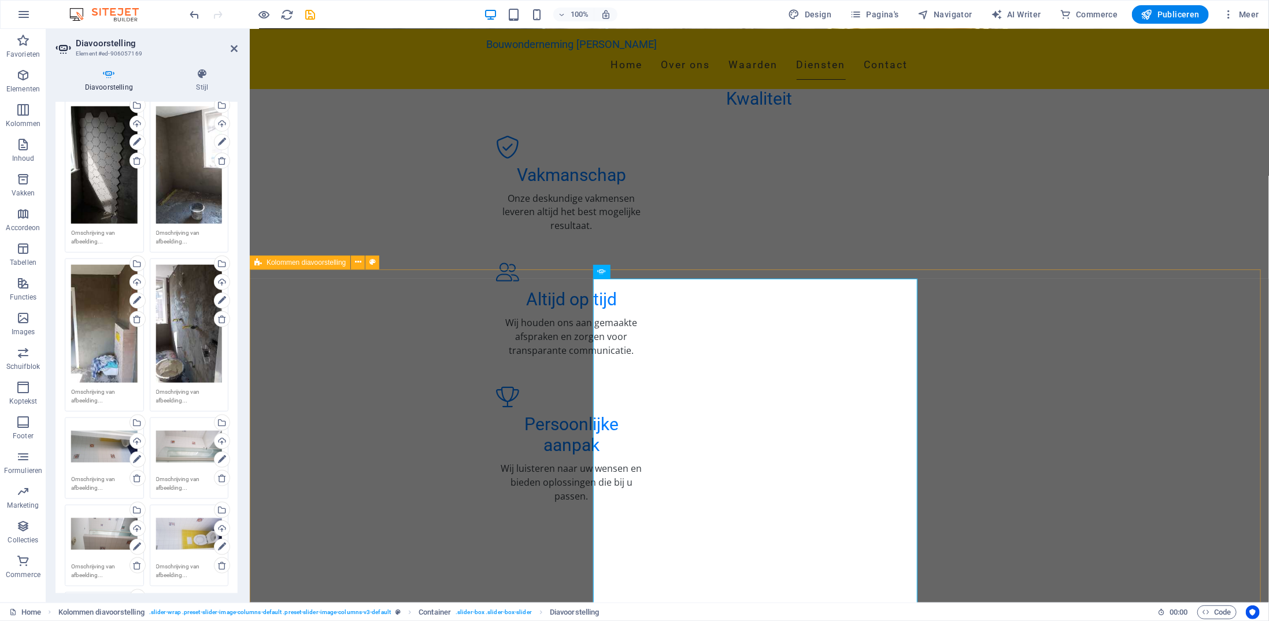
scroll to position [1296, 0]
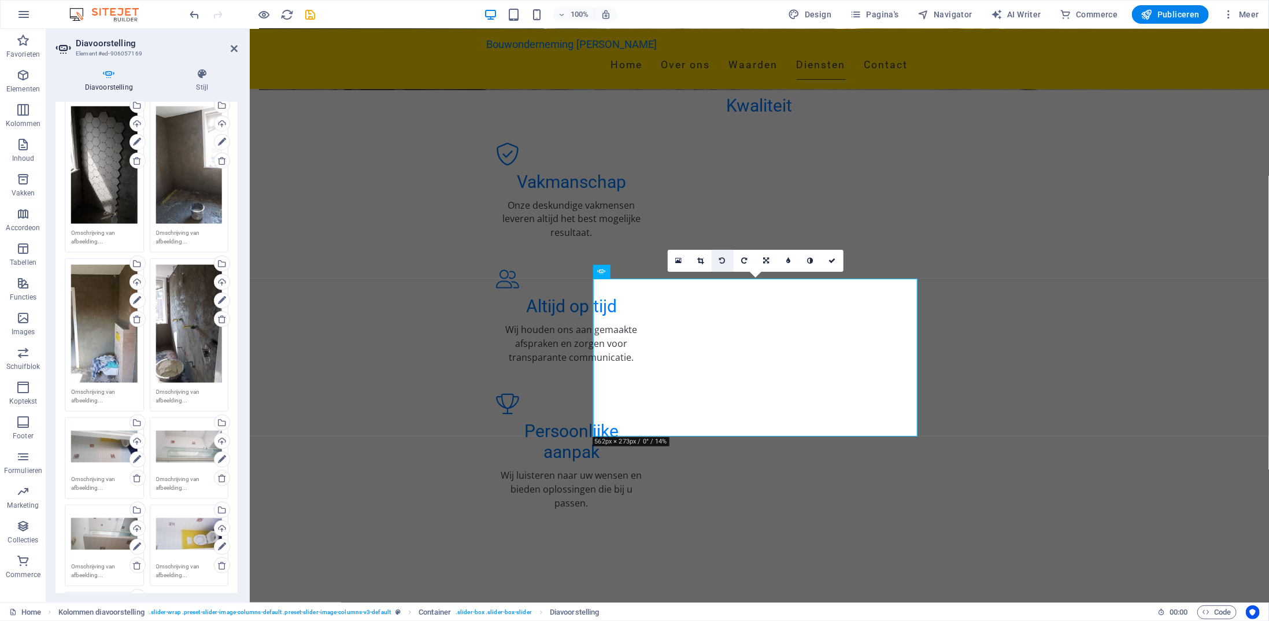
click at [722, 258] on icon at bounding box center [722, 260] width 6 height 7
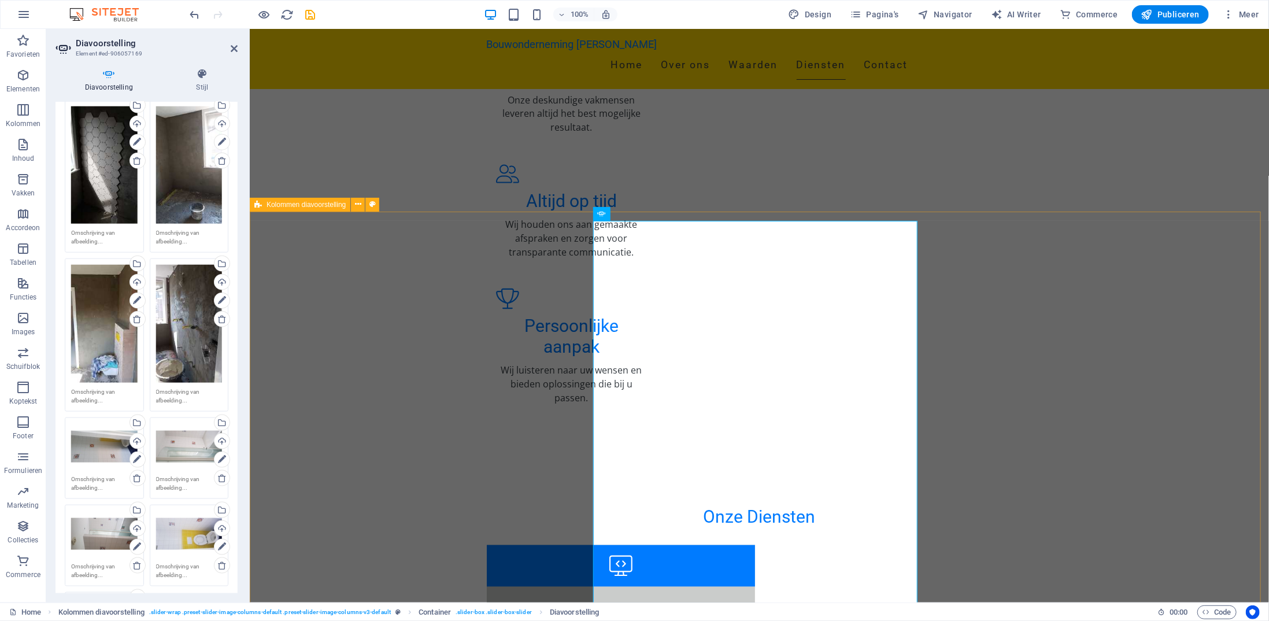
scroll to position [1354, 0]
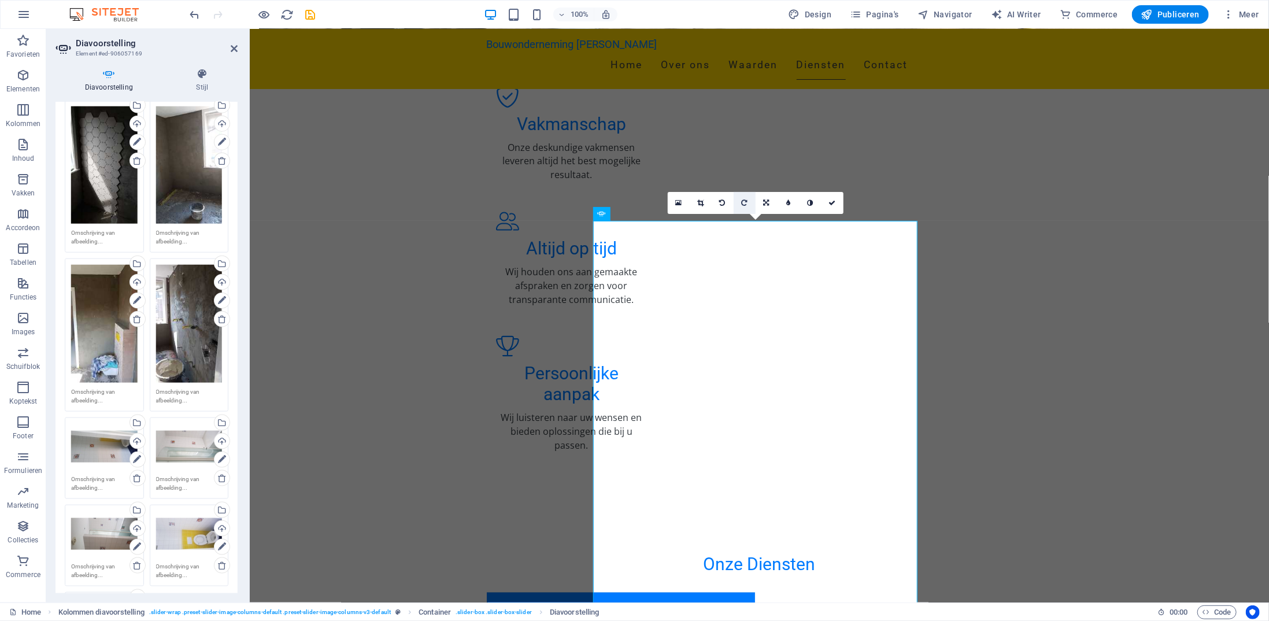
click at [747, 201] on icon at bounding box center [744, 202] width 6 height 7
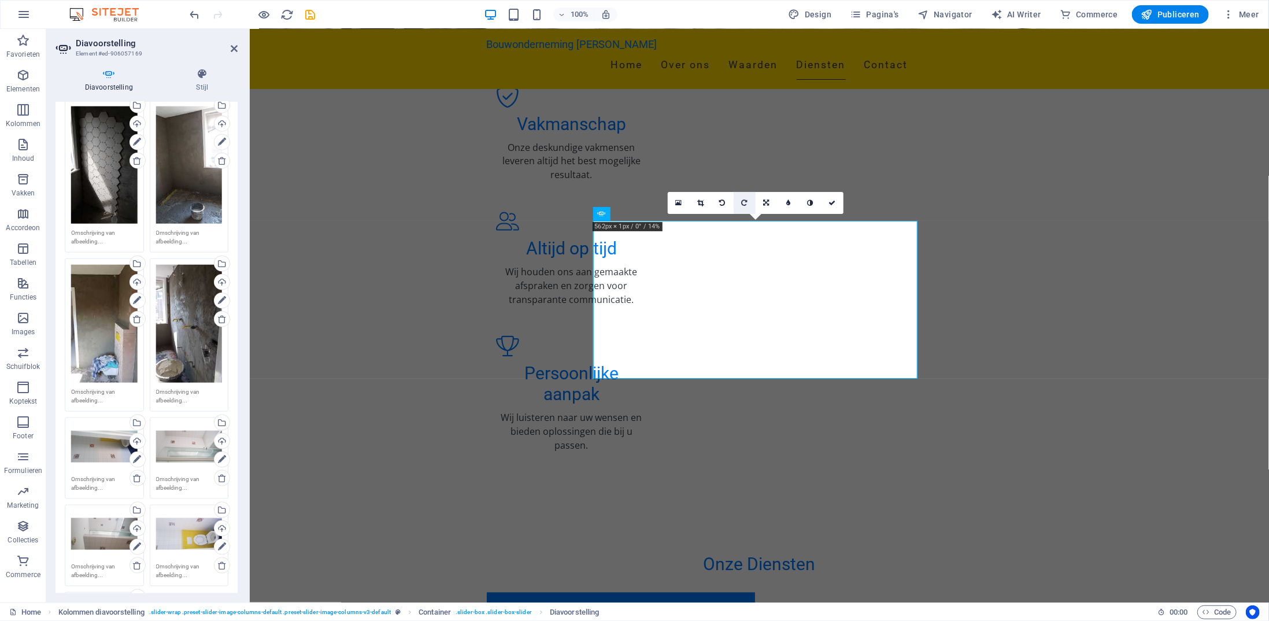
click at [747, 201] on icon at bounding box center [744, 202] width 6 height 7
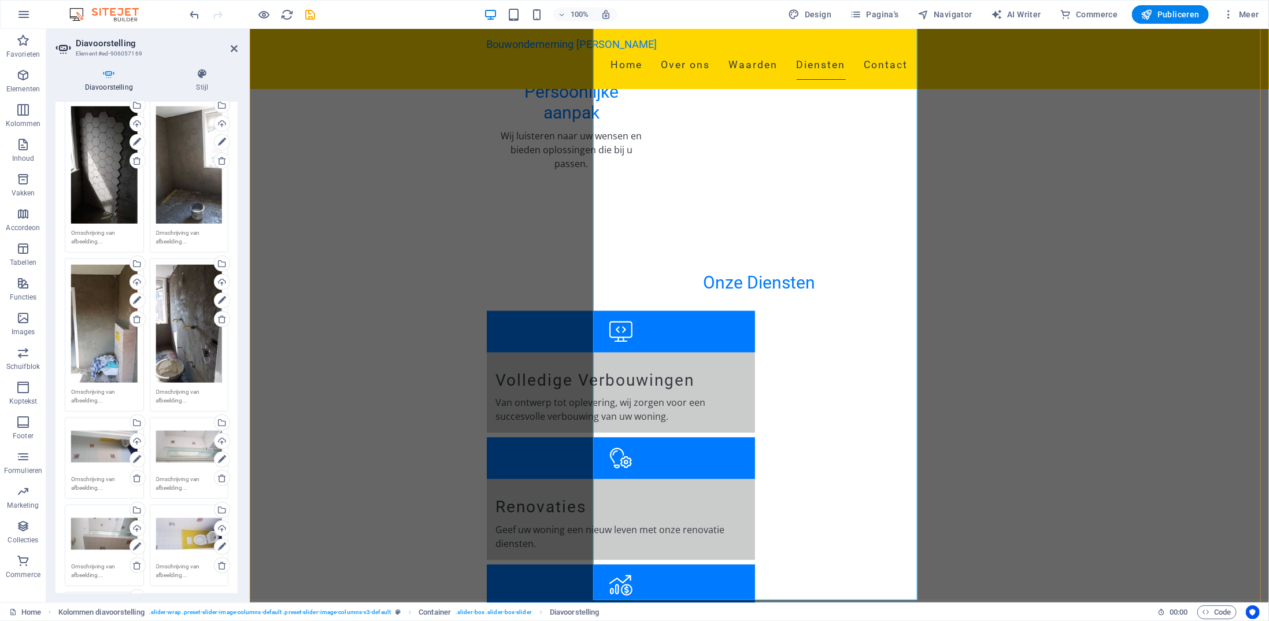
scroll to position [1643, 0]
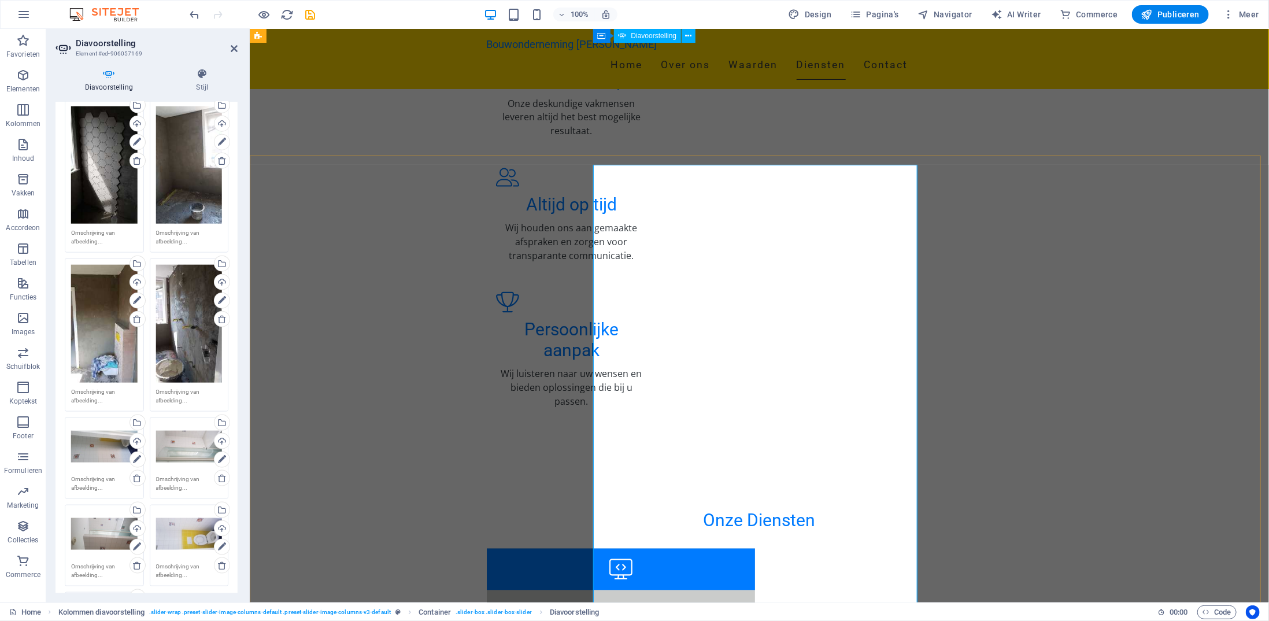
scroll to position [1387, 0]
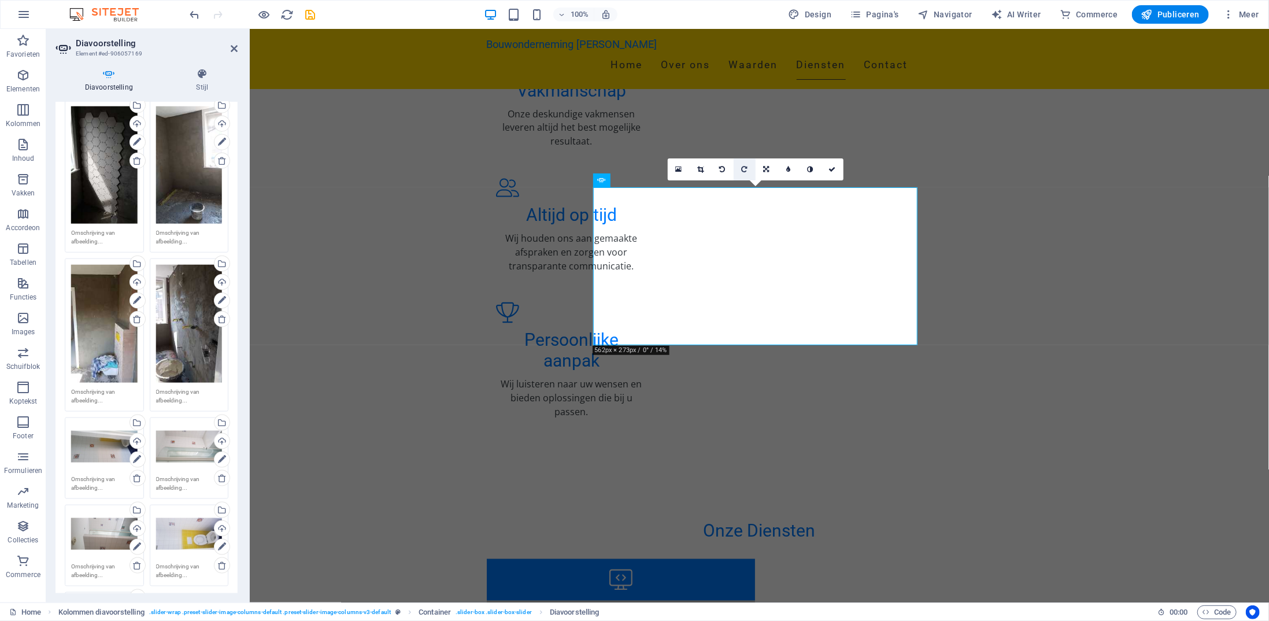
click at [747, 167] on link at bounding box center [744, 169] width 22 height 22
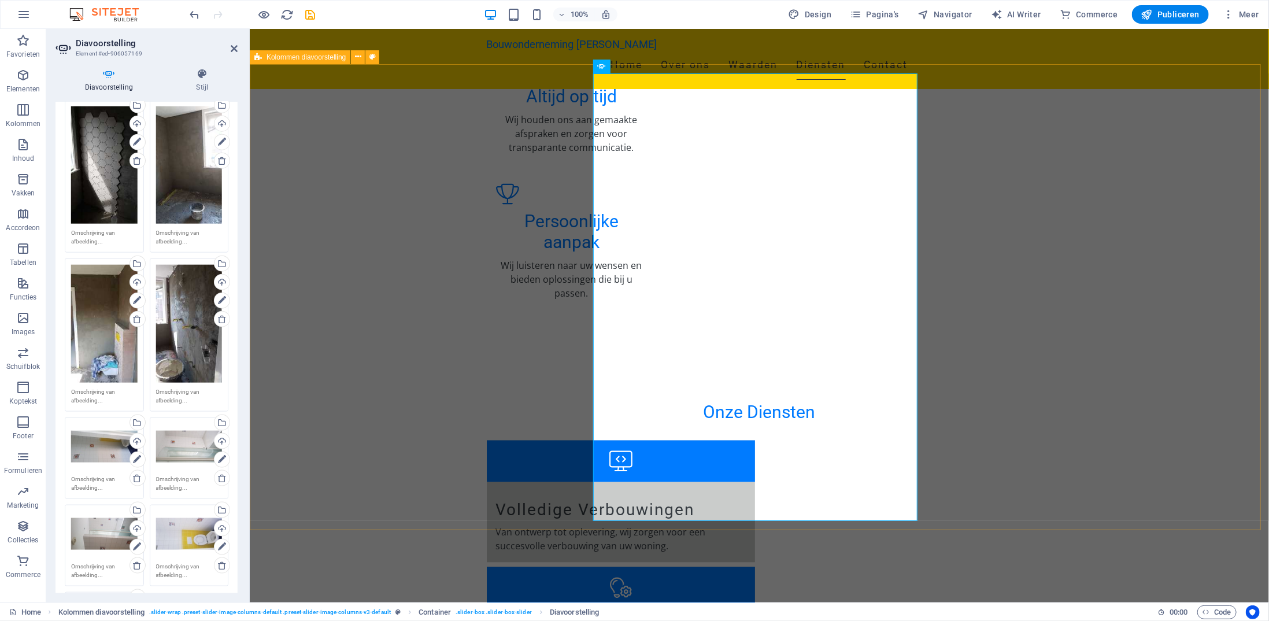
scroll to position [1501, 0]
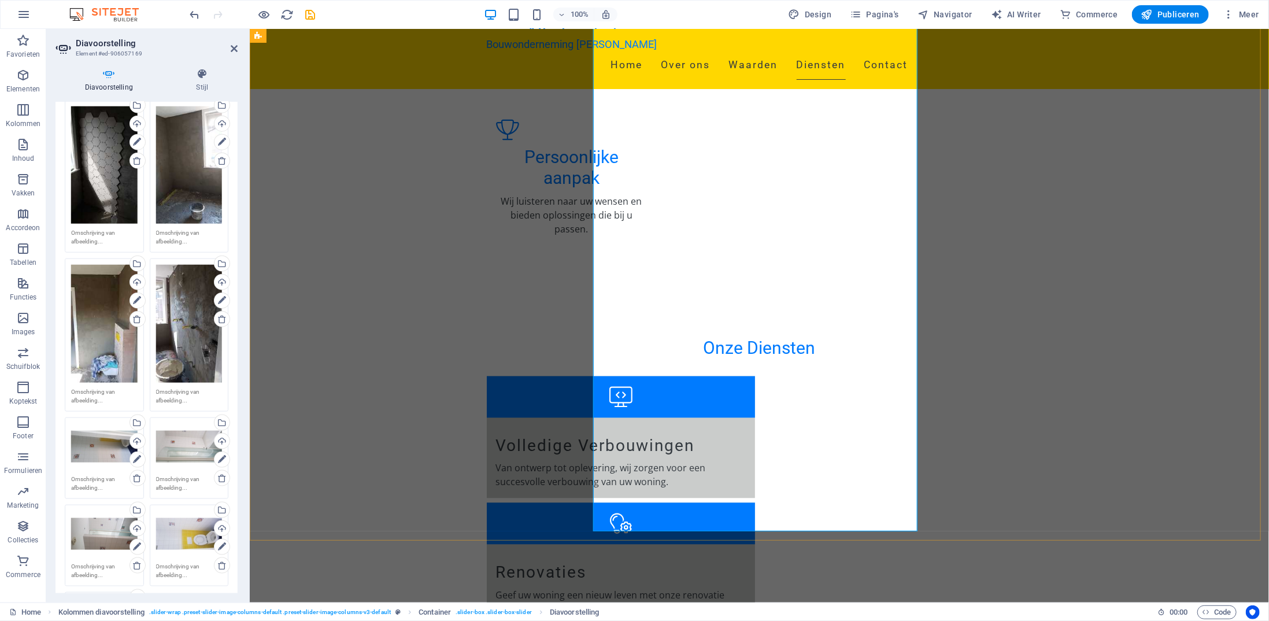
scroll to position [1573, 0]
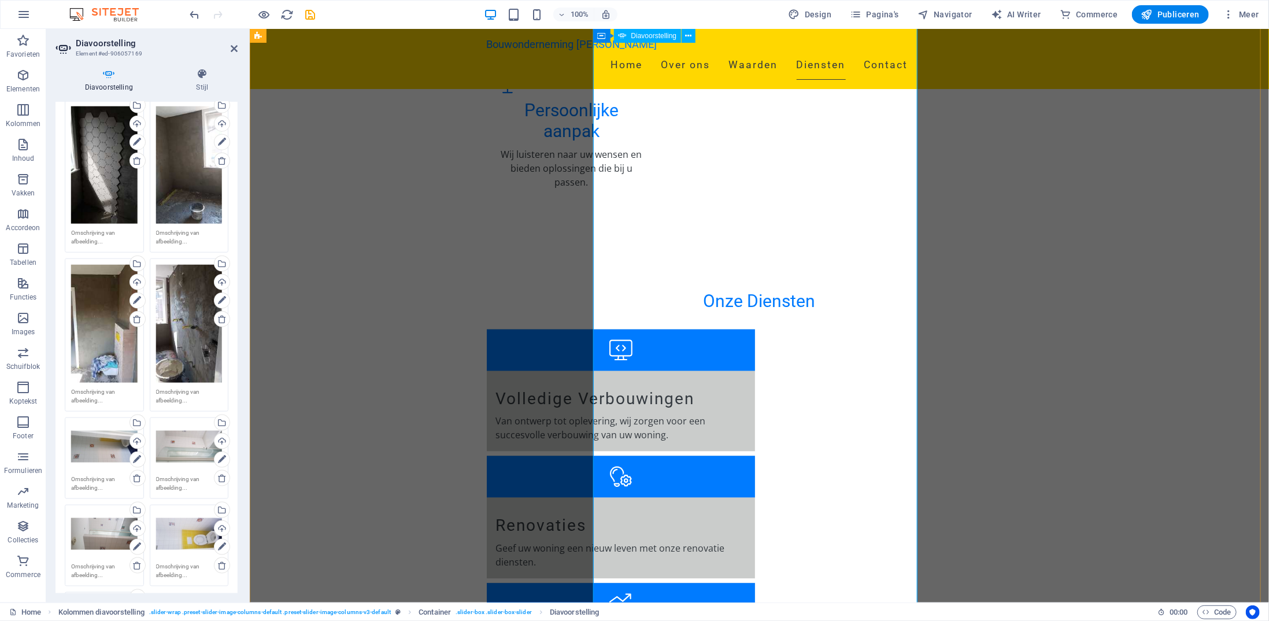
scroll to position [1618, 0]
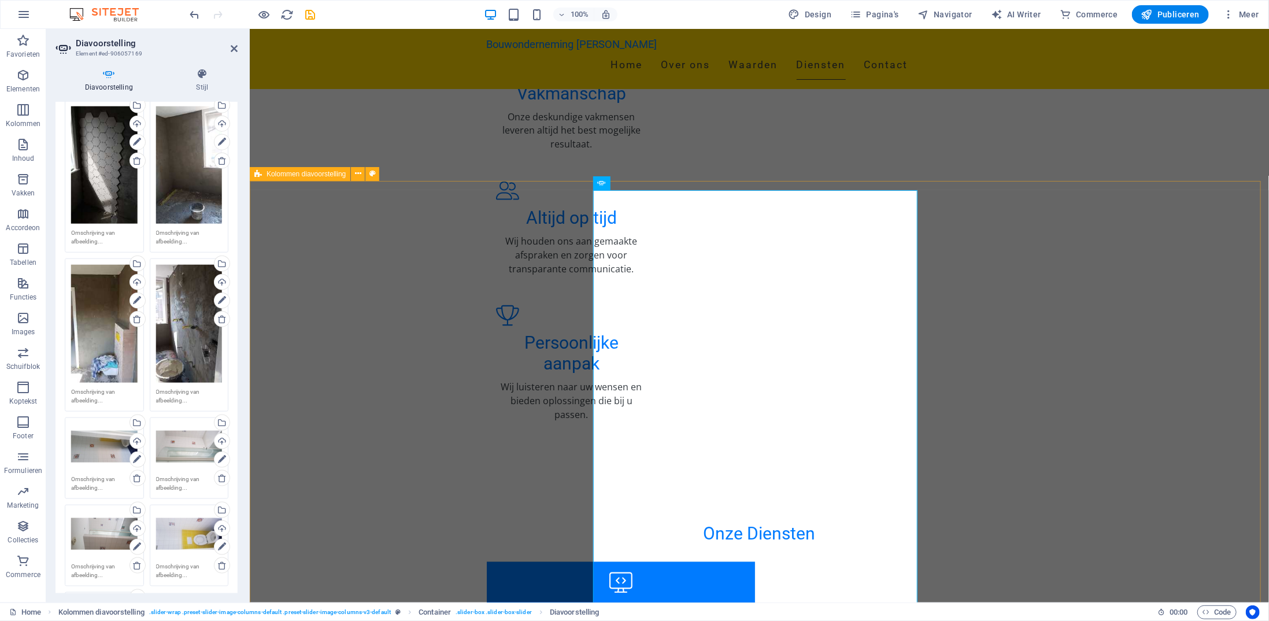
scroll to position [1329, 0]
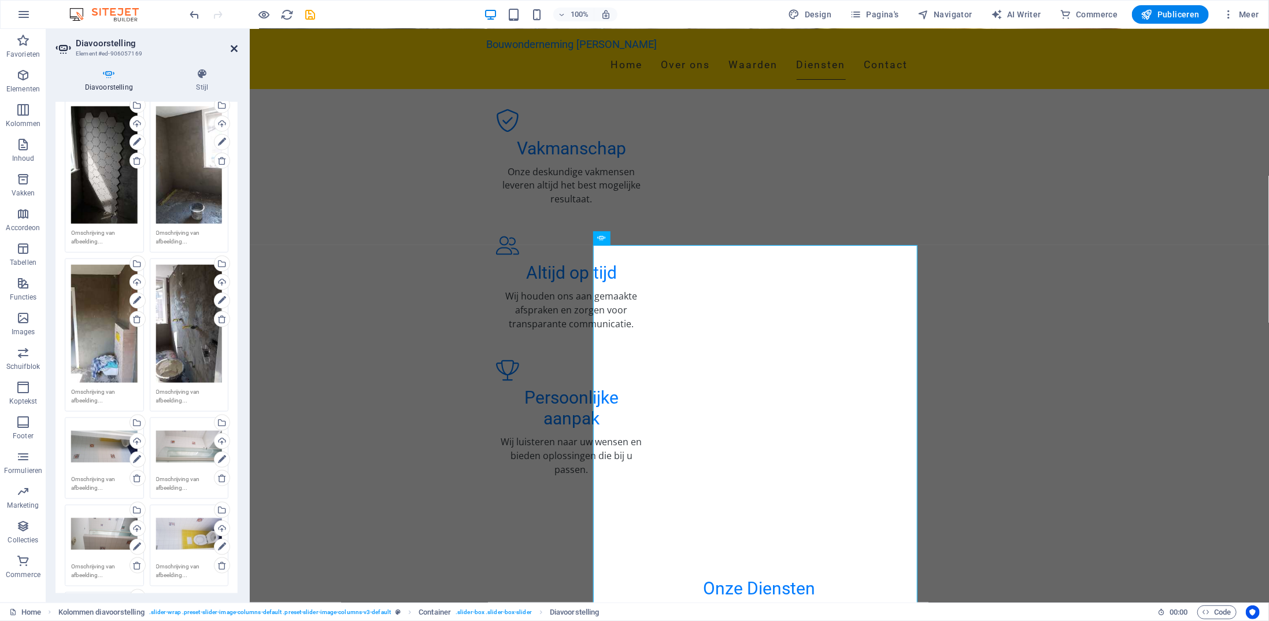
click at [232, 49] on icon at bounding box center [234, 48] width 7 height 9
